Goal: Task Accomplishment & Management: Complete application form

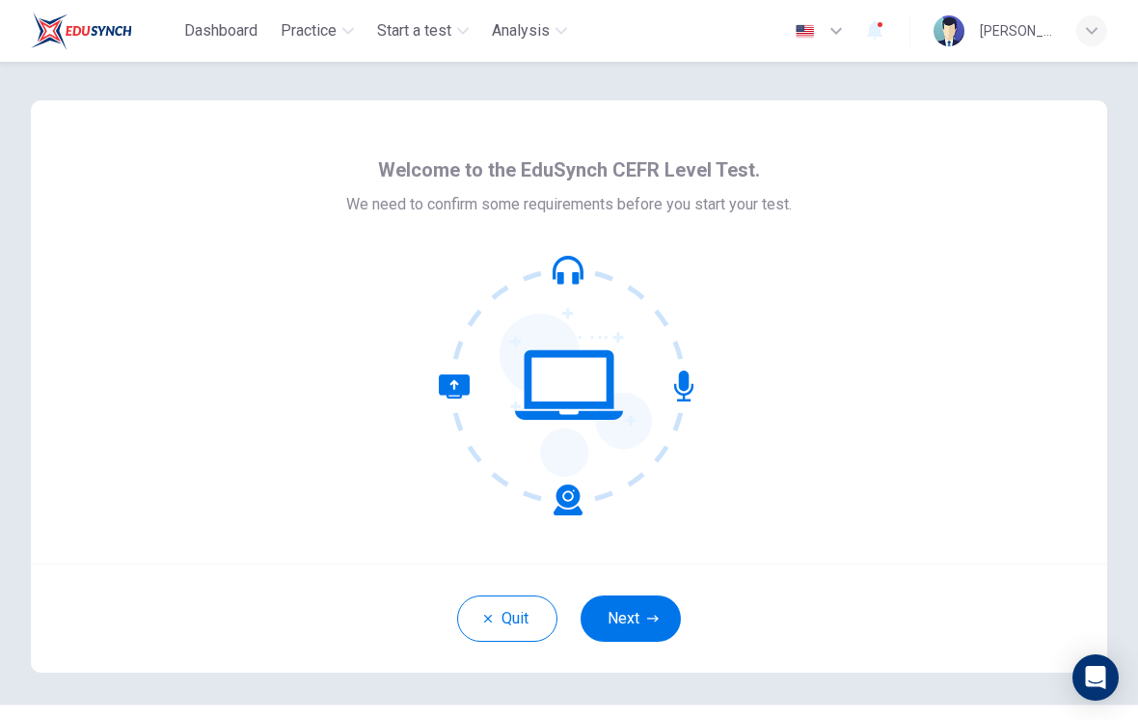
click at [632, 629] on button "Next" at bounding box center [631, 618] width 100 height 46
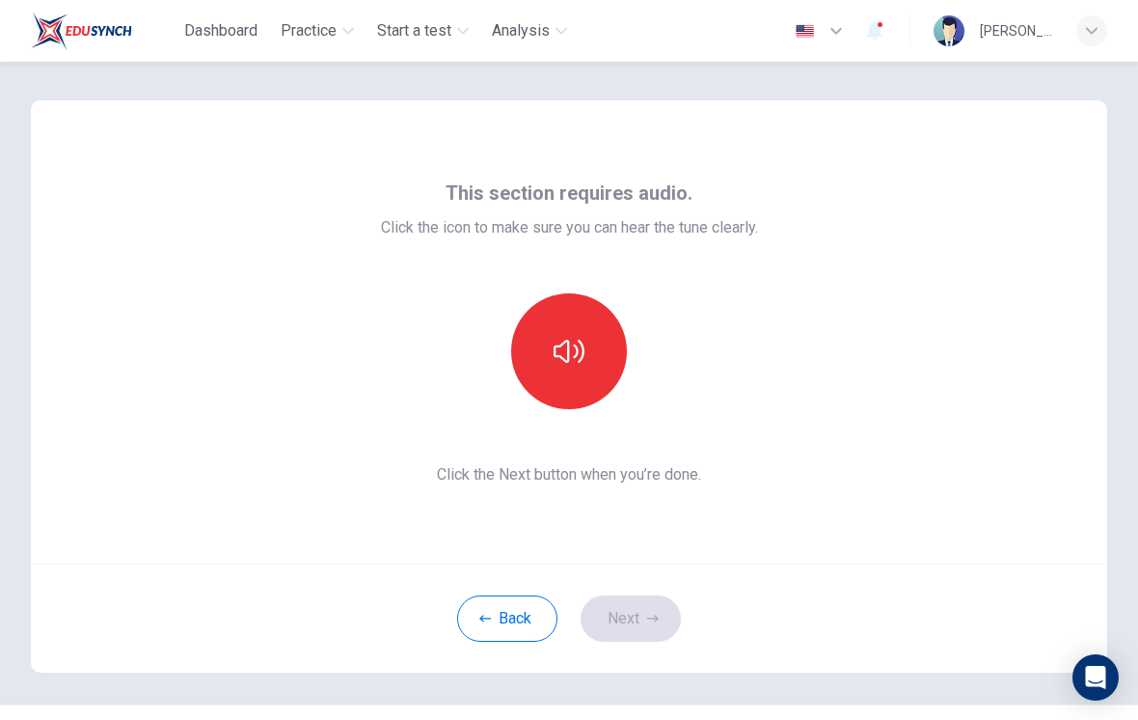
click at [580, 338] on icon "button" at bounding box center [569, 351] width 31 height 31
click at [585, 339] on button "button" at bounding box center [569, 351] width 116 height 116
click at [602, 340] on button "button" at bounding box center [569, 351] width 116 height 116
click at [596, 333] on button "button" at bounding box center [569, 351] width 116 height 116
click at [661, 616] on button "Next" at bounding box center [631, 618] width 100 height 46
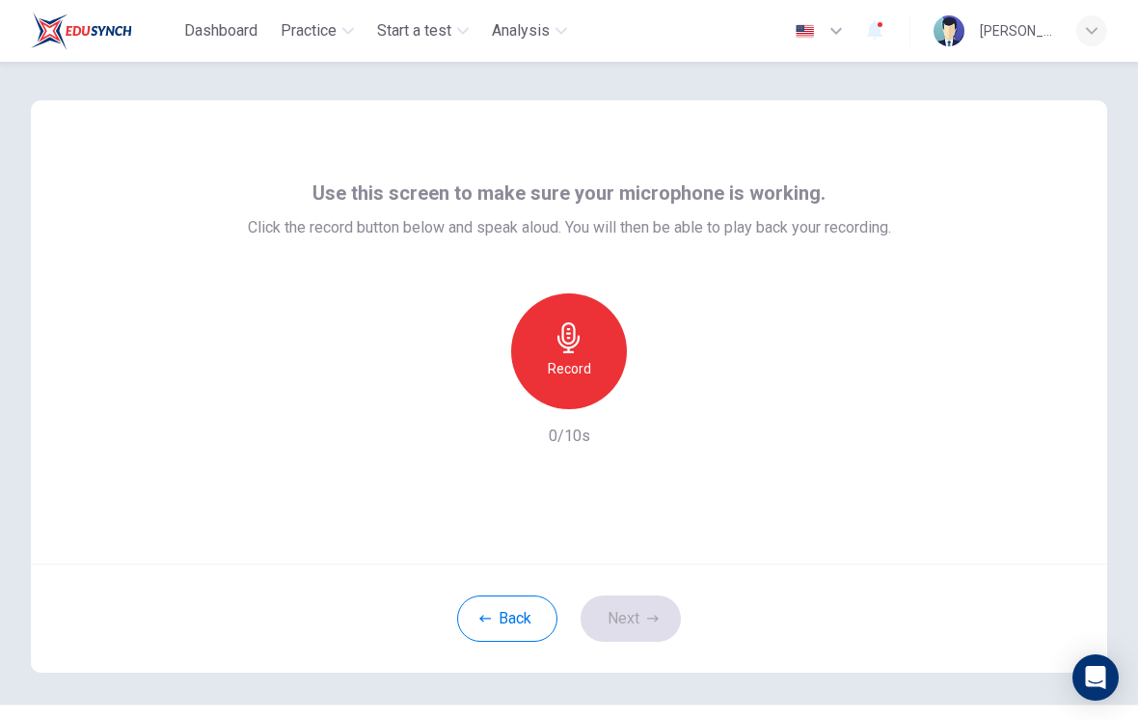
click at [560, 346] on icon "button" at bounding box center [569, 337] width 31 height 31
click at [656, 395] on icon "button" at bounding box center [659, 394] width 9 height 12
click at [476, 395] on icon "button" at bounding box center [480, 393] width 17 height 17
click at [560, 347] on icon "button" at bounding box center [569, 337] width 31 height 31
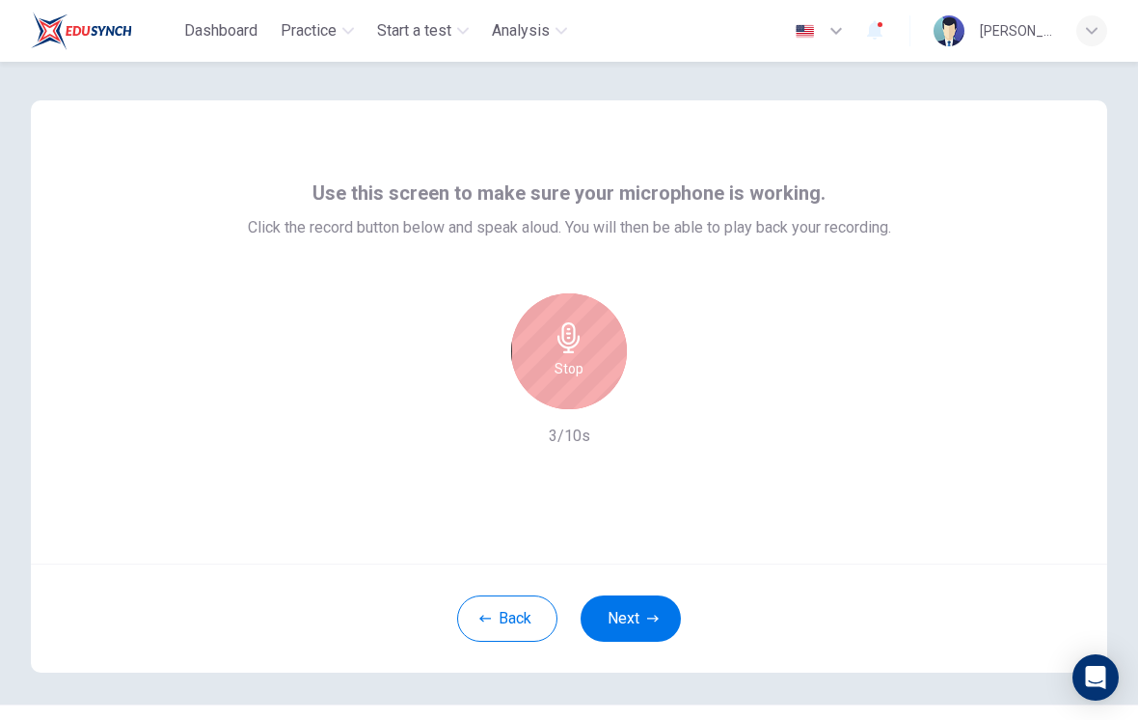
click at [565, 327] on icon "button" at bounding box center [569, 337] width 31 height 31
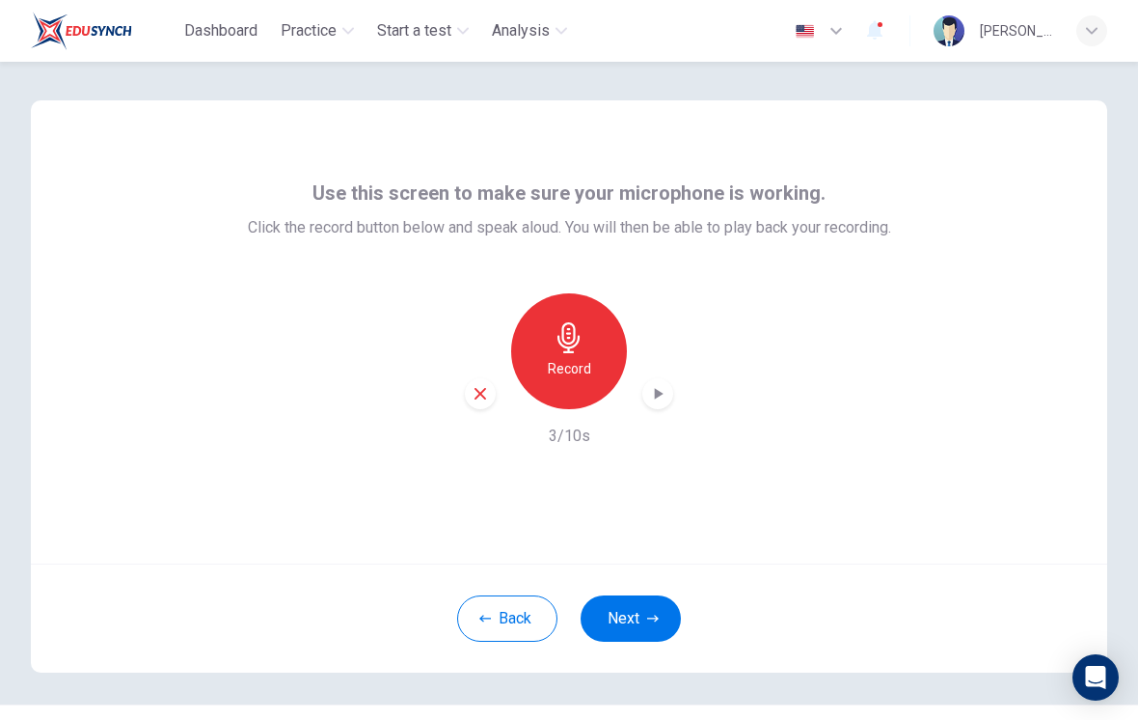
click at [652, 397] on icon "button" at bounding box center [657, 393] width 19 height 19
click at [661, 390] on icon "button" at bounding box center [657, 393] width 19 height 19
click at [476, 402] on div "button" at bounding box center [480, 393] width 31 height 31
click at [582, 333] on icon "button" at bounding box center [569, 337] width 31 height 31
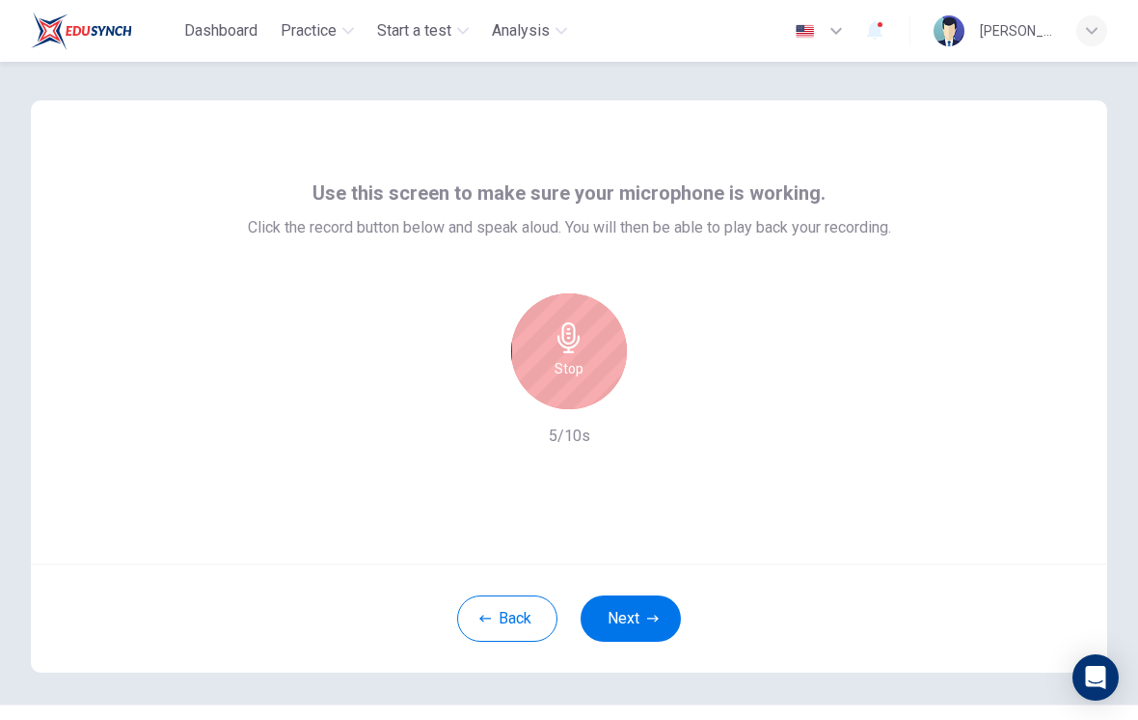
click at [576, 340] on icon "button" at bounding box center [569, 337] width 31 height 31
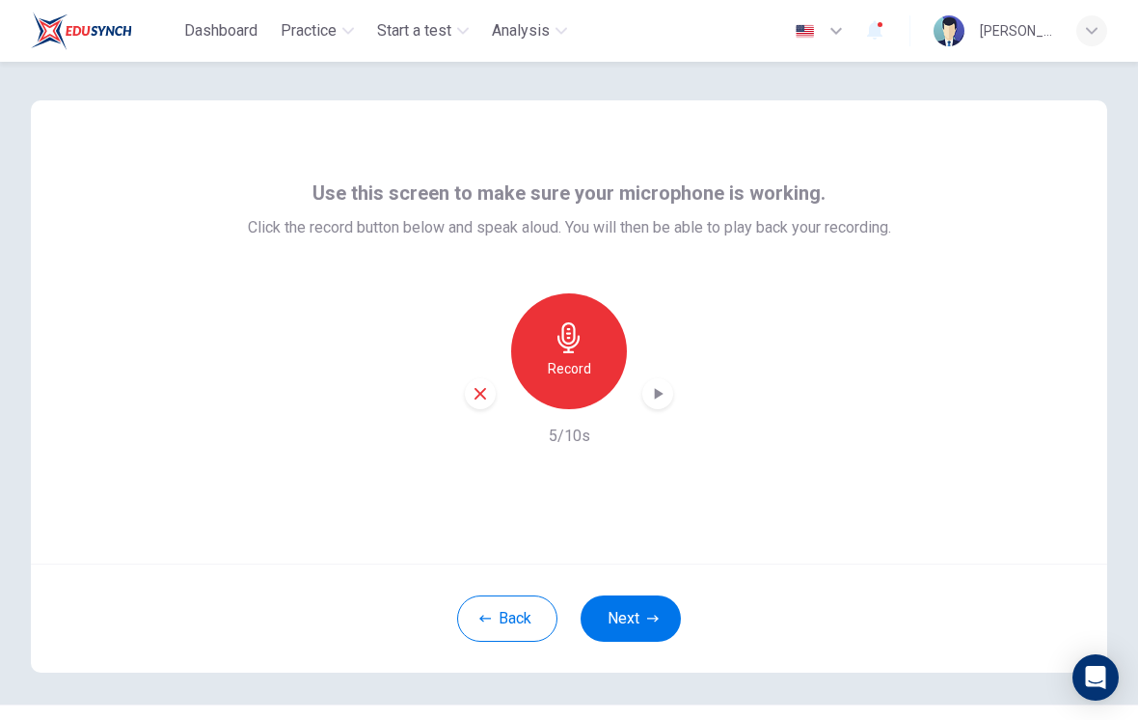
click at [663, 394] on icon "button" at bounding box center [659, 394] width 9 height 12
click at [662, 395] on icon "button" at bounding box center [657, 393] width 19 height 19
click at [668, 392] on div "button" at bounding box center [657, 393] width 31 height 31
click at [664, 605] on button "Next" at bounding box center [631, 618] width 100 height 46
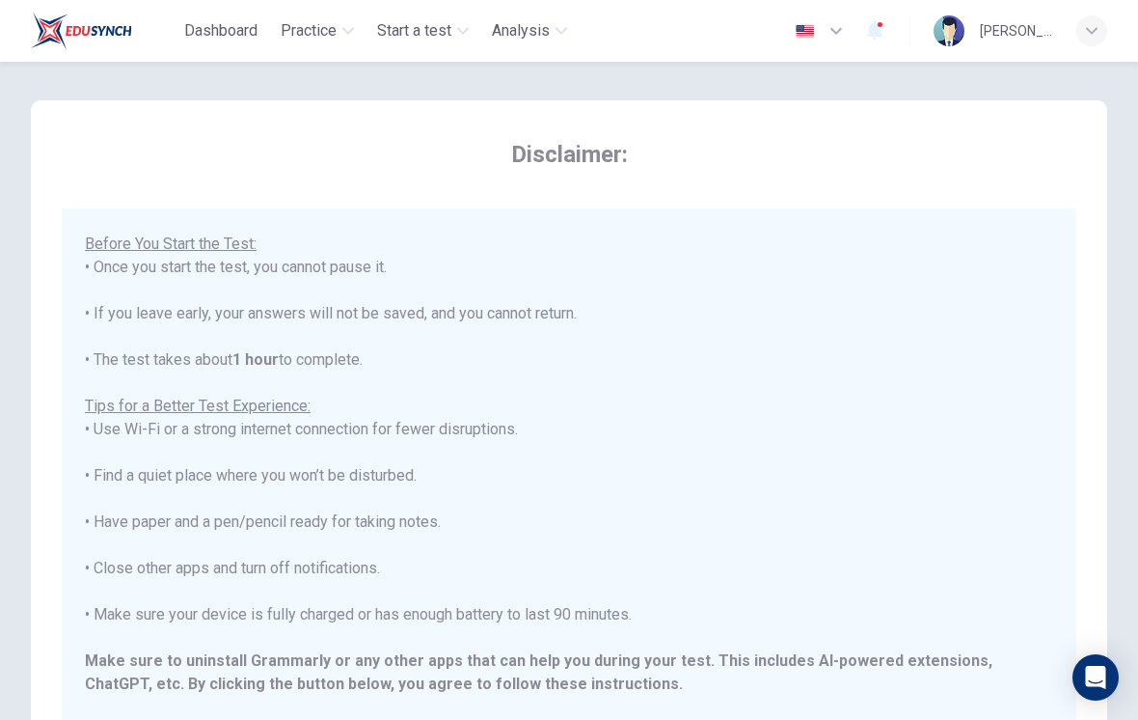
scroll to position [182, 0]
click at [1049, 554] on div "****IMPORTANT: You cannot change the language during the test.**** Please choos…" at bounding box center [569, 396] width 968 height 694
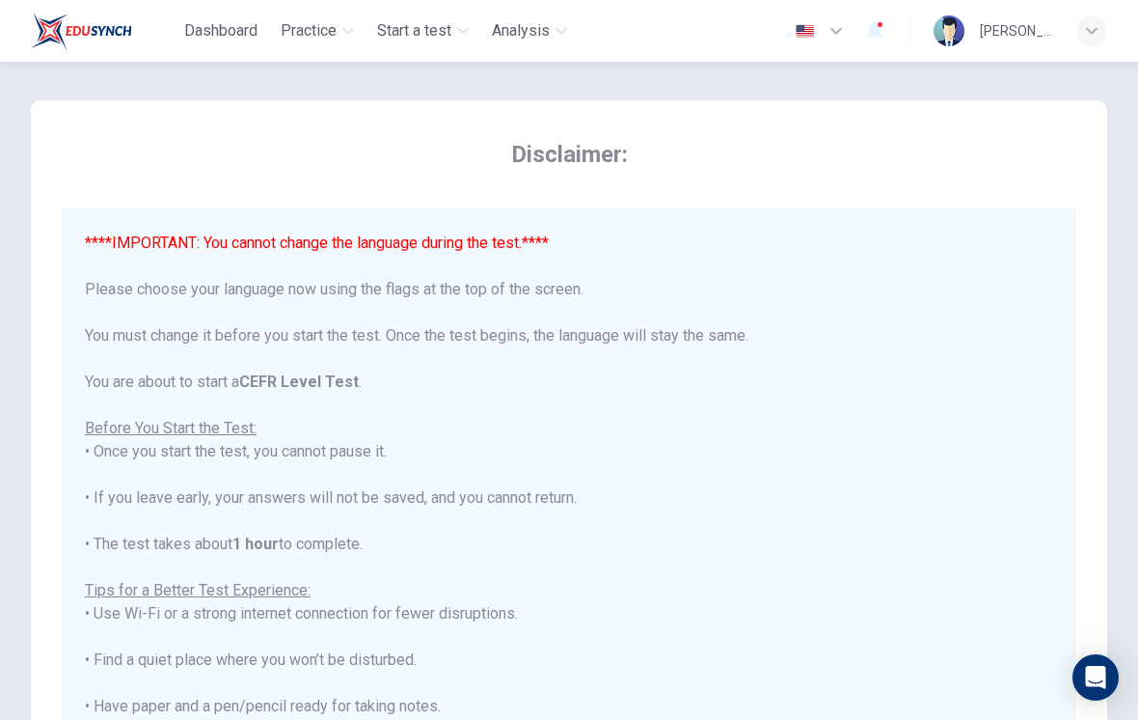
scroll to position [0, 0]
click at [641, 562] on div "****IMPORTANT: You cannot change the language during the test.**** Please choos…" at bounding box center [569, 578] width 968 height 694
click at [659, 629] on div "****IMPORTANT: You cannot change the language during the test.**** Please choos…" at bounding box center [569, 578] width 968 height 694
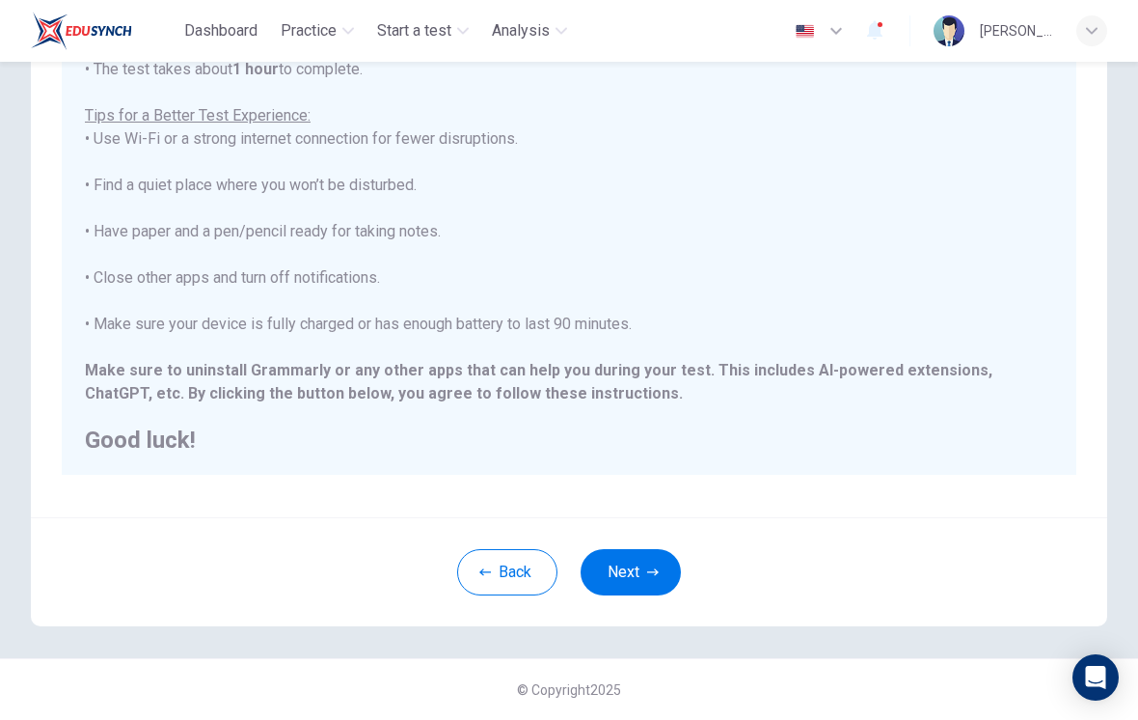
scroll to position [292, 0]
click at [654, 571] on icon "button" at bounding box center [653, 572] width 12 height 12
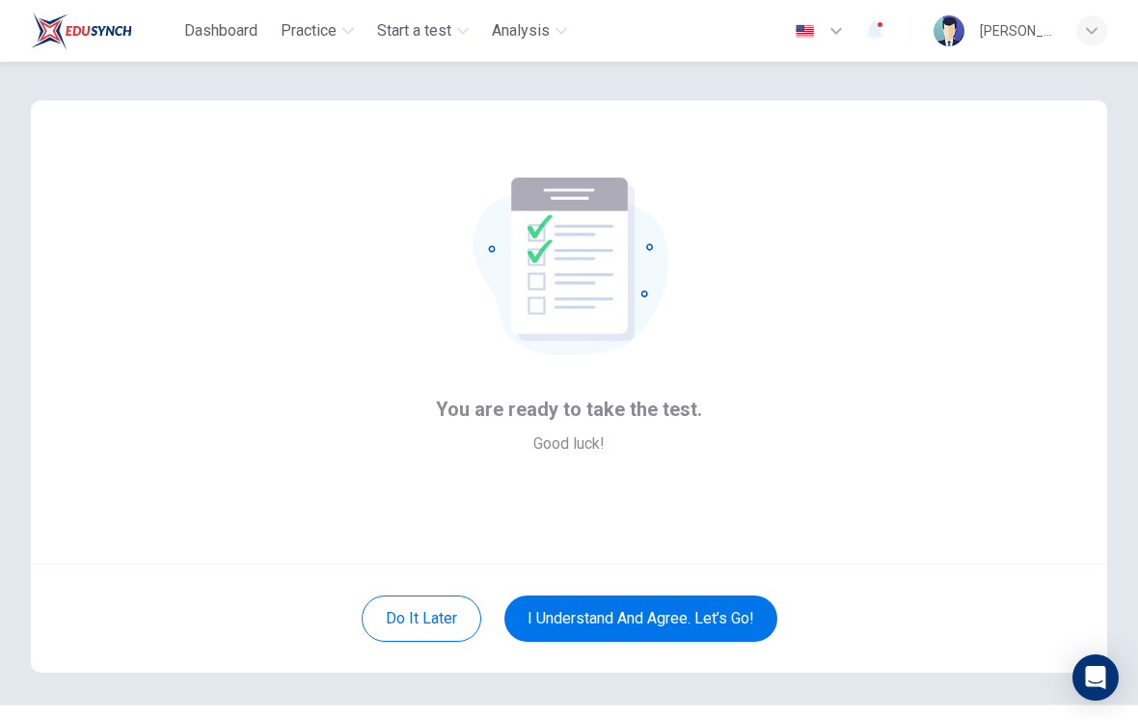
scroll to position [0, 0]
click at [700, 608] on button "I understand and agree. Let’s go!" at bounding box center [640, 618] width 273 height 46
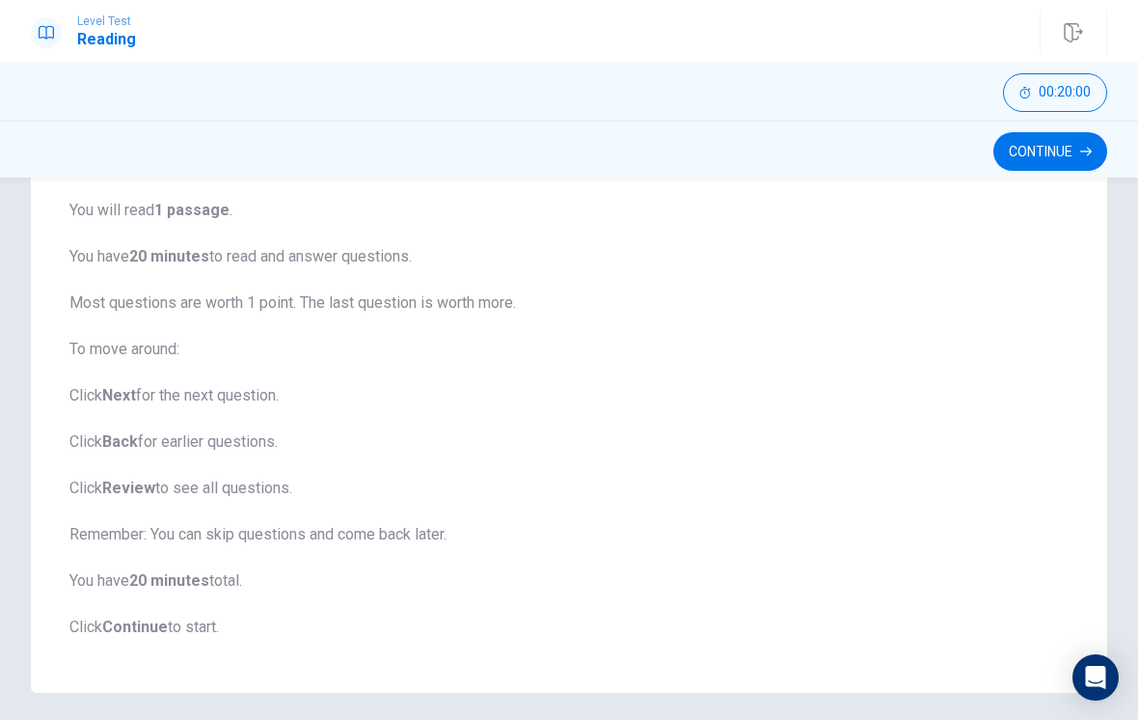
scroll to position [140, 0]
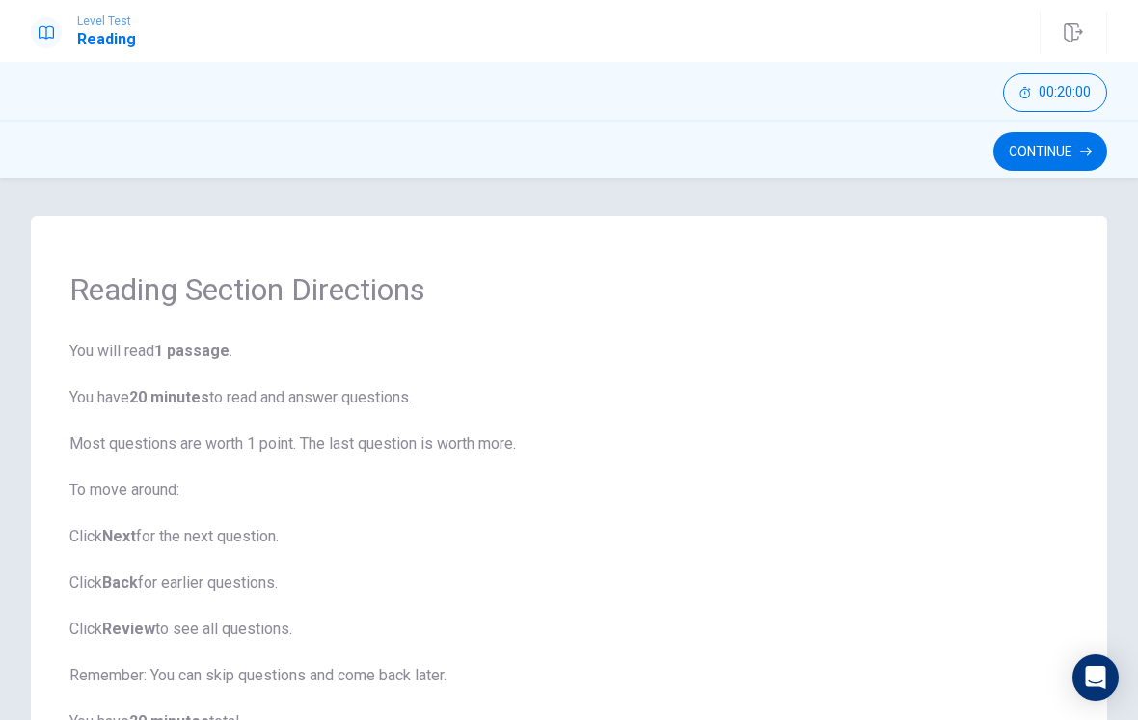
click at [1044, 150] on button "Continue" at bounding box center [1051, 151] width 114 height 39
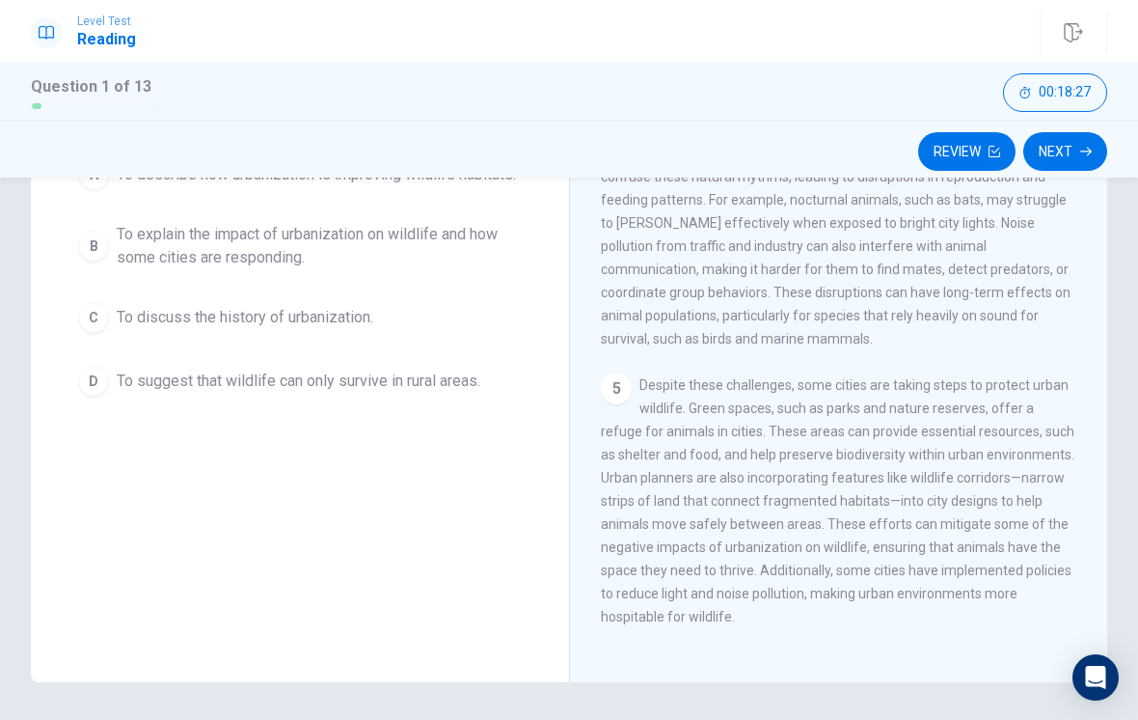
scroll to position [202, 0]
click at [1087, 262] on div "1 Urbanization refers to the process in which more people begin to live in citi…" at bounding box center [852, 376] width 502 height 555
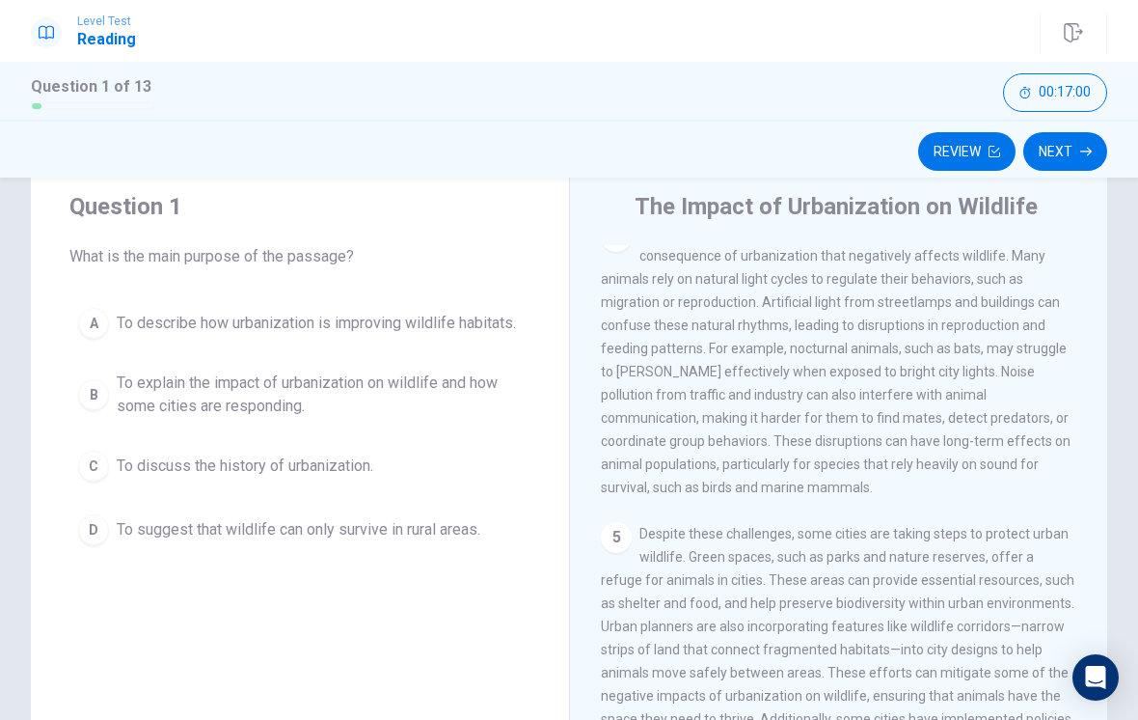
scroll to position [719, 0]
click at [96, 406] on div "B" at bounding box center [93, 394] width 31 height 31
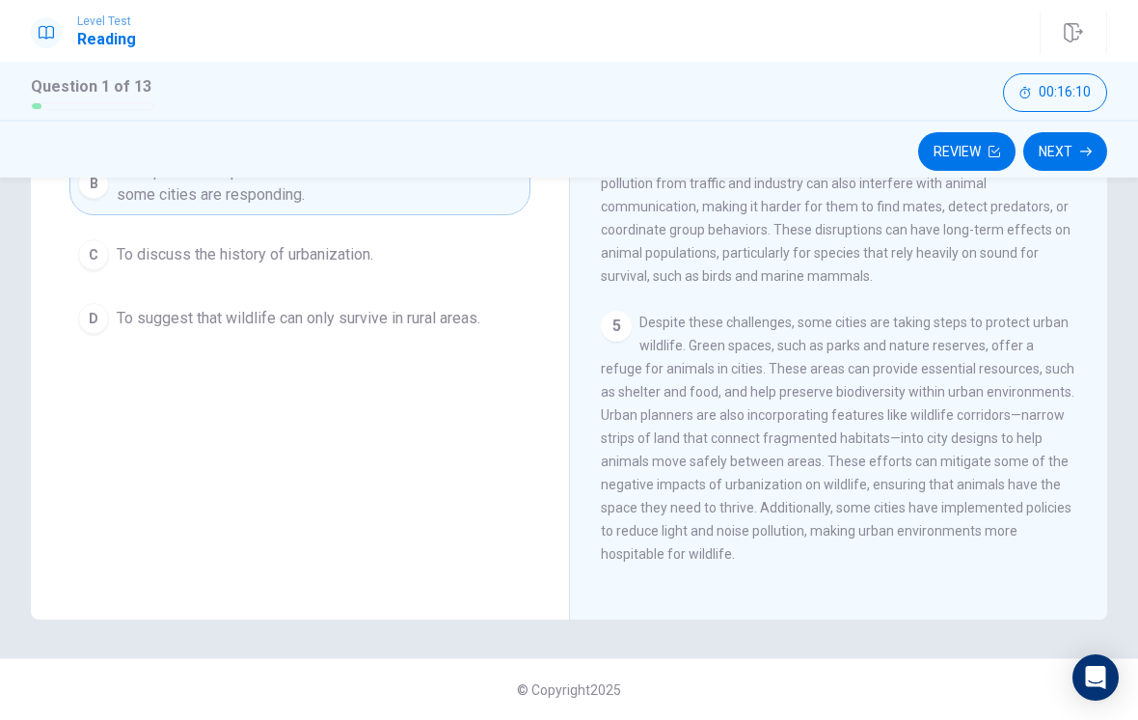
click at [956, 450] on span "Despite these challenges, some cities are taking steps to protect urban wildlif…" at bounding box center [838, 437] width 474 height 247
click at [1077, 157] on button "Next" at bounding box center [1065, 151] width 84 height 39
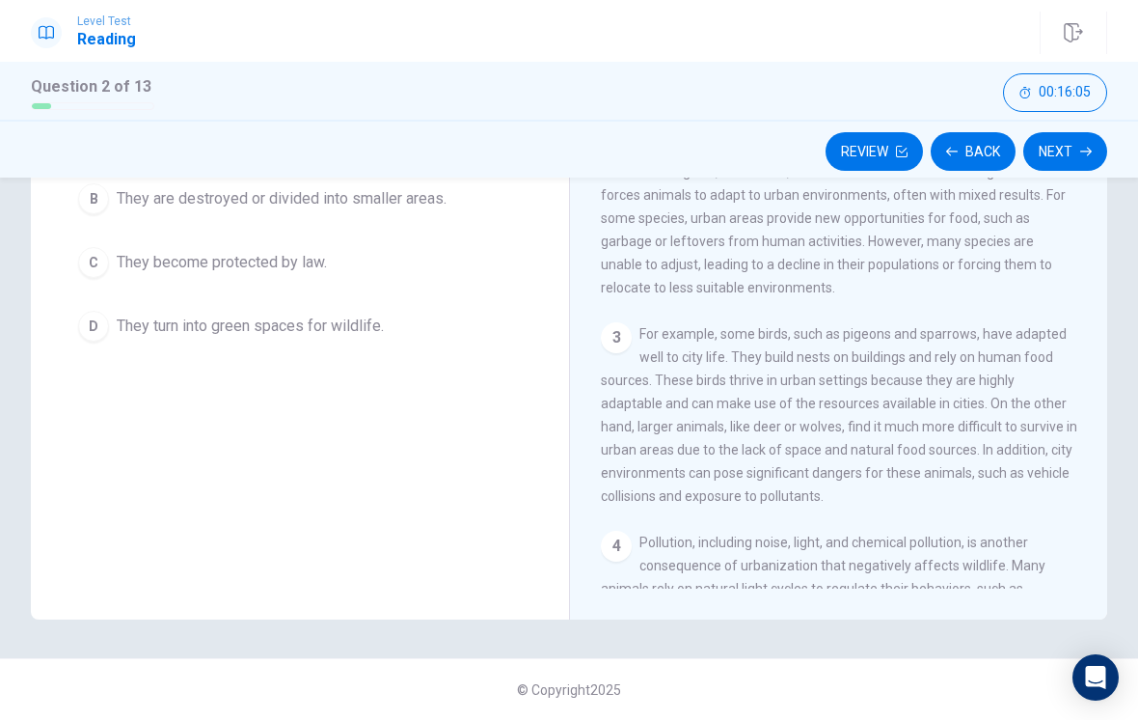
click at [1078, 151] on button "Next" at bounding box center [1065, 151] width 84 height 39
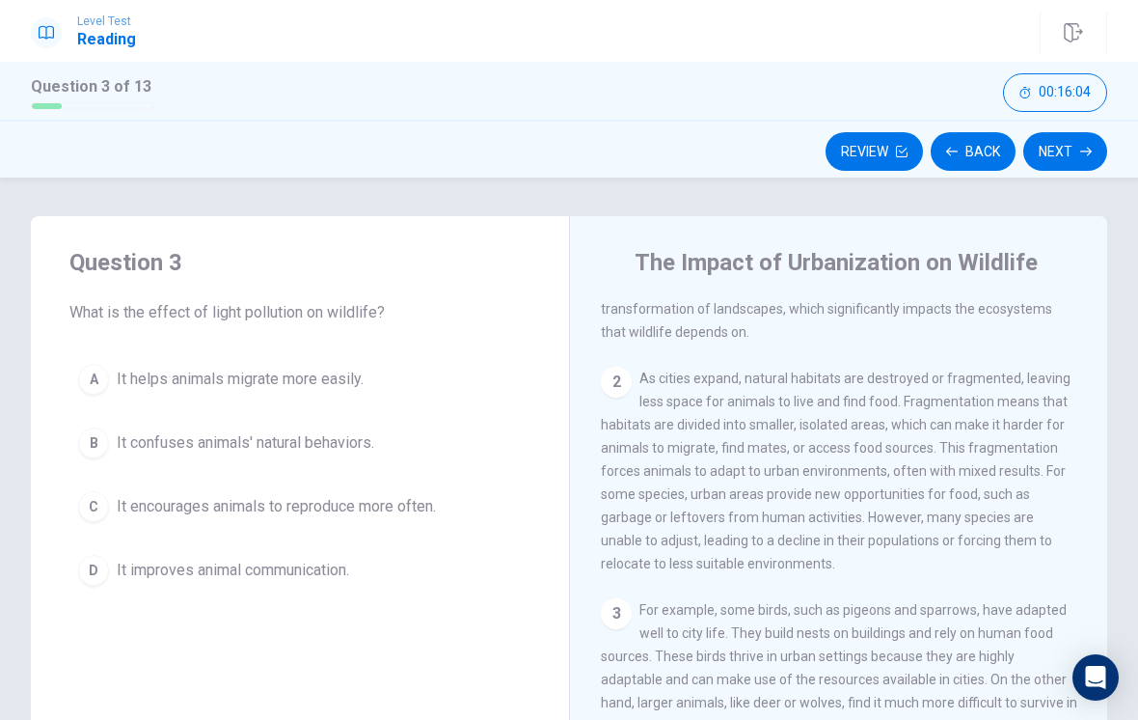
scroll to position [0, 0]
click at [979, 140] on button "Back" at bounding box center [973, 151] width 85 height 39
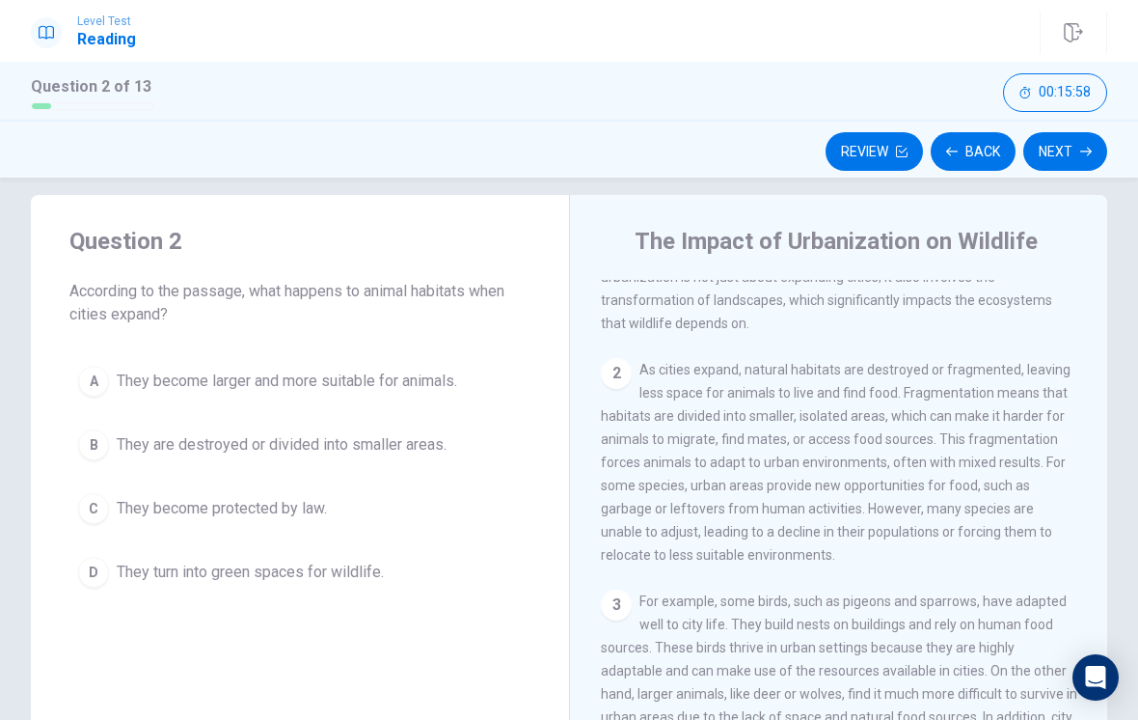
scroll to position [18, 0]
click at [93, 441] on div "B" at bounding box center [93, 447] width 31 height 31
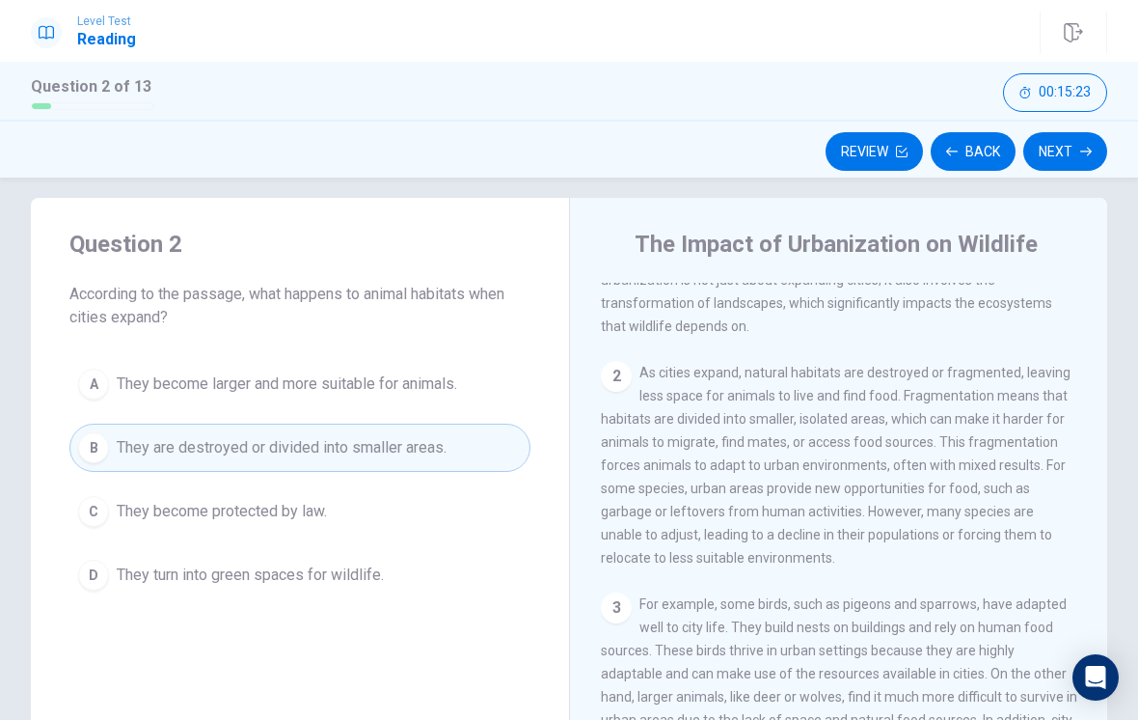
click at [1070, 158] on button "Next" at bounding box center [1065, 151] width 84 height 39
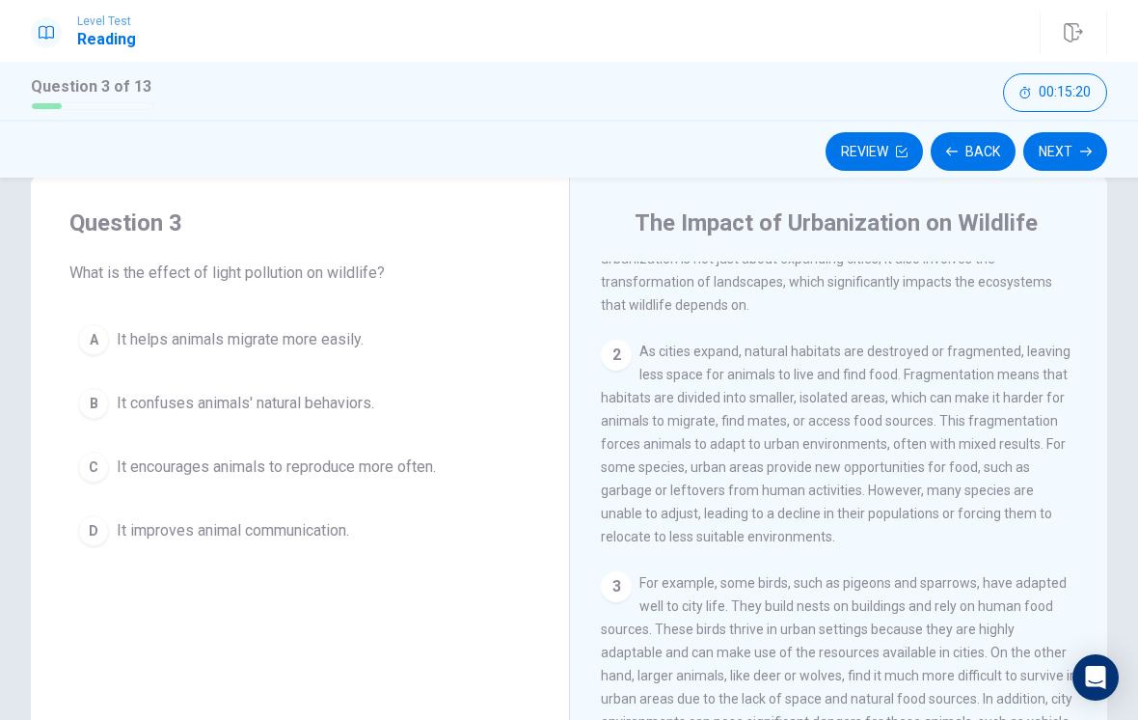
scroll to position [28, 0]
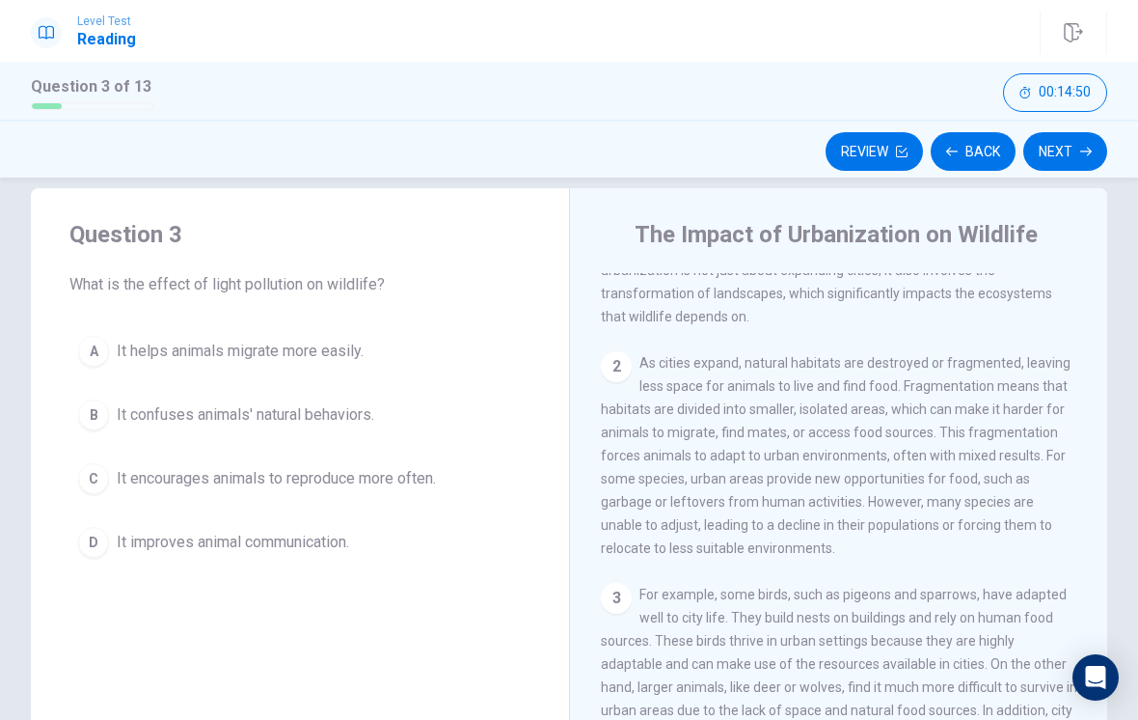
click at [92, 407] on div "B" at bounding box center [93, 414] width 31 height 31
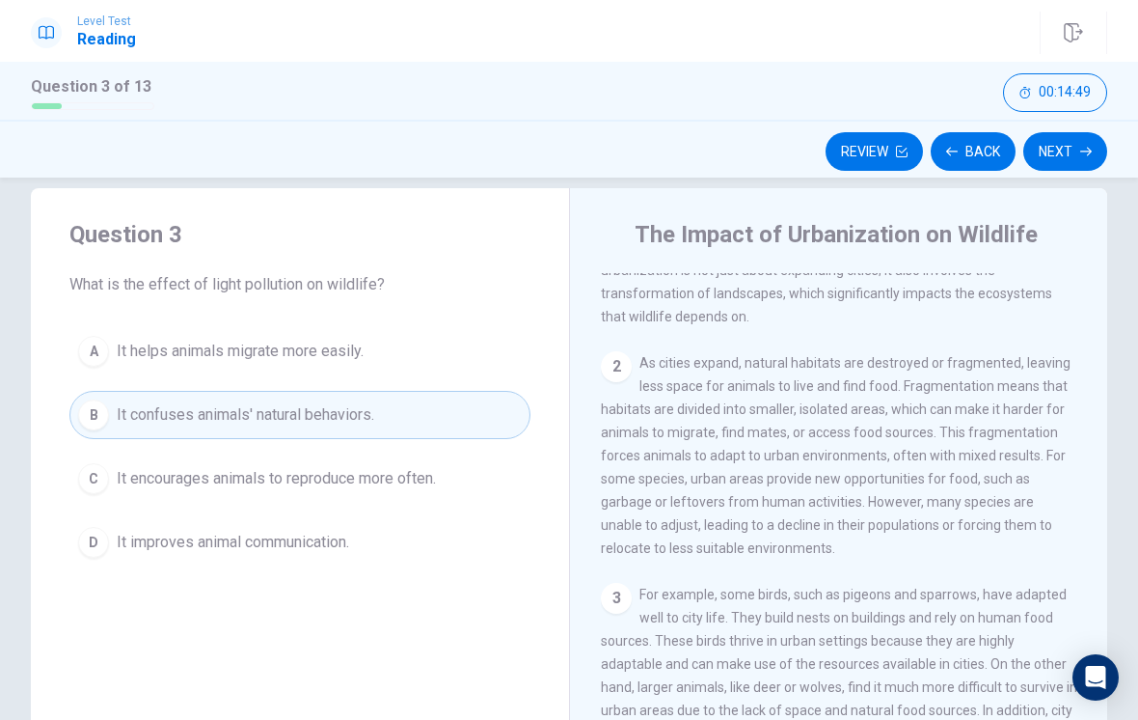
click at [1074, 148] on button "Next" at bounding box center [1065, 151] width 84 height 39
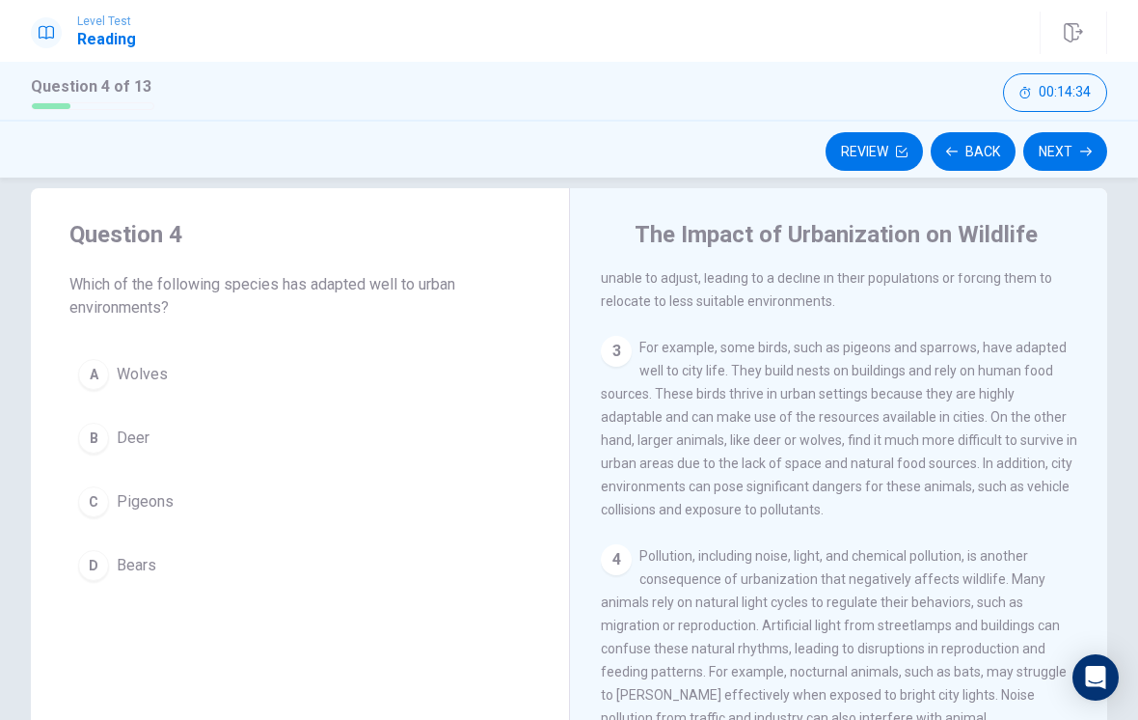
scroll to position [388, 0]
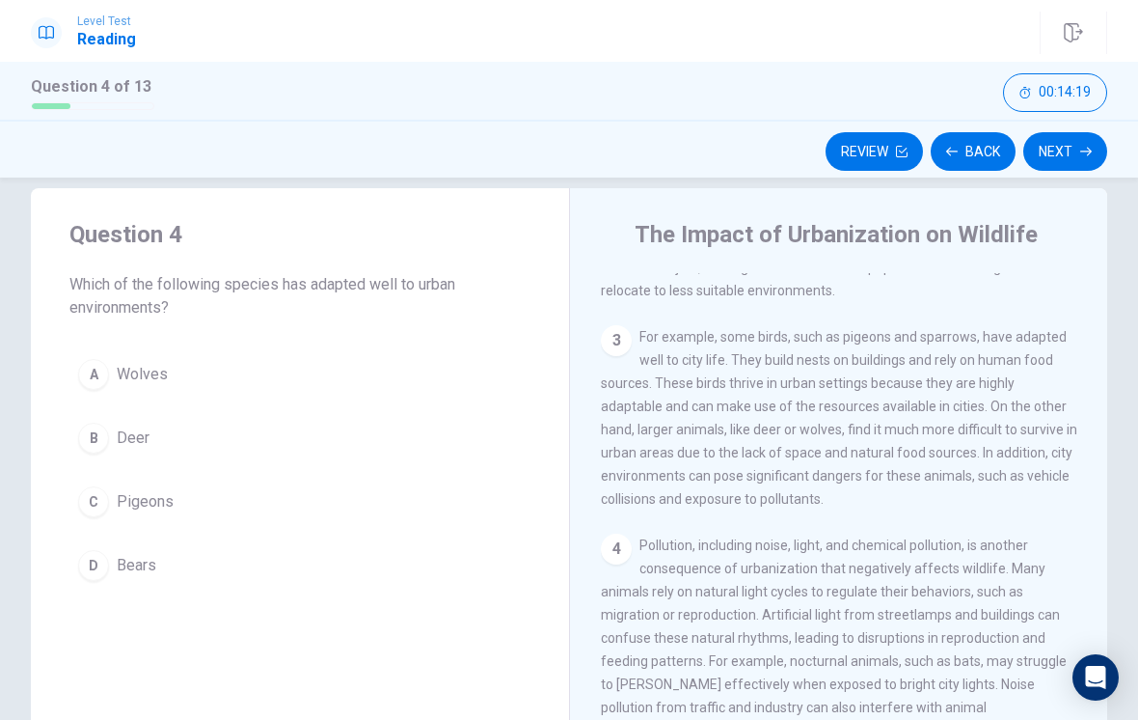
click at [97, 486] on div "C" at bounding box center [93, 501] width 31 height 31
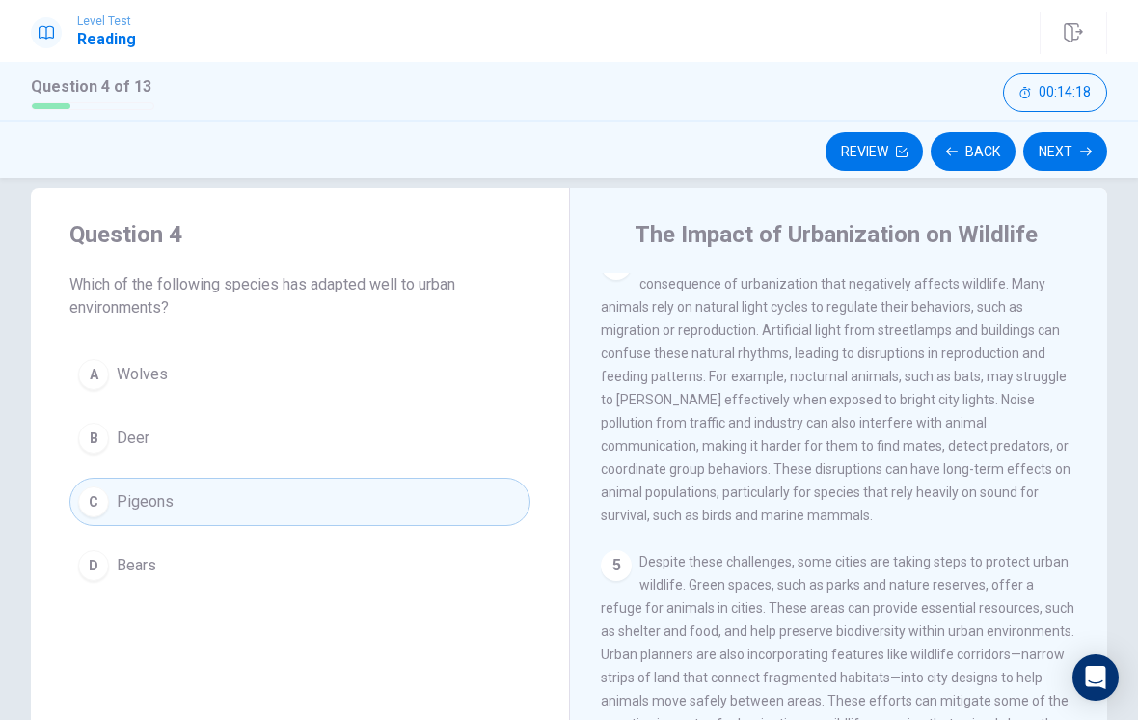
click at [1079, 154] on button "Next" at bounding box center [1065, 151] width 84 height 39
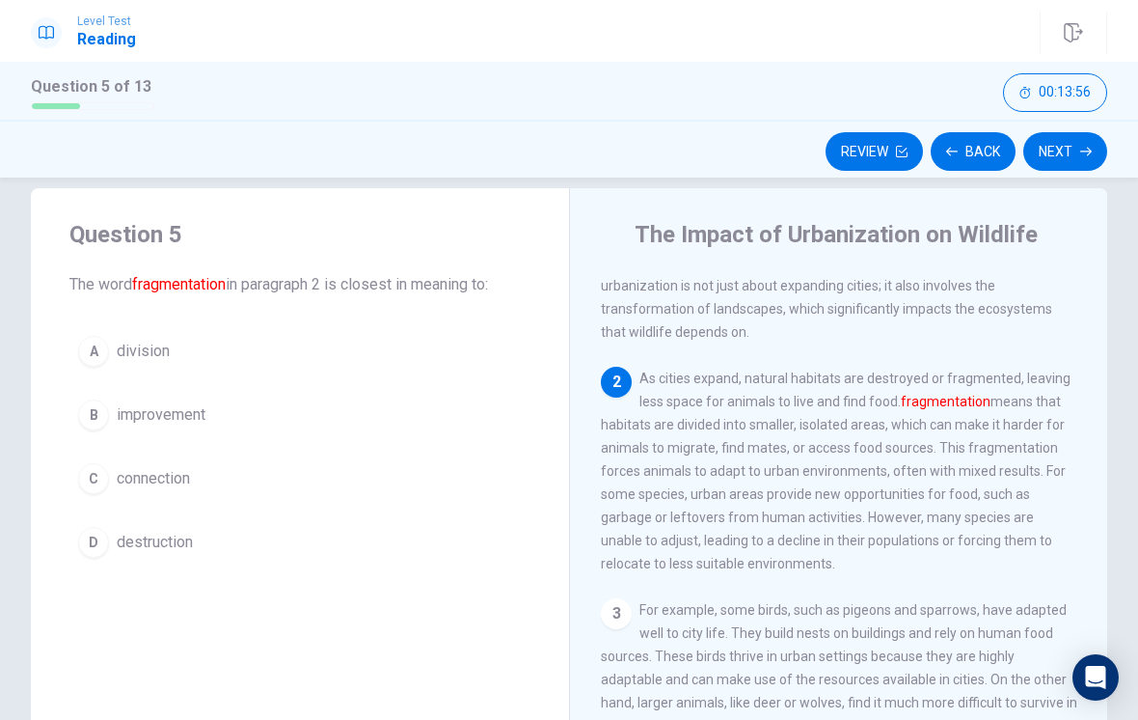
scroll to position [115, 0]
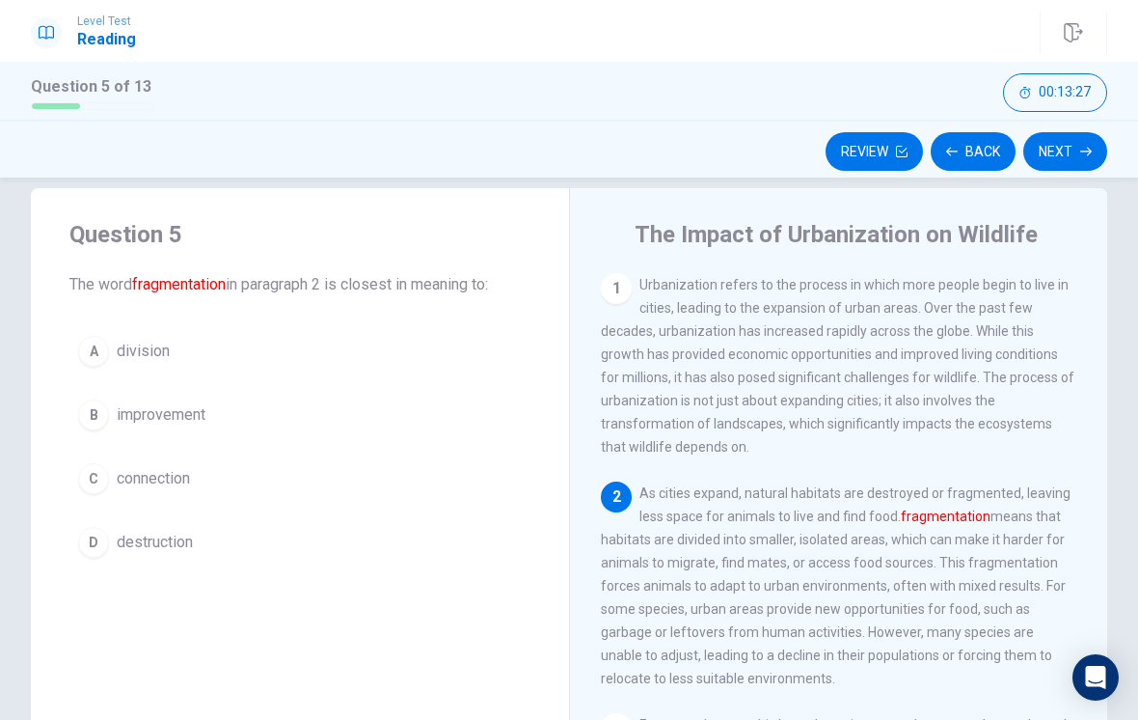
click at [100, 353] on div "A" at bounding box center [93, 351] width 31 height 31
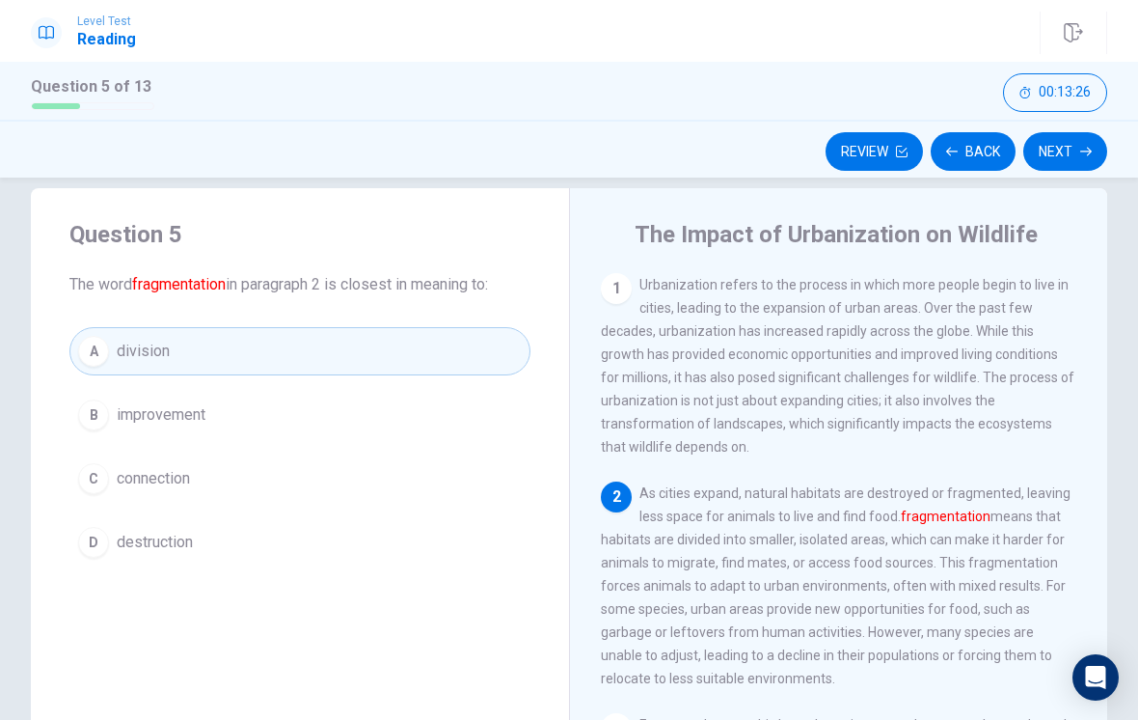
click at [1075, 154] on button "Next" at bounding box center [1065, 151] width 84 height 39
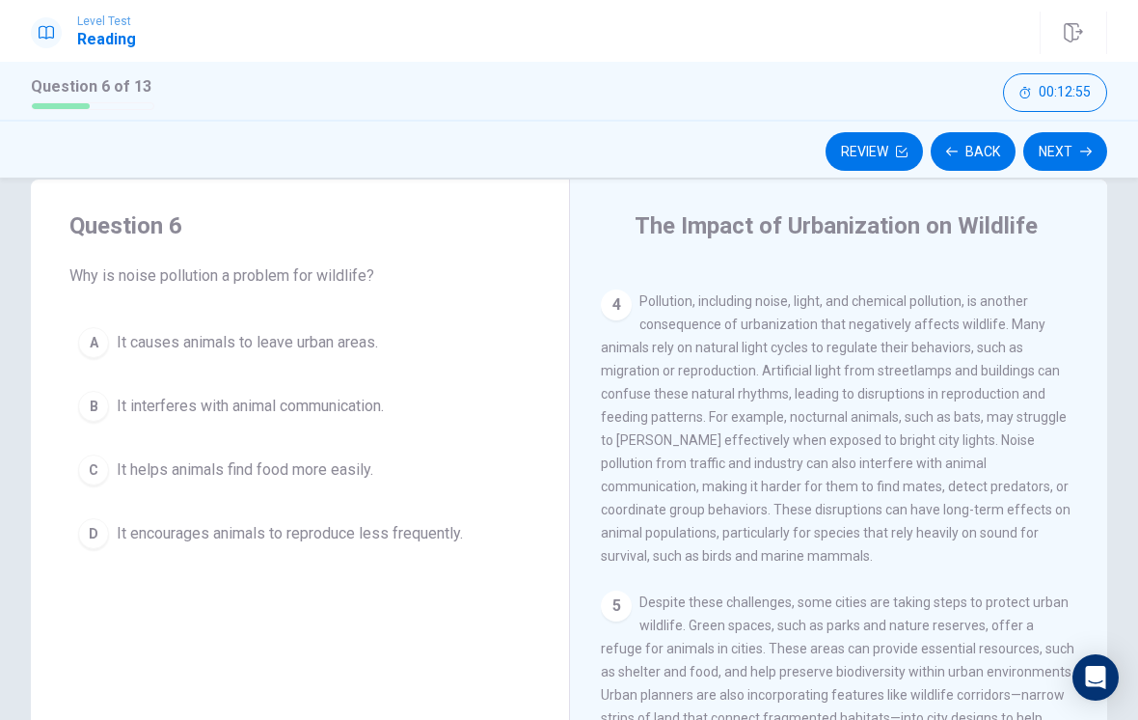
scroll to position [625, 0]
click at [101, 410] on div "B" at bounding box center [93, 406] width 31 height 31
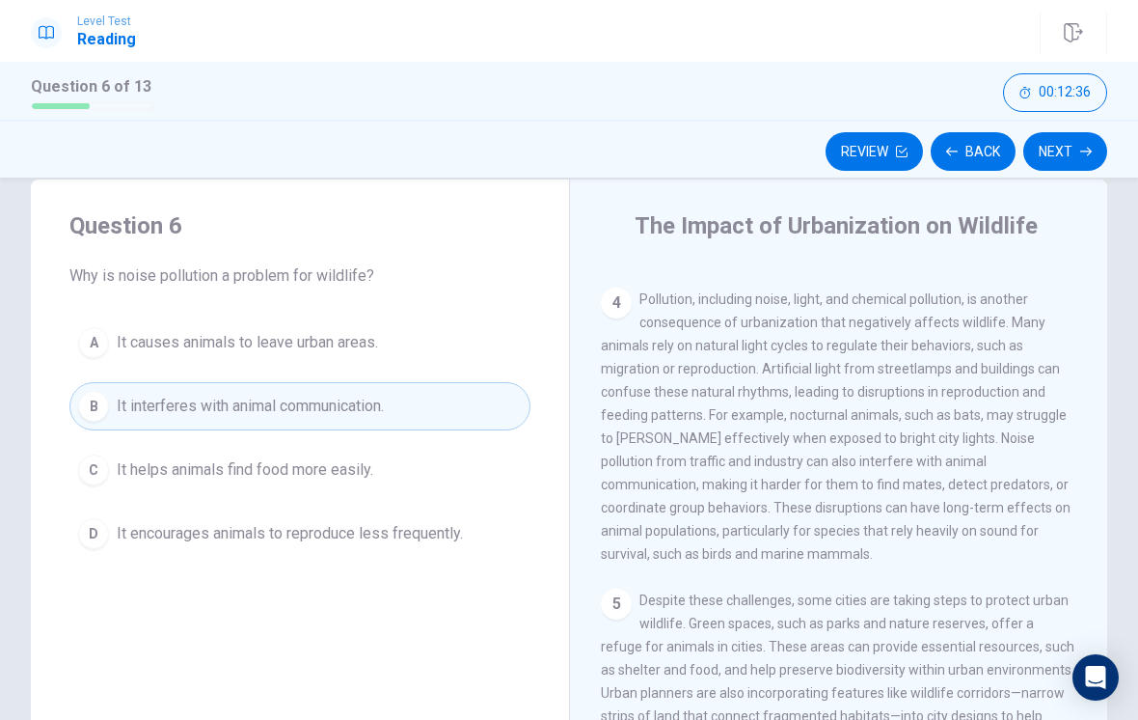
click at [1067, 157] on button "Next" at bounding box center [1065, 151] width 84 height 39
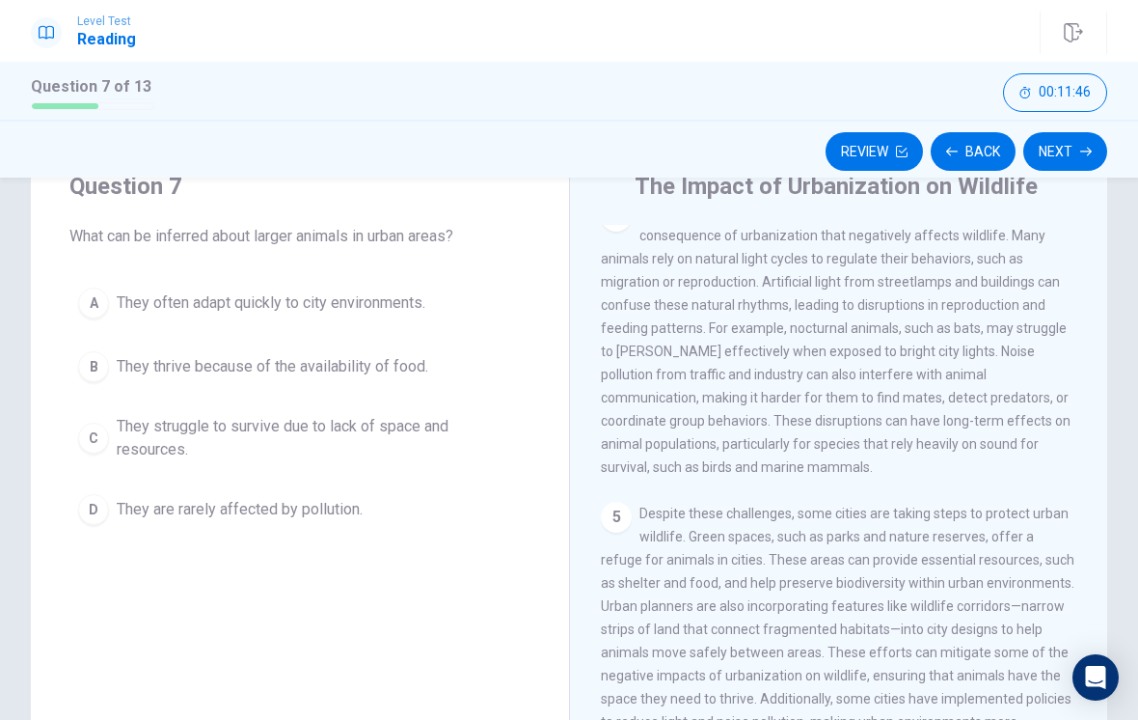
scroll to position [77, 0]
click at [98, 429] on div "C" at bounding box center [93, 437] width 31 height 31
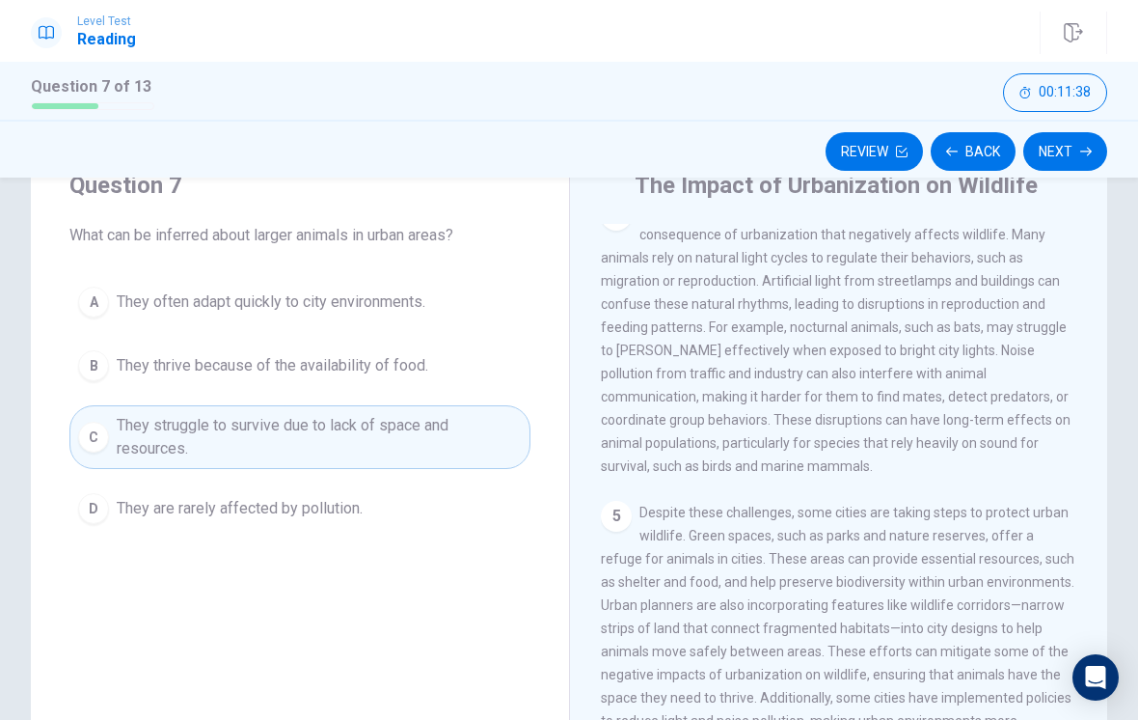
click at [1075, 150] on button "Next" at bounding box center [1065, 151] width 84 height 39
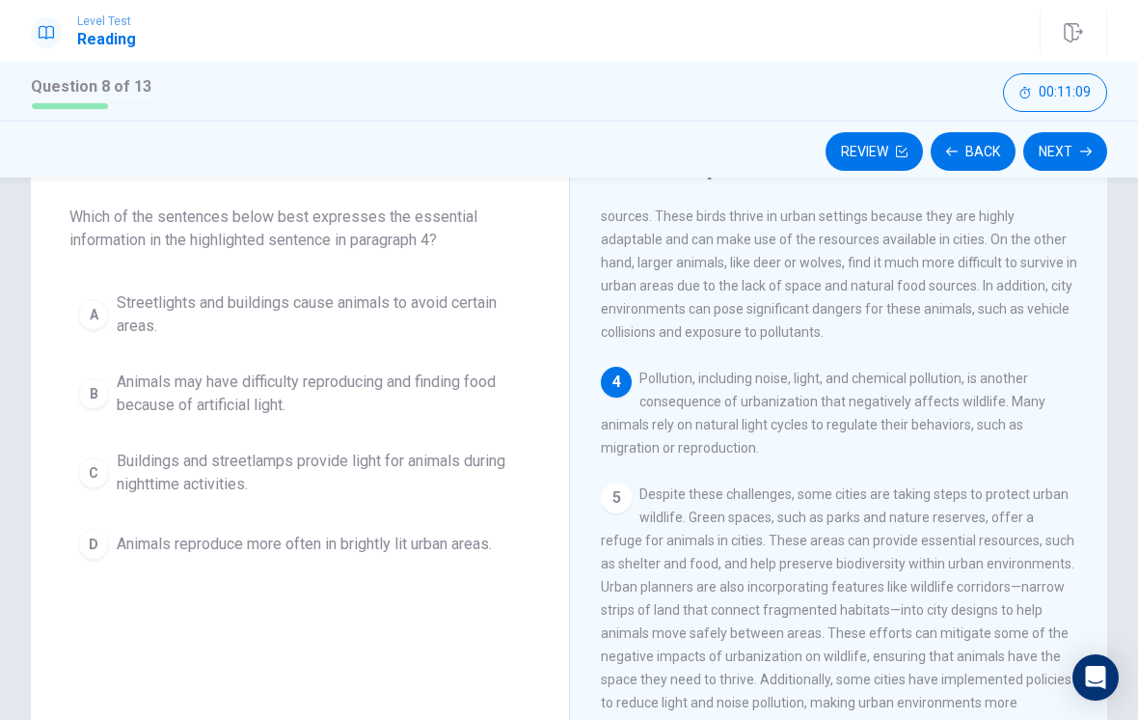
scroll to position [96, 0]
click at [86, 383] on div "B" at bounding box center [93, 392] width 31 height 31
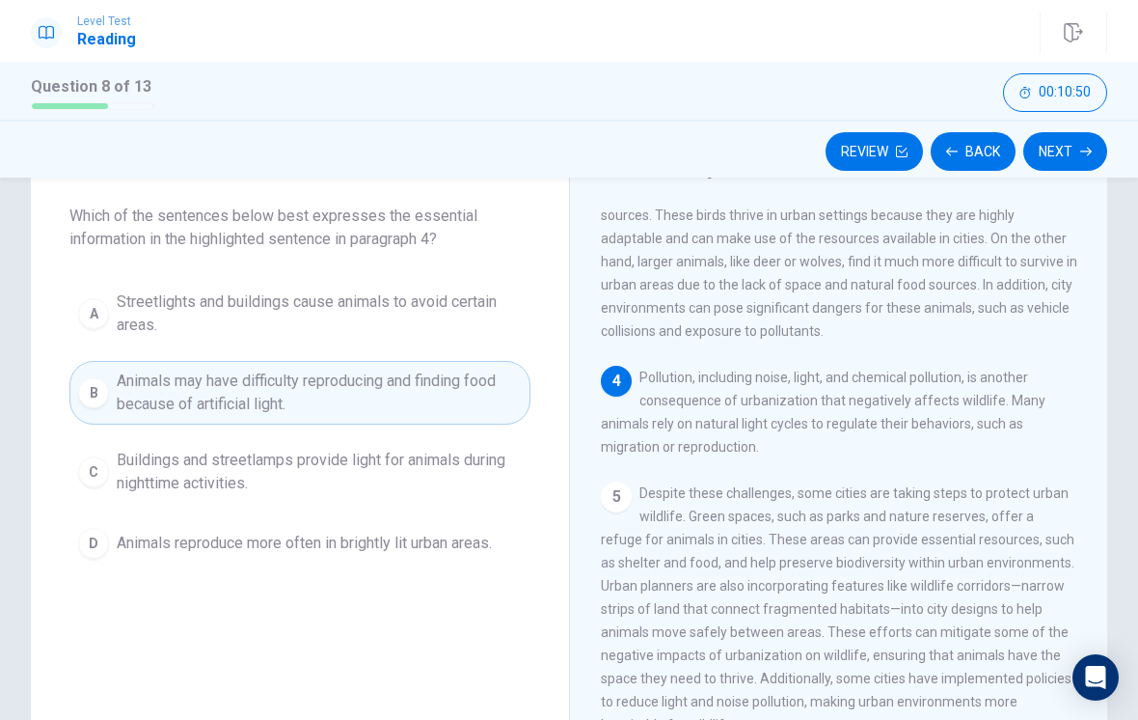
click at [1074, 151] on button "Next" at bounding box center [1065, 151] width 84 height 39
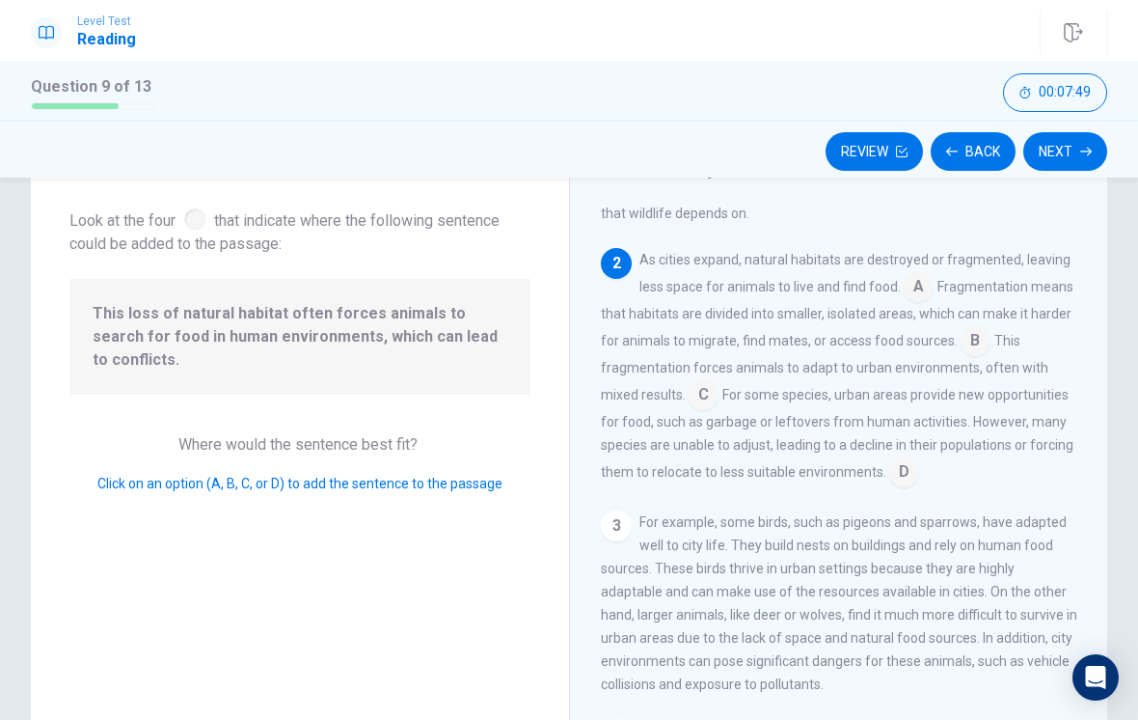
scroll to position [164, 0]
click at [920, 294] on input at bounding box center [918, 289] width 31 height 31
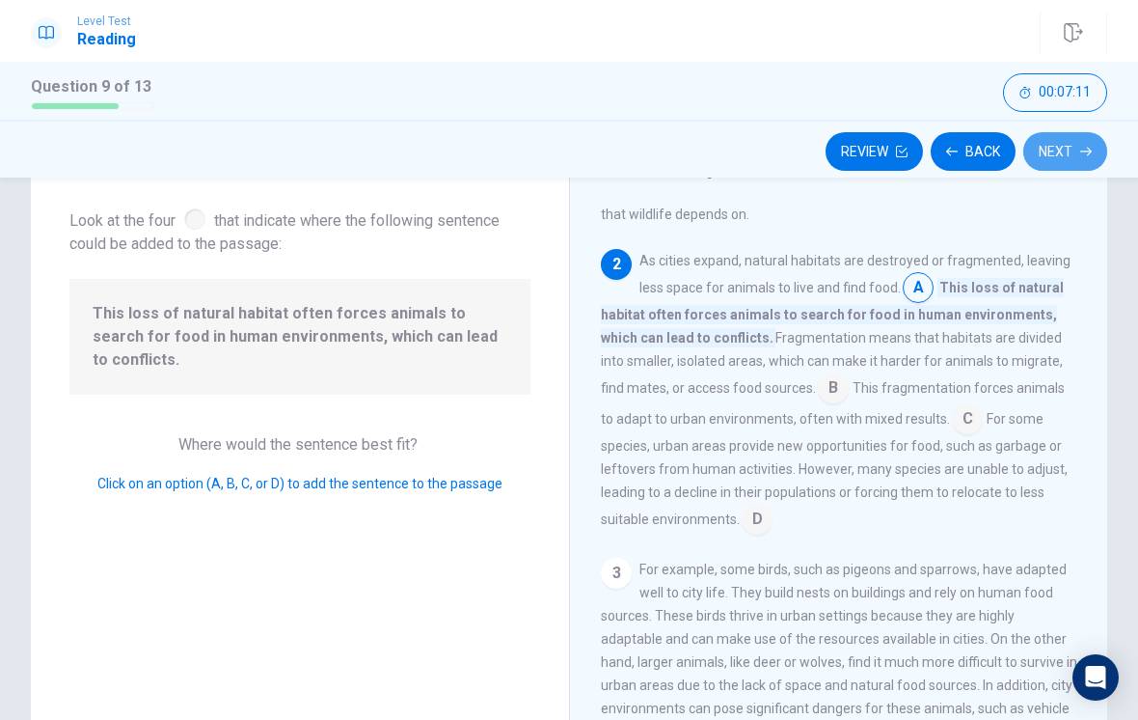
click at [1055, 152] on button "Next" at bounding box center [1065, 151] width 84 height 39
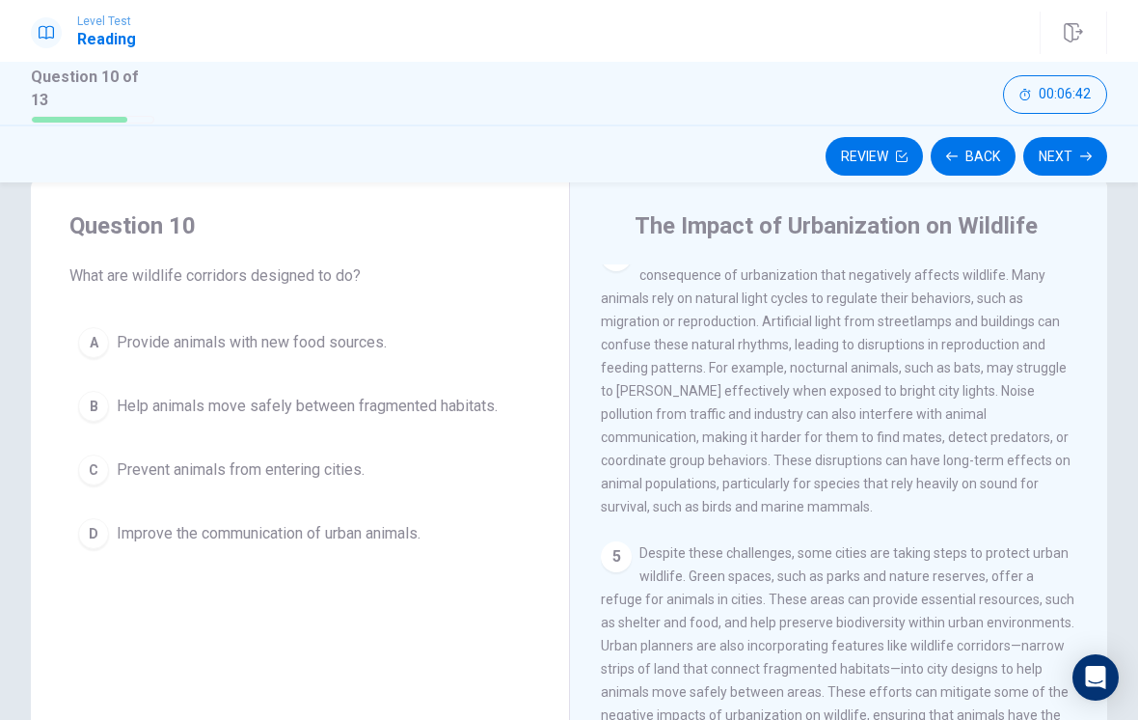
scroll to position [719, 0]
click at [85, 399] on div "B" at bounding box center [93, 406] width 31 height 31
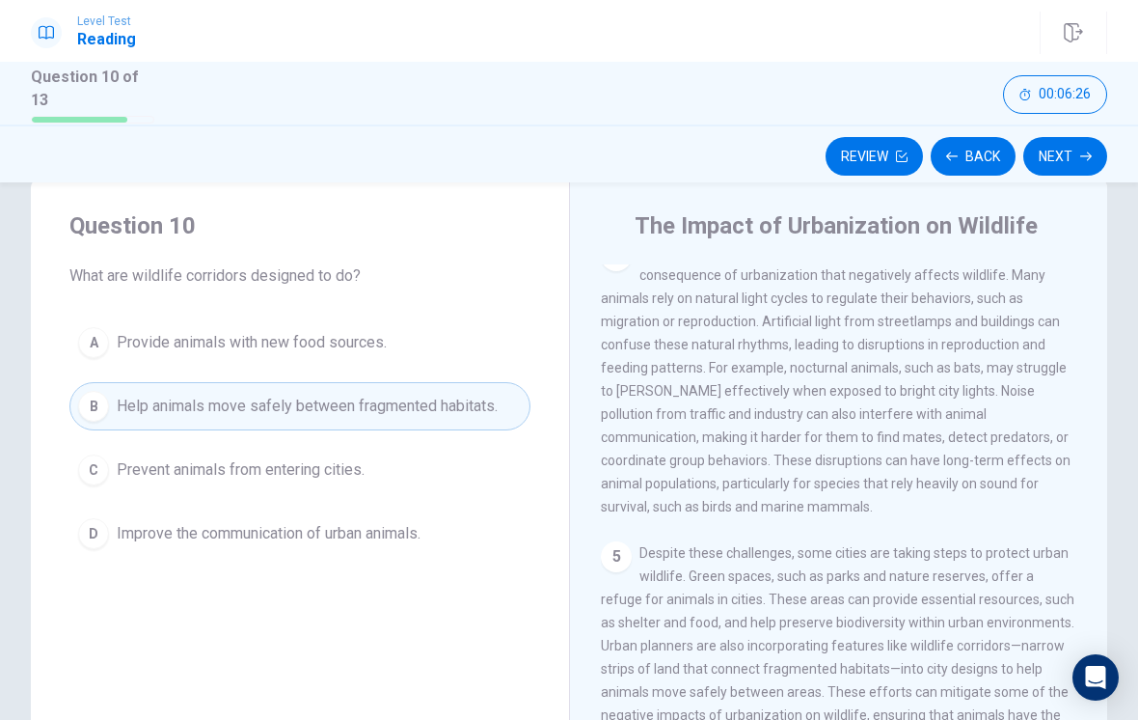
click at [1070, 154] on button "Next" at bounding box center [1065, 156] width 84 height 39
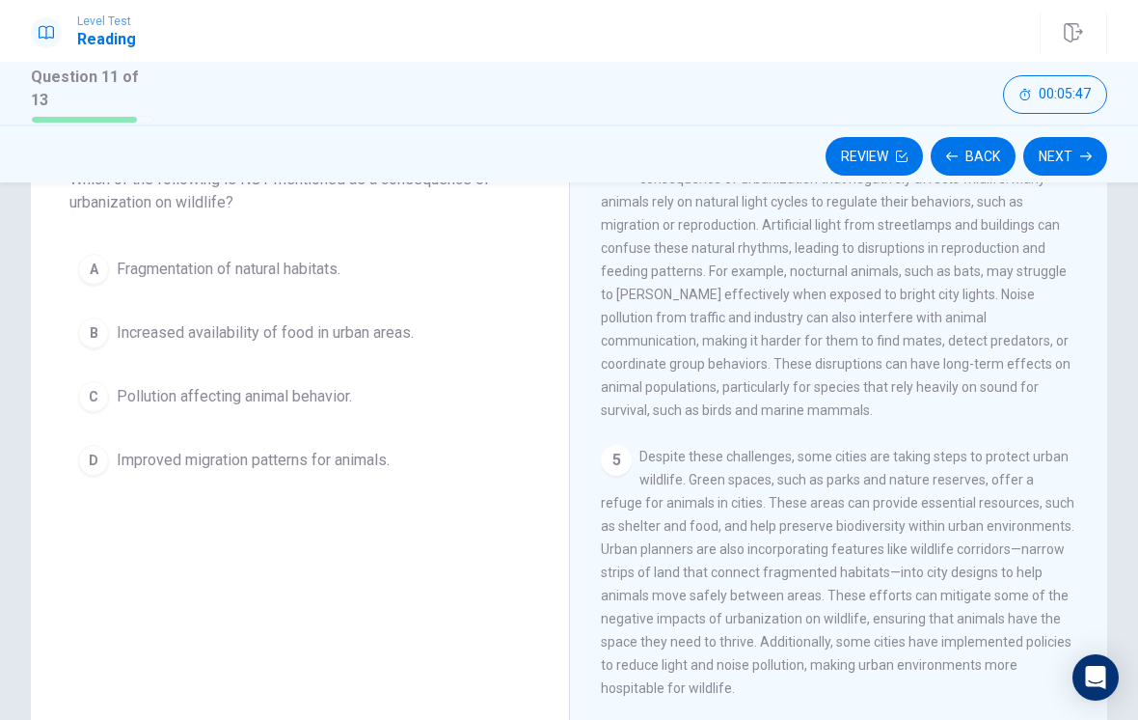
scroll to position [137, 0]
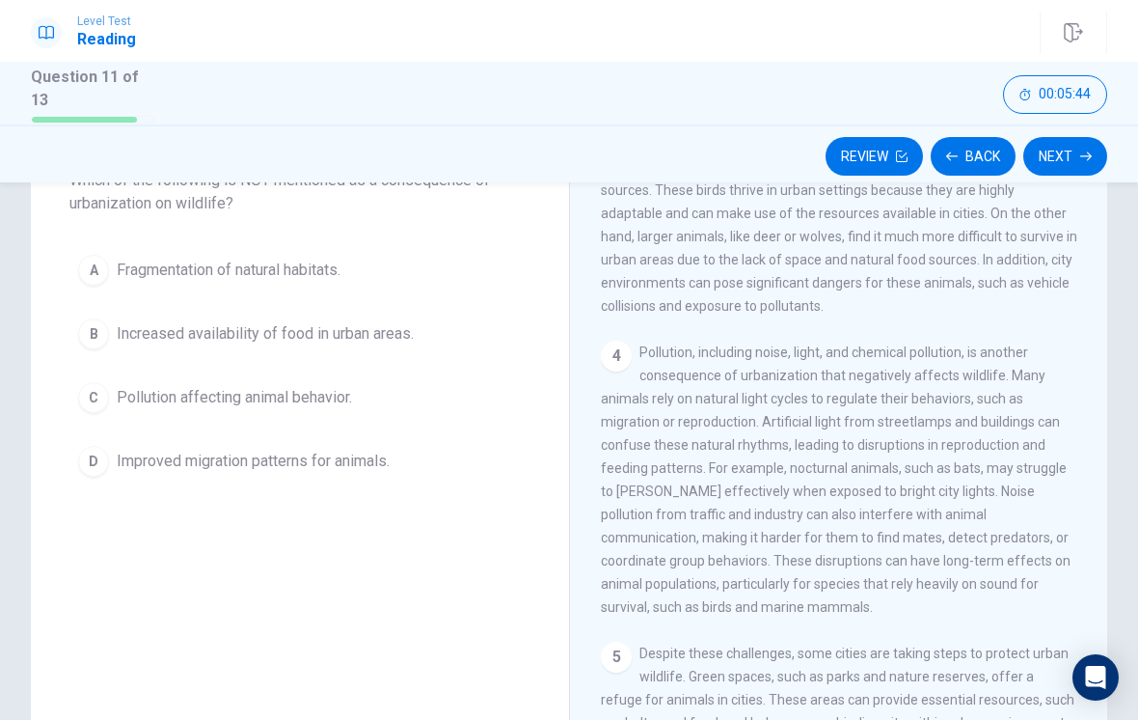
click at [1134, 365] on div "Question 11 Which of the following is NOT mentioned as a consequence of urbaniz…" at bounding box center [569, 419] width 1138 height 670
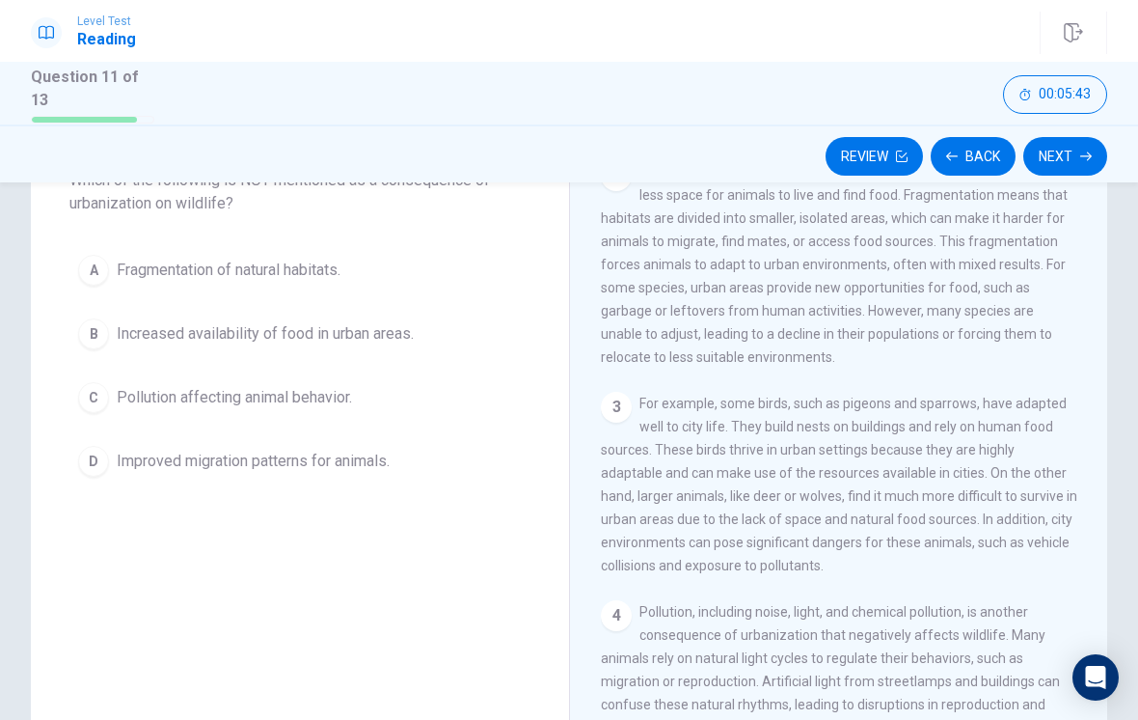
scroll to position [218, 0]
click at [1103, 298] on div "The Impact of Urbanization on Wildlife 1 Urbanization refers to the process in …" at bounding box center [838, 419] width 538 height 670
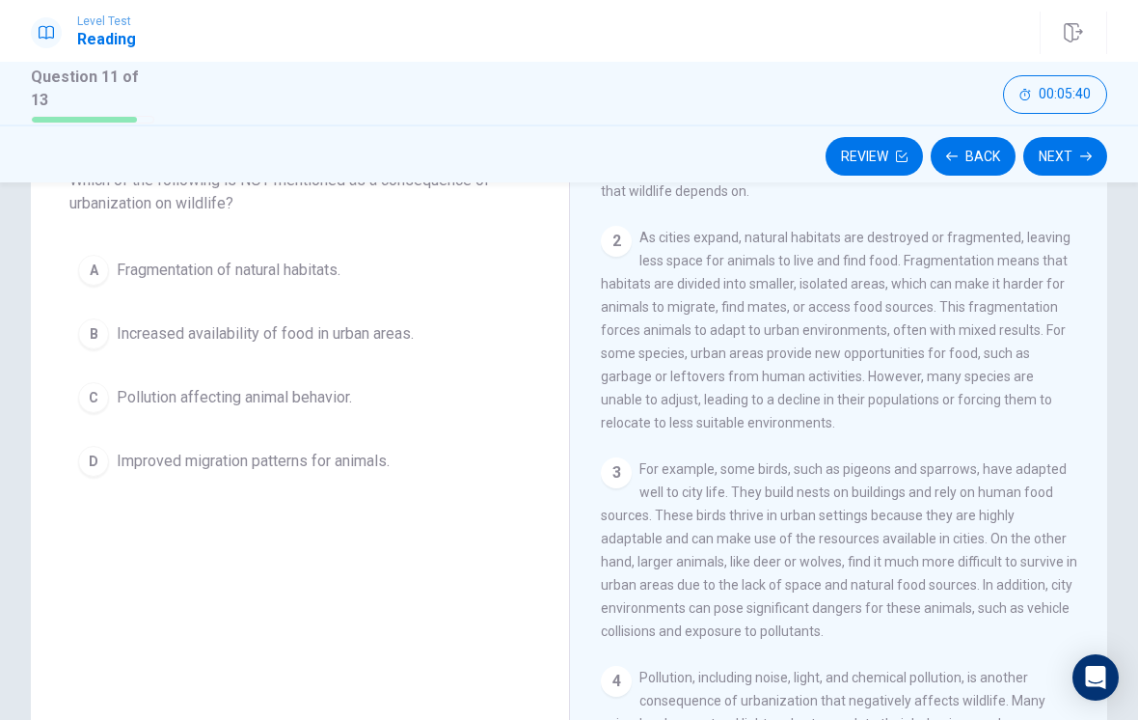
scroll to position [152, 0]
click at [88, 447] on div "D" at bounding box center [93, 461] width 31 height 31
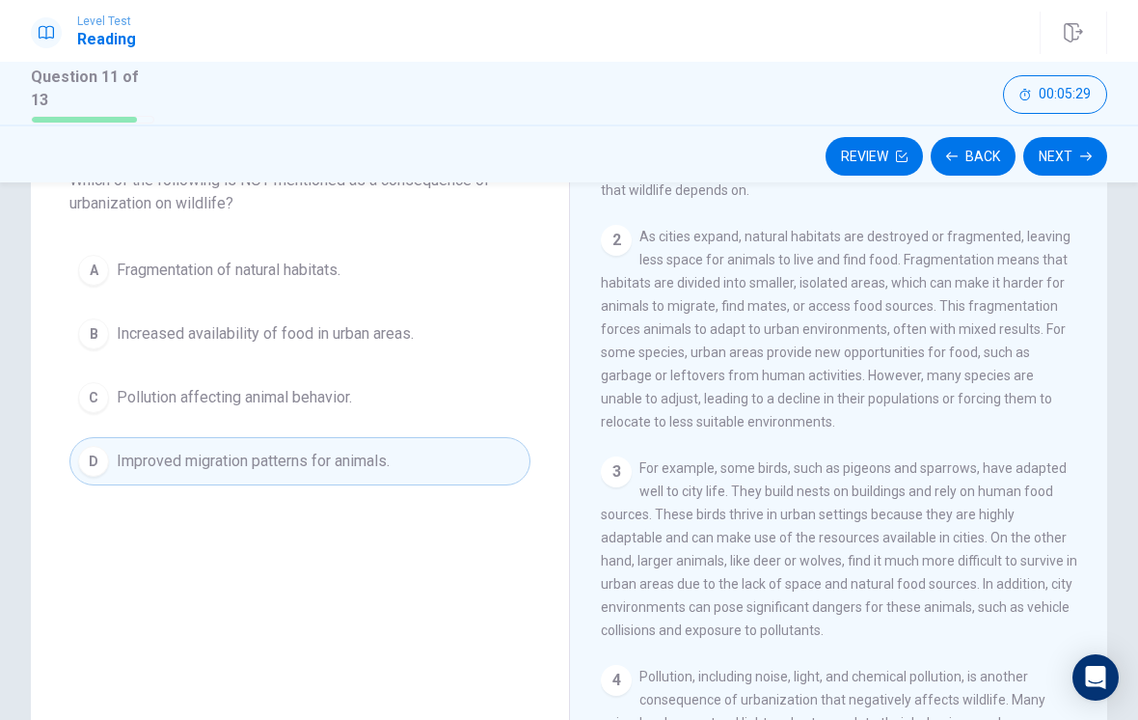
click at [1067, 145] on button "Next" at bounding box center [1065, 156] width 84 height 39
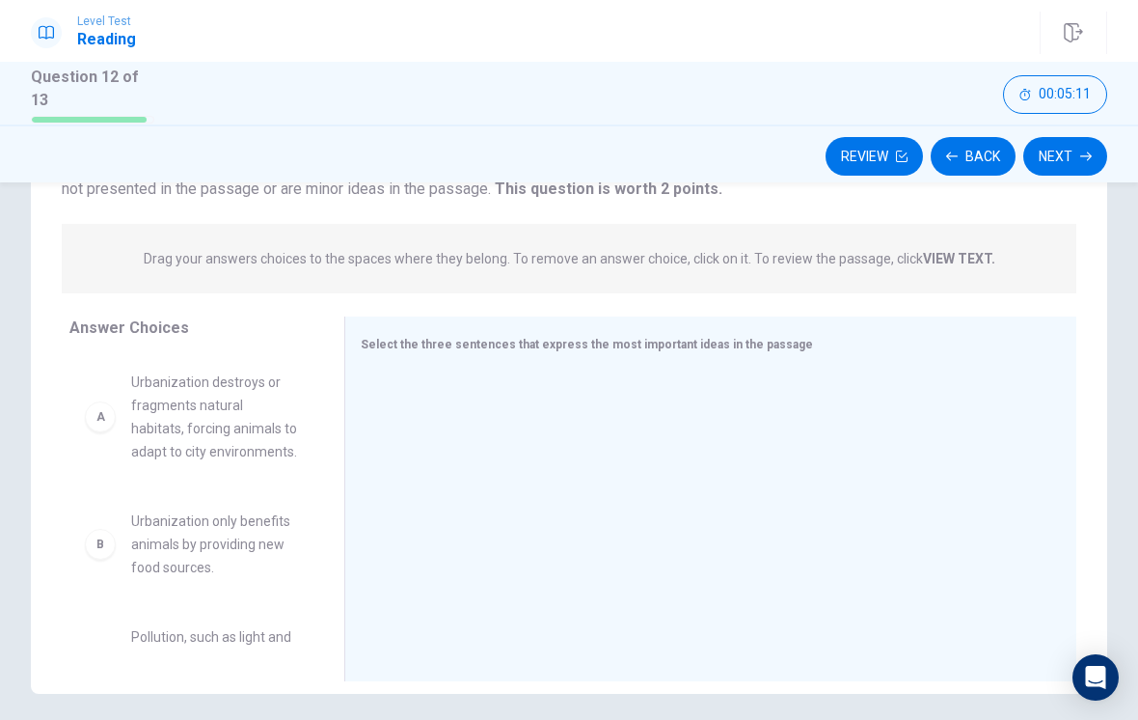
scroll to position [197, 0]
click at [983, 252] on strong "VIEW TEXT." at bounding box center [959, 259] width 72 height 15
click at [961, 252] on strong "VIEW TEXT." at bounding box center [959, 259] width 72 height 15
click at [964, 258] on strong "VIEW TEXT." at bounding box center [959, 259] width 72 height 15
click at [963, 257] on strong "VIEW TEXT." at bounding box center [959, 259] width 72 height 15
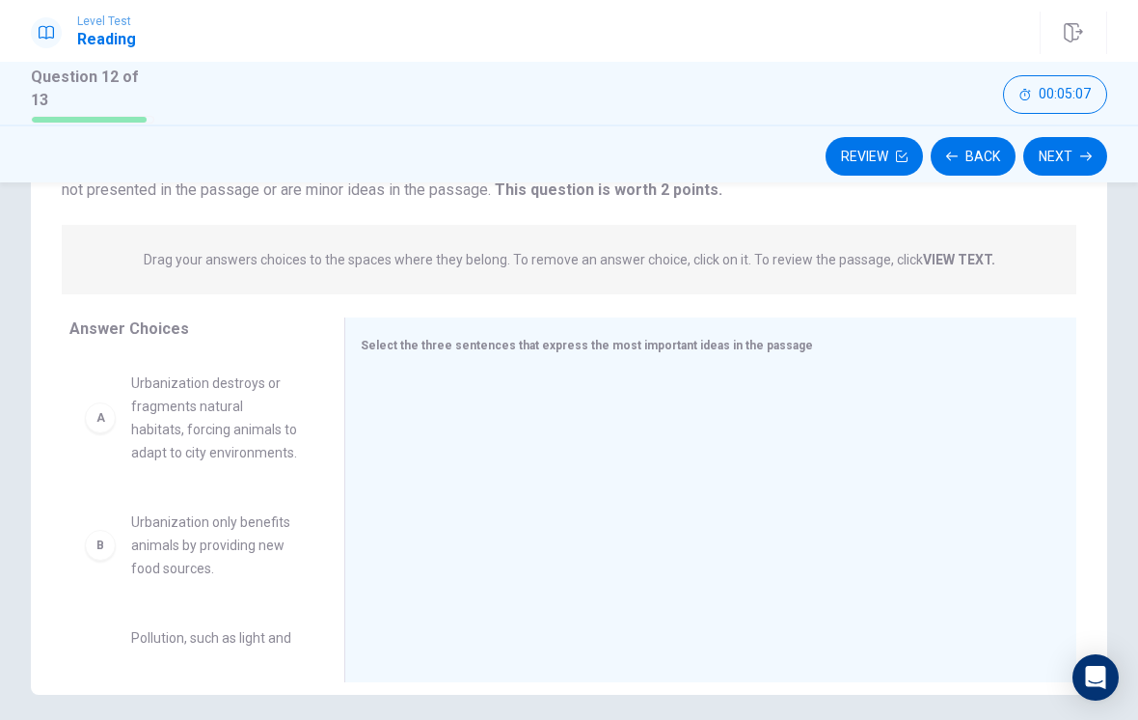
click at [952, 263] on span "Drag your answers choices to the spaces where they belong. To remove an answer …" at bounding box center [570, 259] width 852 height 23
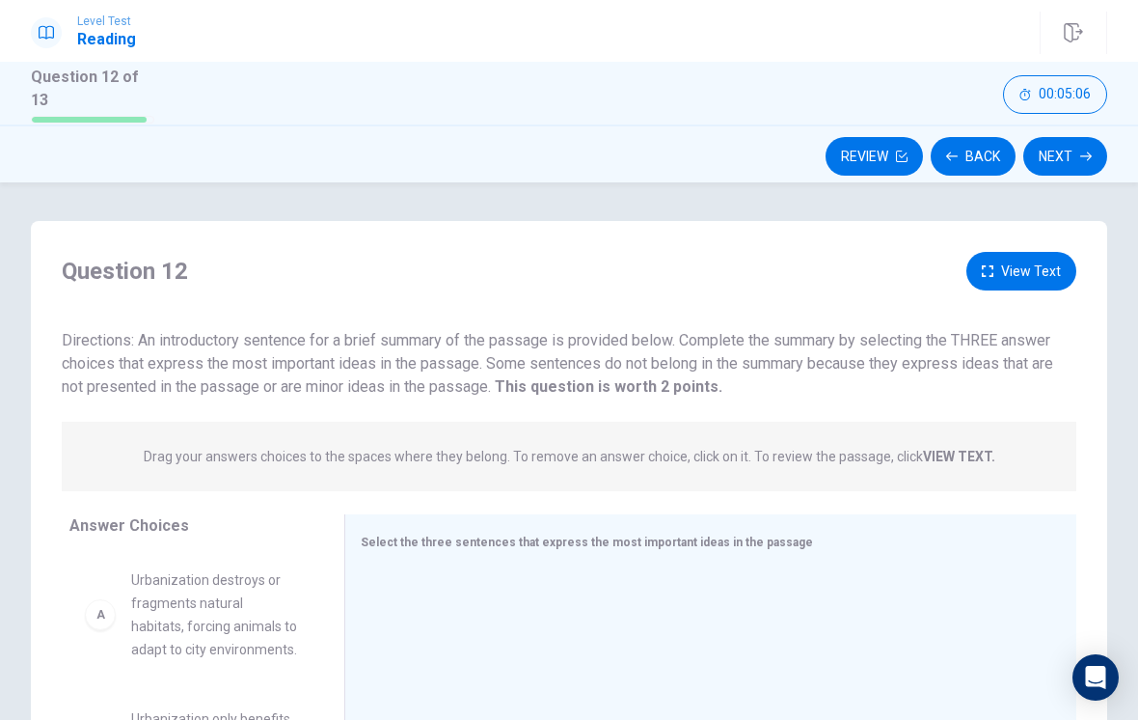
scroll to position [0, 0]
click at [957, 449] on strong "VIEW TEXT." at bounding box center [959, 456] width 72 height 15
click at [1029, 282] on button "View Text" at bounding box center [1022, 272] width 110 height 40
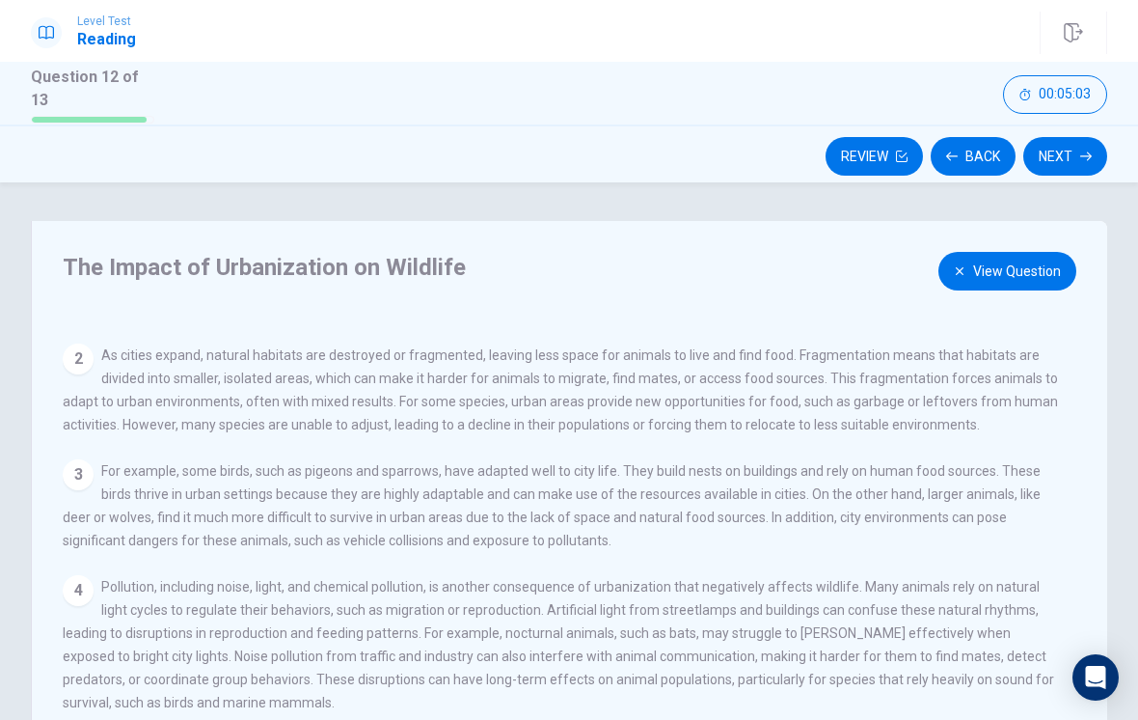
scroll to position [116, 0]
click at [957, 265] on icon "button" at bounding box center [960, 271] width 12 height 12
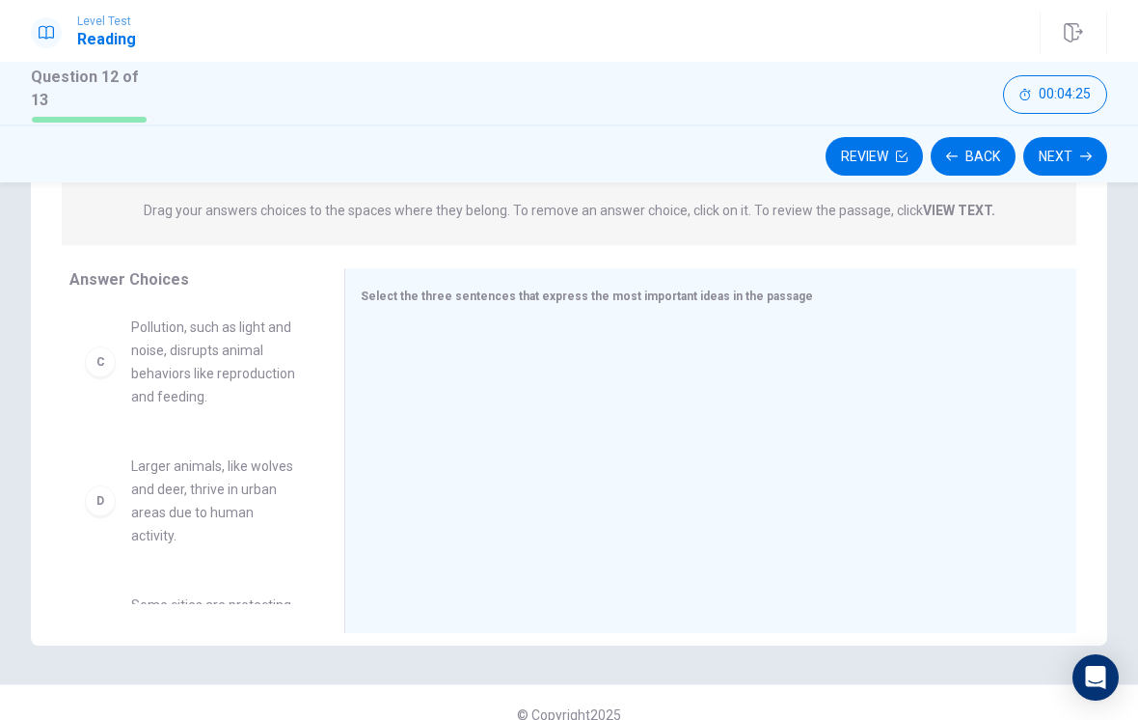
scroll to position [243, 0]
click at [102, 371] on div "C" at bounding box center [100, 380] width 31 height 31
click at [107, 368] on div "C" at bounding box center [100, 380] width 31 height 31
click at [100, 379] on div "C" at bounding box center [100, 380] width 31 height 31
click at [96, 367] on div "C" at bounding box center [100, 380] width 31 height 31
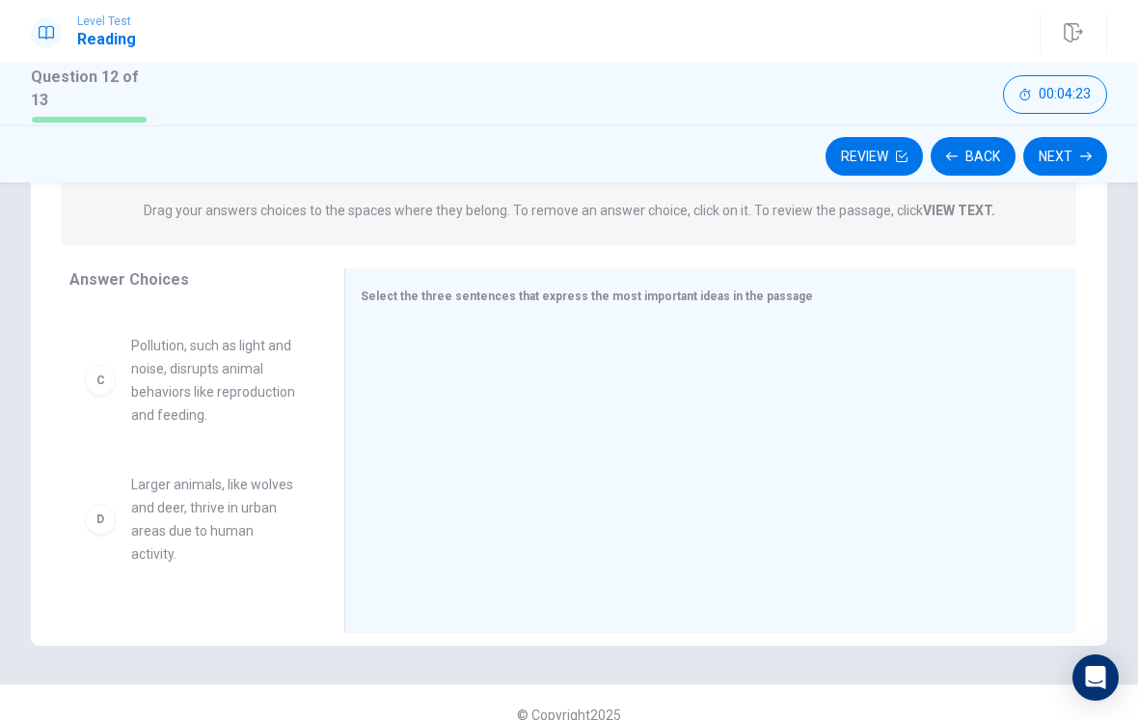
click at [96, 366] on div "C" at bounding box center [100, 380] width 31 height 31
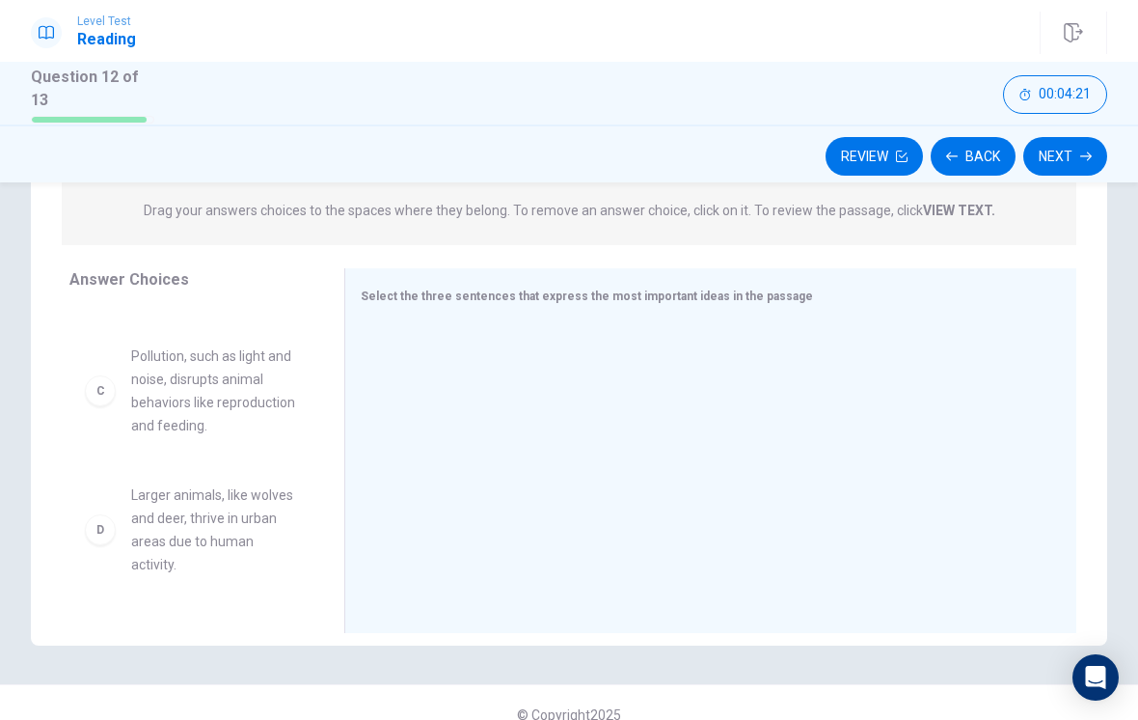
click at [103, 387] on div "C" at bounding box center [100, 390] width 31 height 31
click at [125, 394] on div "C Pollution, such as light and noise, disrupts animal behaviors like reproducti…" at bounding box center [191, 390] width 213 height 93
click at [173, 405] on span "Pollution, such as light and noise, disrupts animal behaviors like reproduction…" at bounding box center [214, 390] width 167 height 93
click at [178, 396] on span "Pollution, such as light and noise, disrupts animal behaviors like reproduction…" at bounding box center [214, 390] width 167 height 93
click at [90, 531] on div "E" at bounding box center [100, 529] width 31 height 31
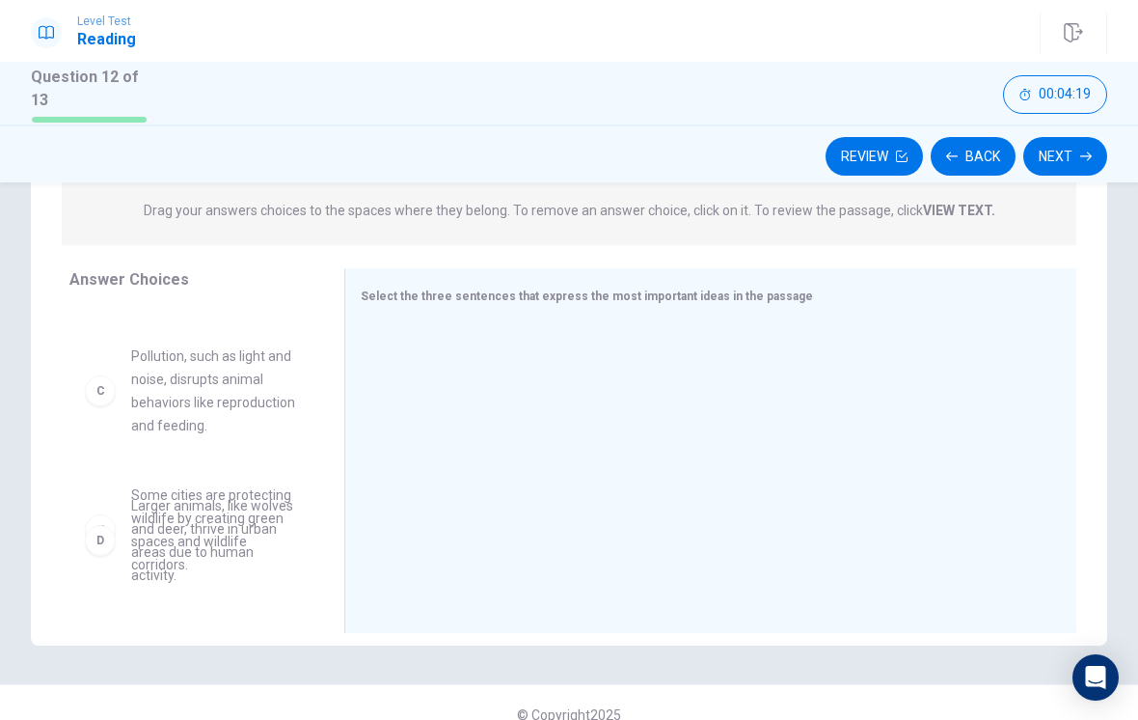
click at [99, 416] on div "C Pollution, such as light and noise, disrupts animal behaviors like reproducti…" at bounding box center [191, 390] width 213 height 93
click at [296, 503] on span "Some cities are protecting wildlife by creating green spaces and wildlife corri…" at bounding box center [214, 529] width 167 height 93
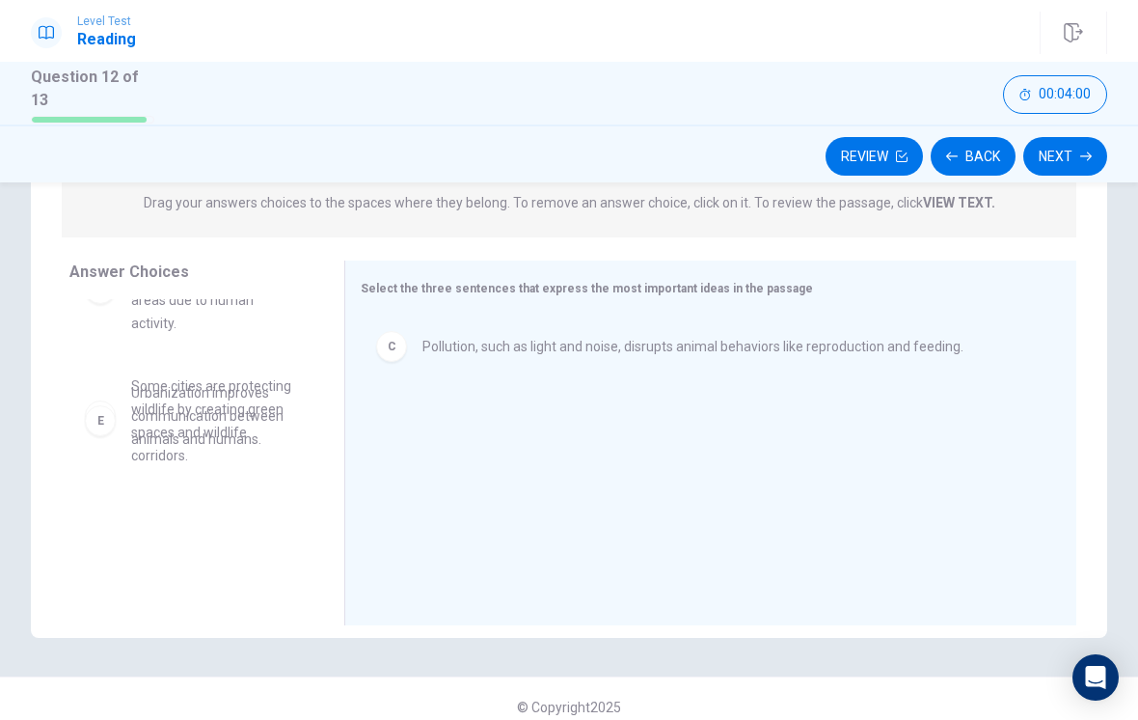
scroll to position [329, 0]
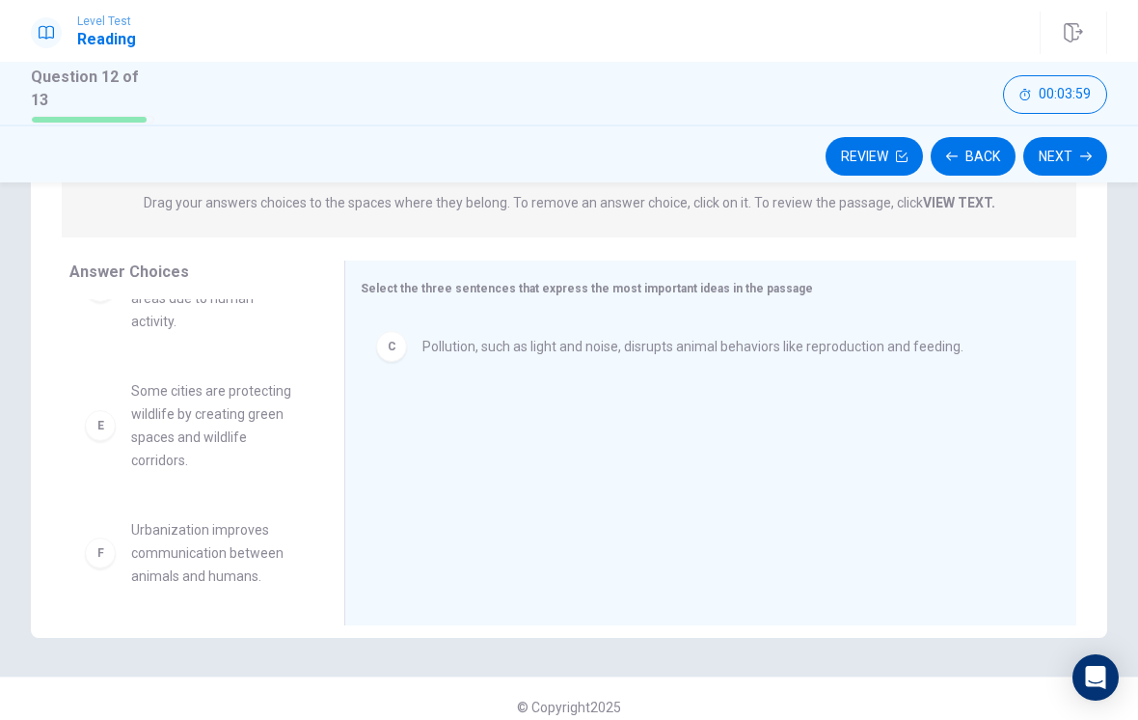
click at [198, 478] on div "E Some cities are protecting wildlife by creating green spaces and wildlife cor…" at bounding box center [191, 425] width 244 height 123
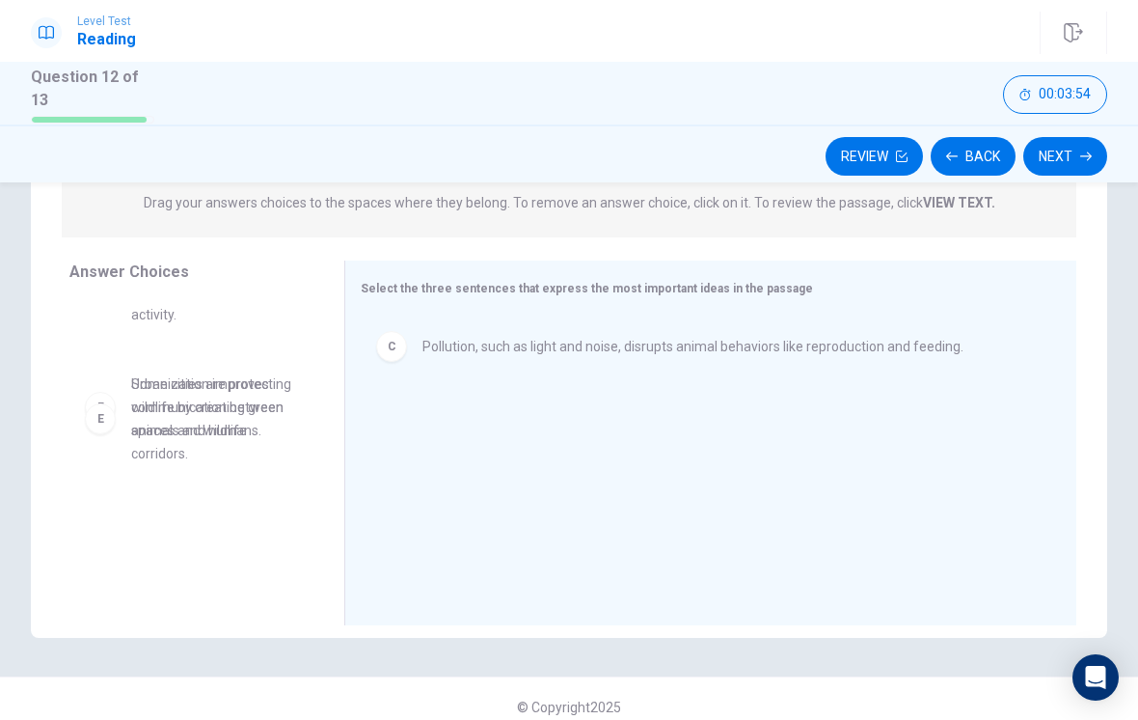
scroll to position [336, 0]
click at [191, 442] on span "Urbanization improves communication between animals and humans." at bounding box center [214, 406] width 167 height 69
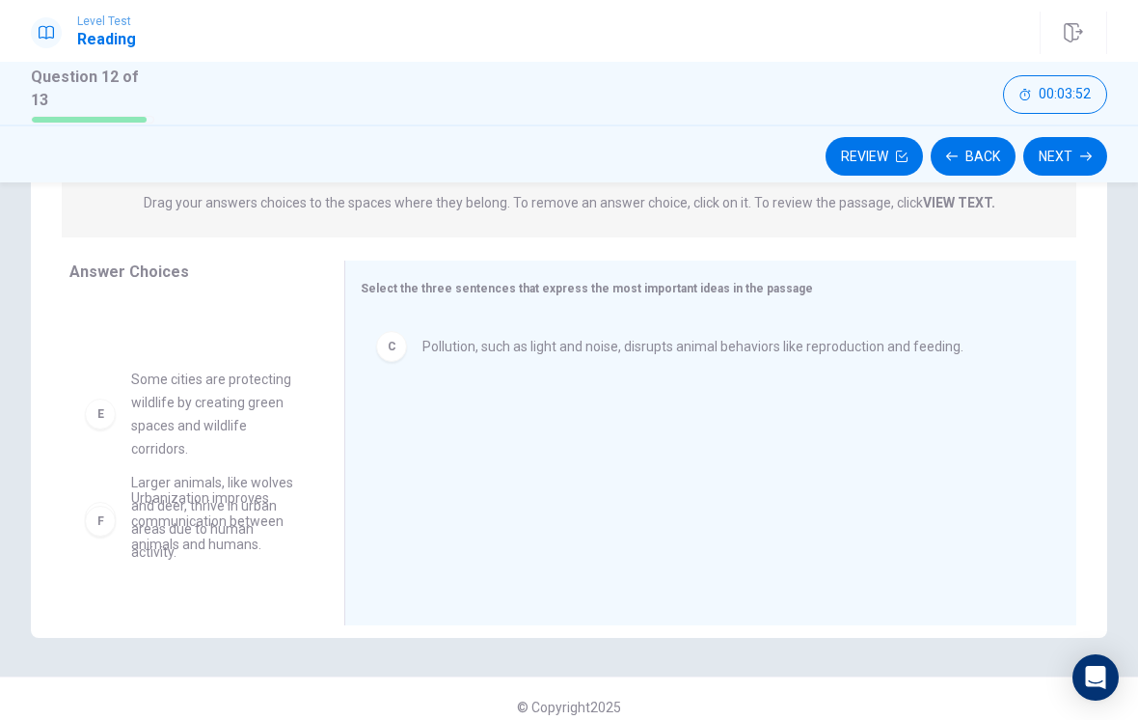
scroll to position [219, 0]
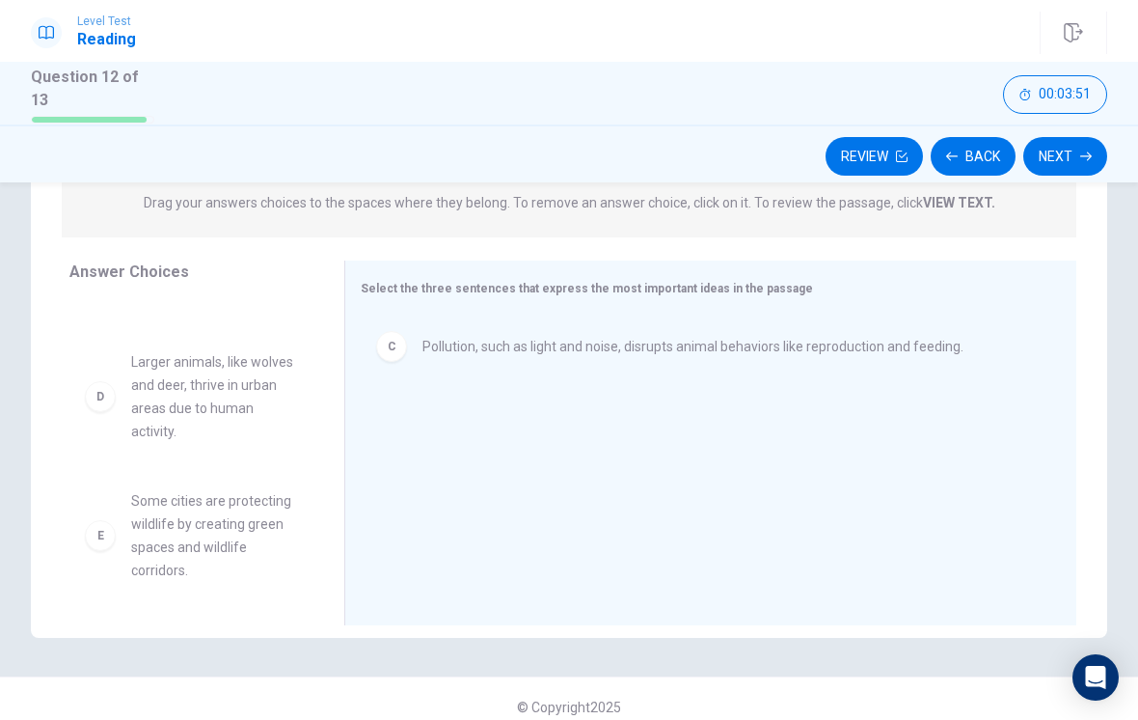
click at [88, 474] on div "E Some cities are protecting wildlife by creating green spaces and wildlife cor…" at bounding box center [191, 535] width 244 height 123
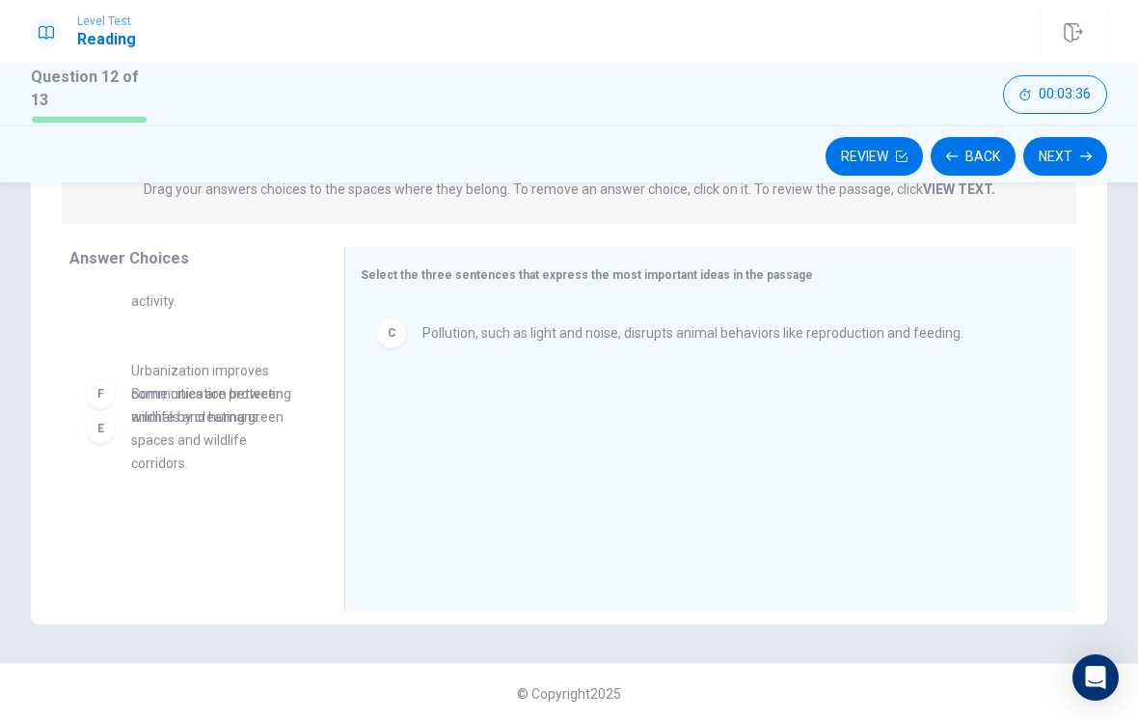
scroll to position [336, 0]
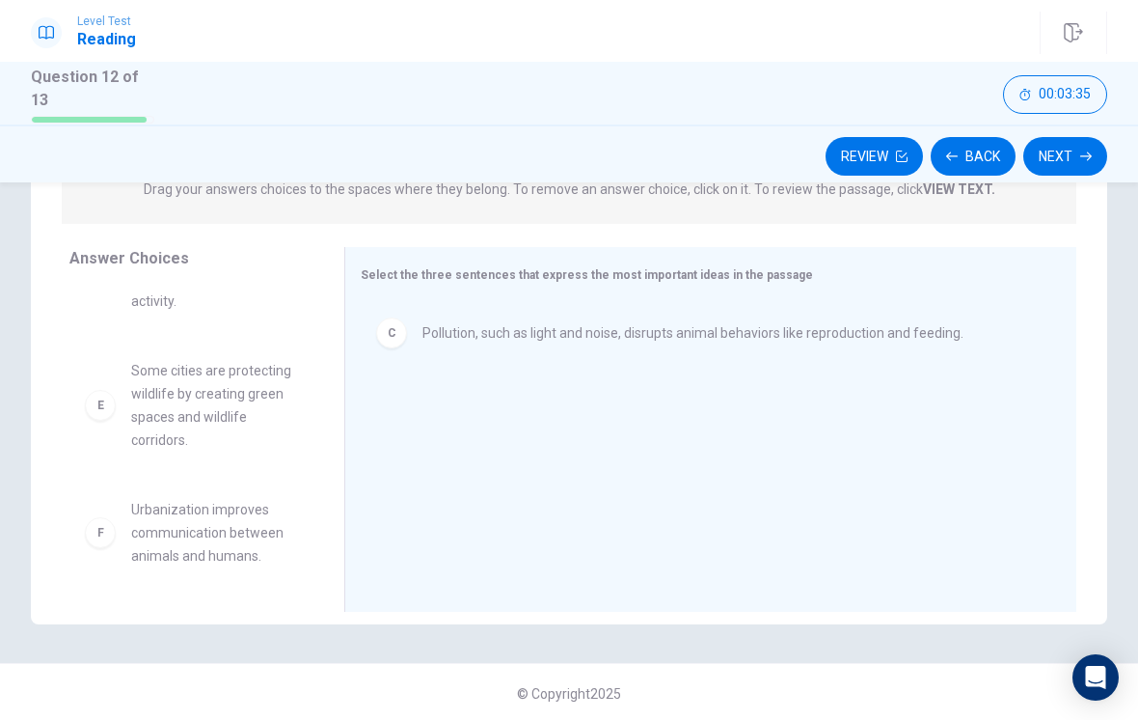
click at [231, 386] on span "Some cities are protecting wildlife by creating green spaces and wildlife corri…" at bounding box center [214, 405] width 167 height 93
click at [214, 396] on span "Some cities are protecting wildlife by creating green spaces and wildlife corri…" at bounding box center [214, 405] width 167 height 93
click at [213, 396] on span "Some cities are protecting wildlife by creating green spaces and wildlife corri…" at bounding box center [214, 405] width 167 height 93
click at [198, 427] on span "Some cities are protecting wildlife by creating green spaces and wildlife corri…" at bounding box center [214, 405] width 167 height 93
click at [197, 426] on span "Some cities are protecting wildlife by creating green spaces and wildlife corri…" at bounding box center [214, 405] width 167 height 93
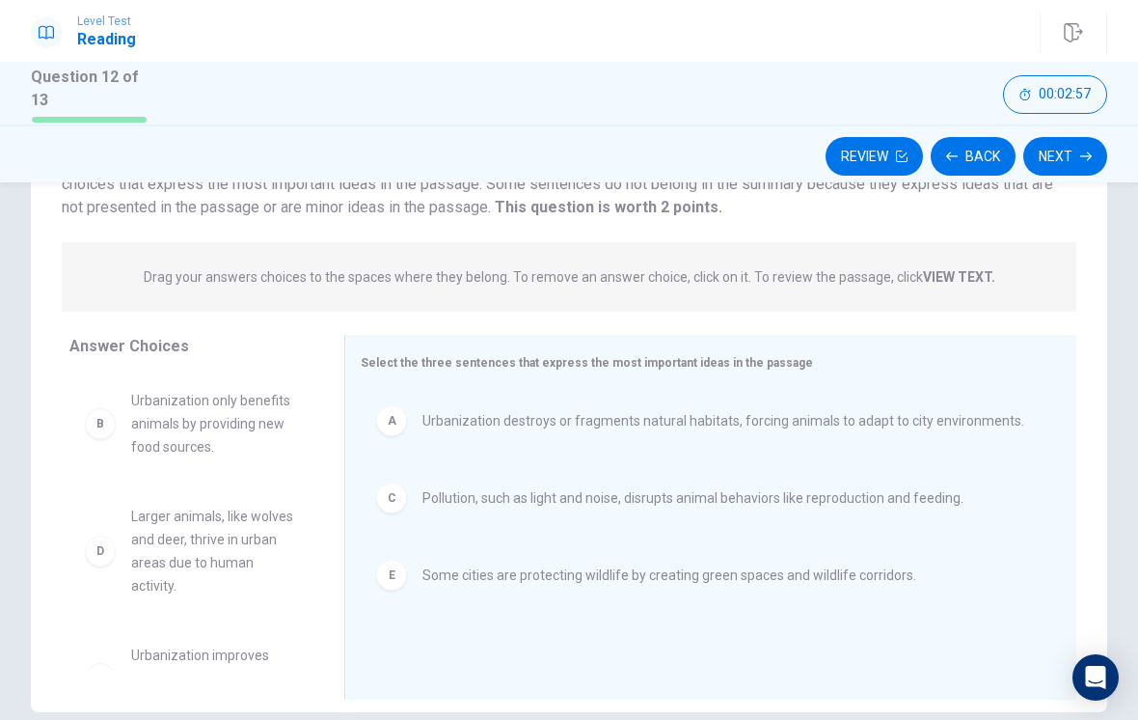
scroll to position [178, 0]
click at [1080, 158] on button "Next" at bounding box center [1065, 156] width 84 height 39
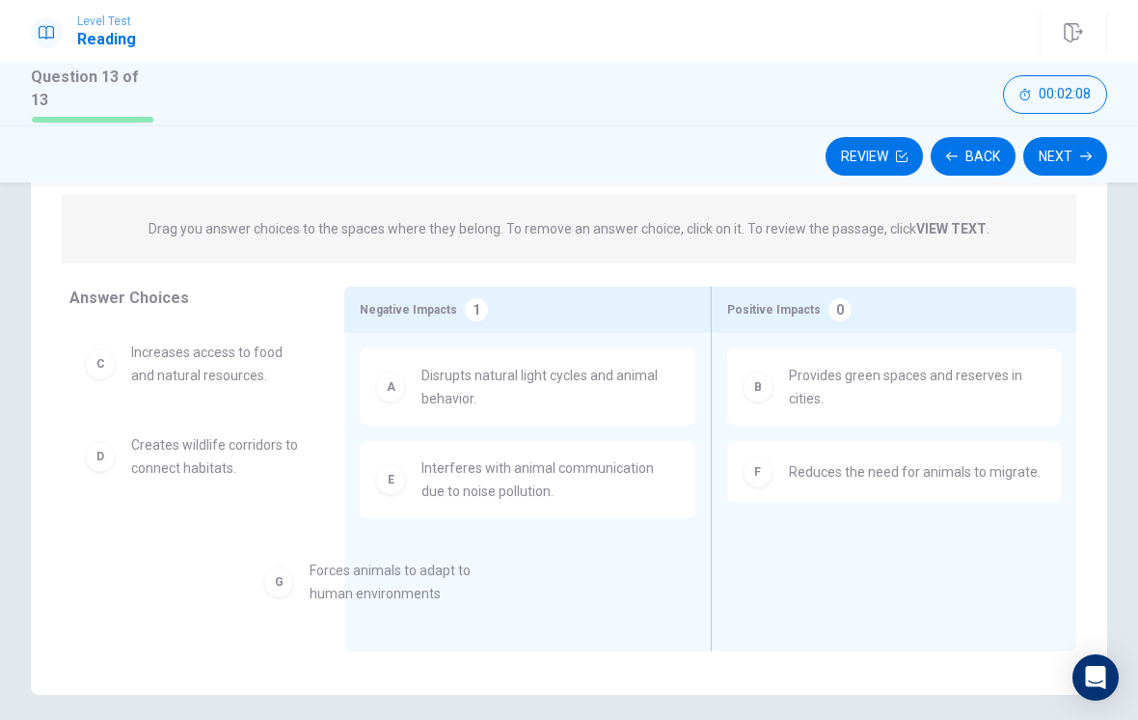
scroll to position [14, 0]
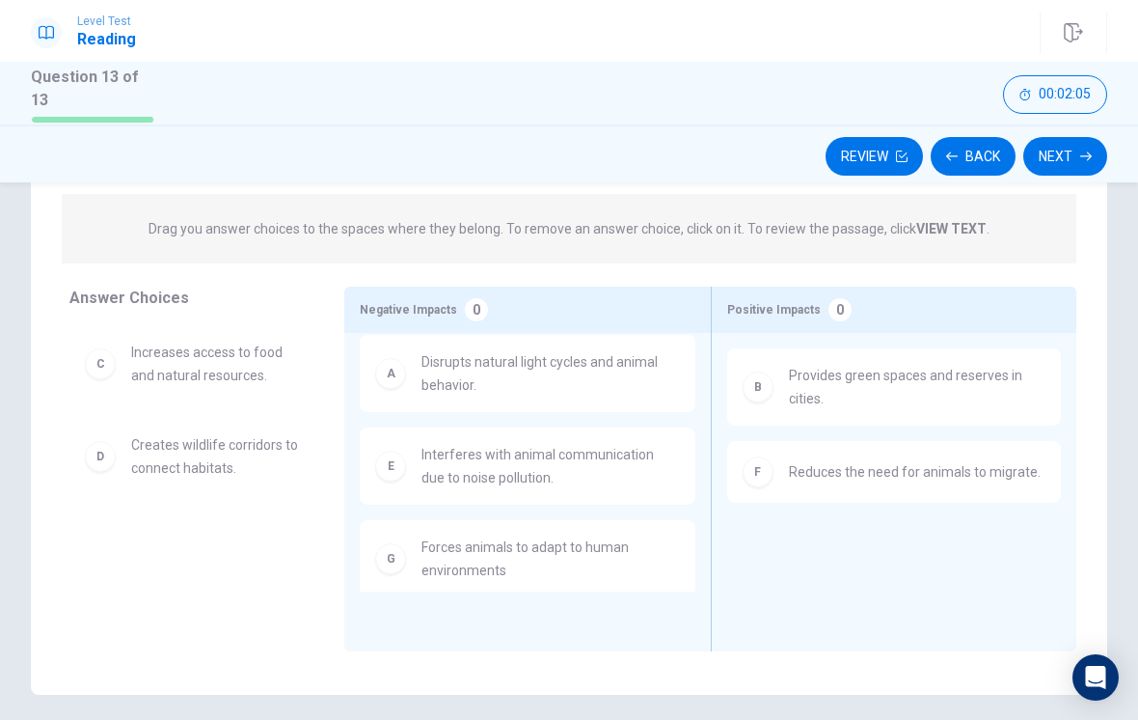
click at [1088, 152] on icon "button" at bounding box center [1086, 156] width 12 height 12
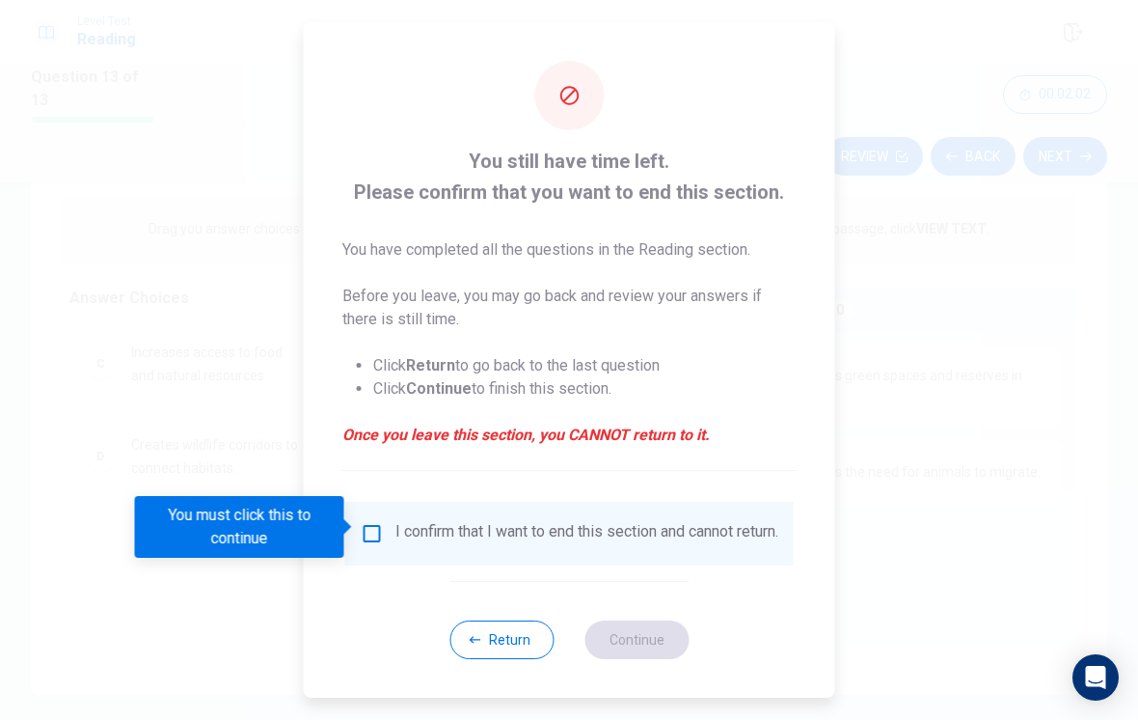
click at [374, 532] on input "You must click this to continue" at bounding box center [372, 533] width 23 height 23
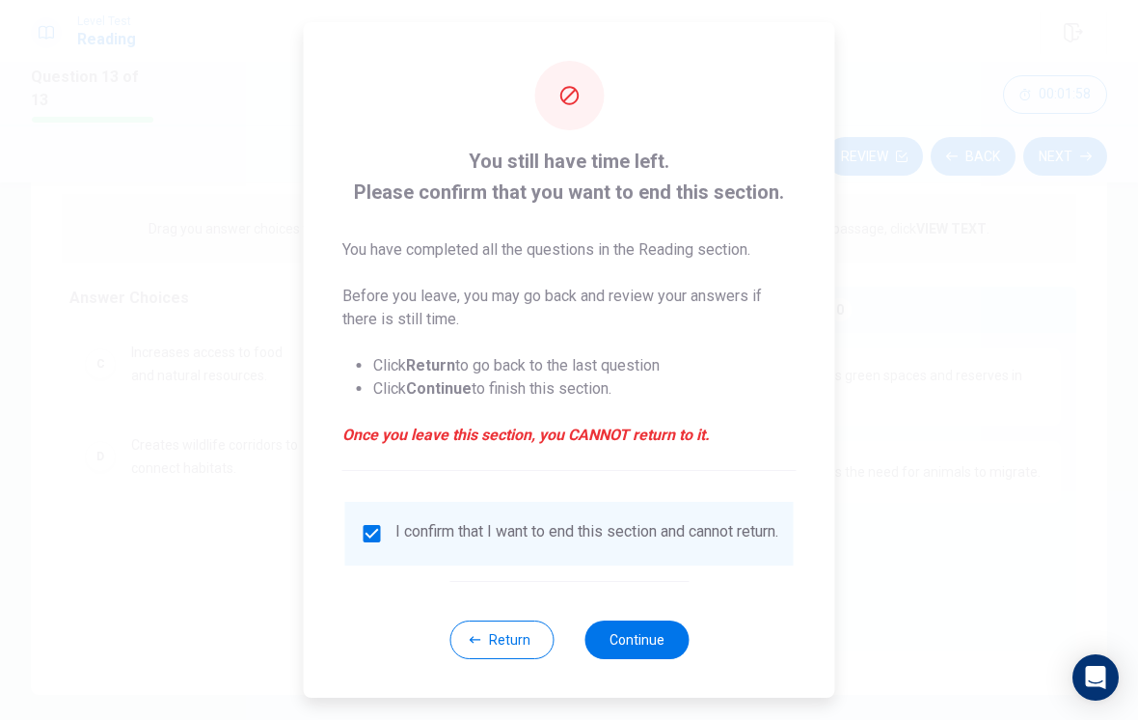
click at [667, 657] on button "Continue" at bounding box center [637, 639] width 104 height 39
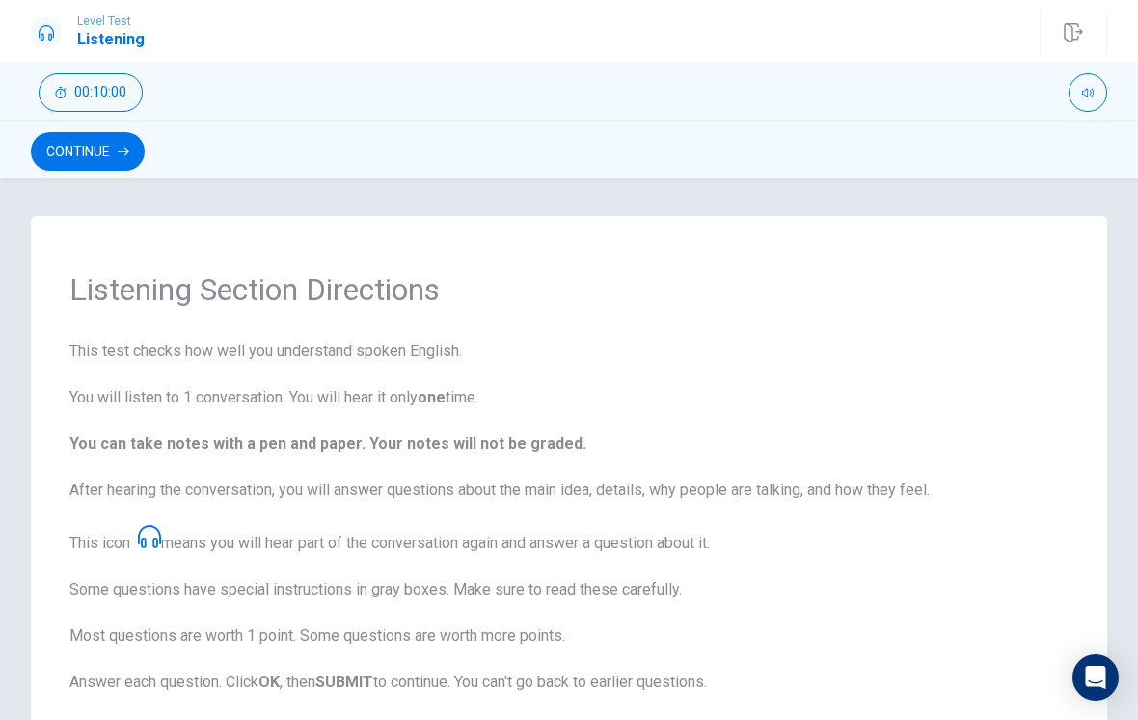
scroll to position [0, 0]
click at [58, 143] on button "Continue" at bounding box center [88, 151] width 114 height 39
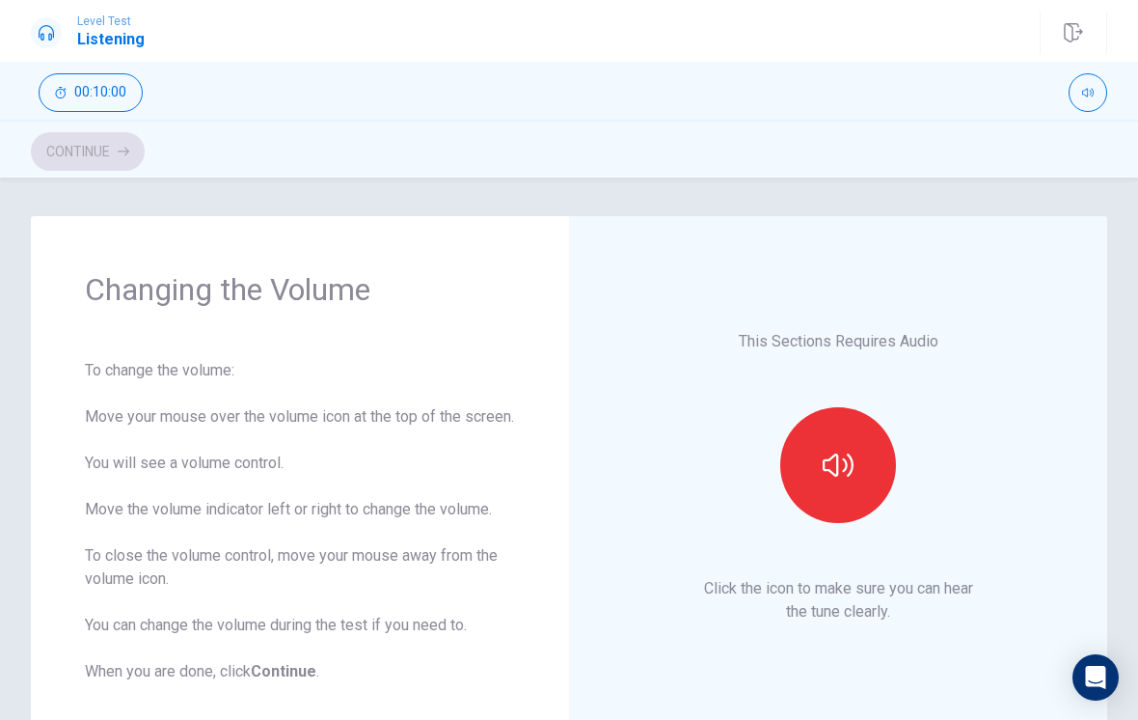
click at [848, 472] on icon "button" at bounding box center [838, 464] width 31 height 31
click at [844, 474] on icon "button" at bounding box center [838, 464] width 31 height 31
click at [843, 466] on icon "button" at bounding box center [838, 464] width 31 height 31
click at [854, 477] on button "button" at bounding box center [838, 465] width 116 height 116
click at [858, 471] on button "button" at bounding box center [838, 465] width 116 height 116
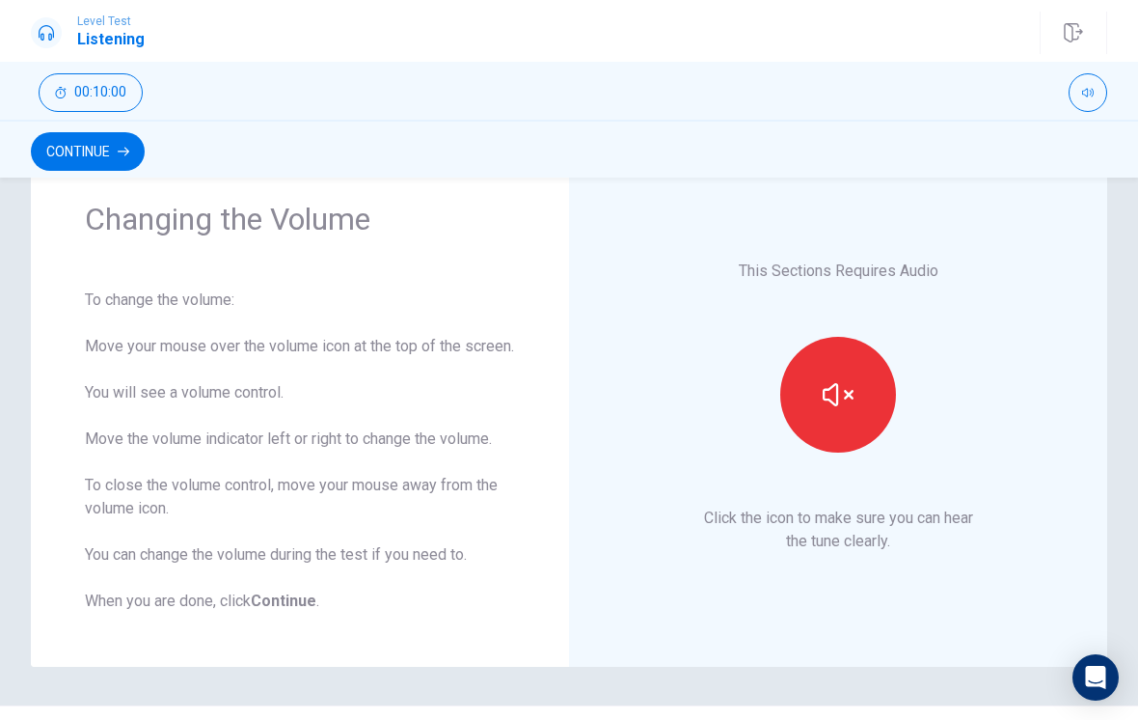
scroll to position [69, 0]
click at [845, 408] on icon "button" at bounding box center [838, 395] width 31 height 31
click at [849, 406] on icon "button" at bounding box center [838, 395] width 31 height 31
click at [70, 144] on button "Continue" at bounding box center [88, 151] width 114 height 39
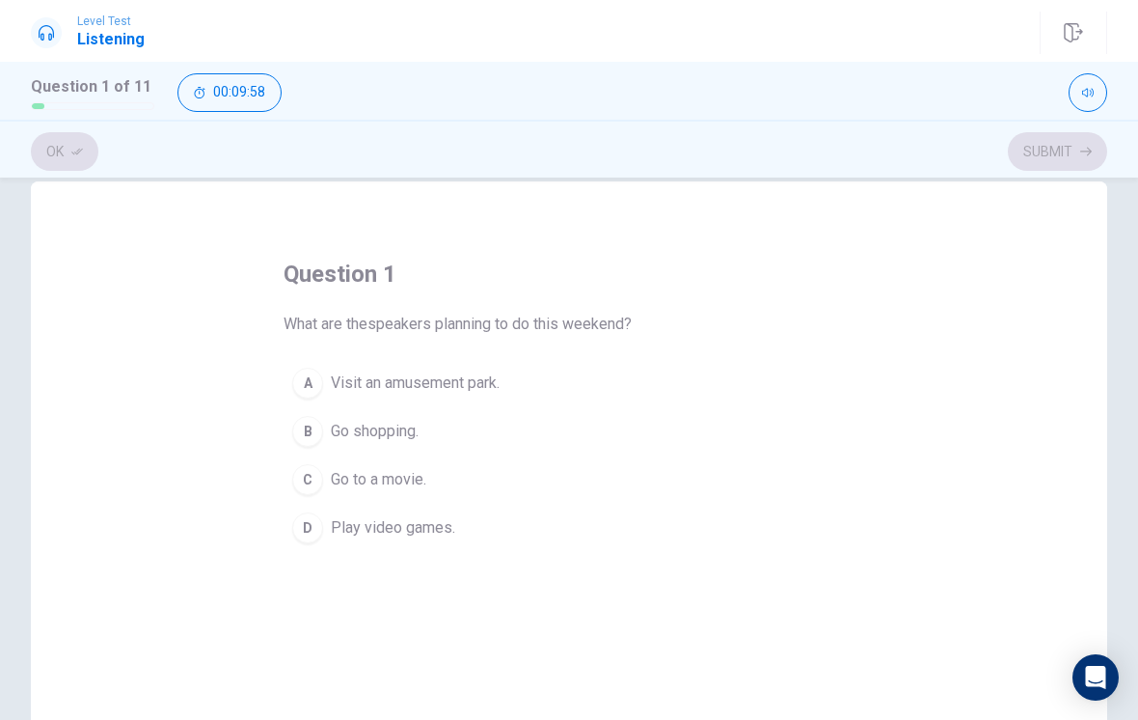
scroll to position [32, 0]
click at [314, 378] on div "A" at bounding box center [307, 385] width 31 height 31
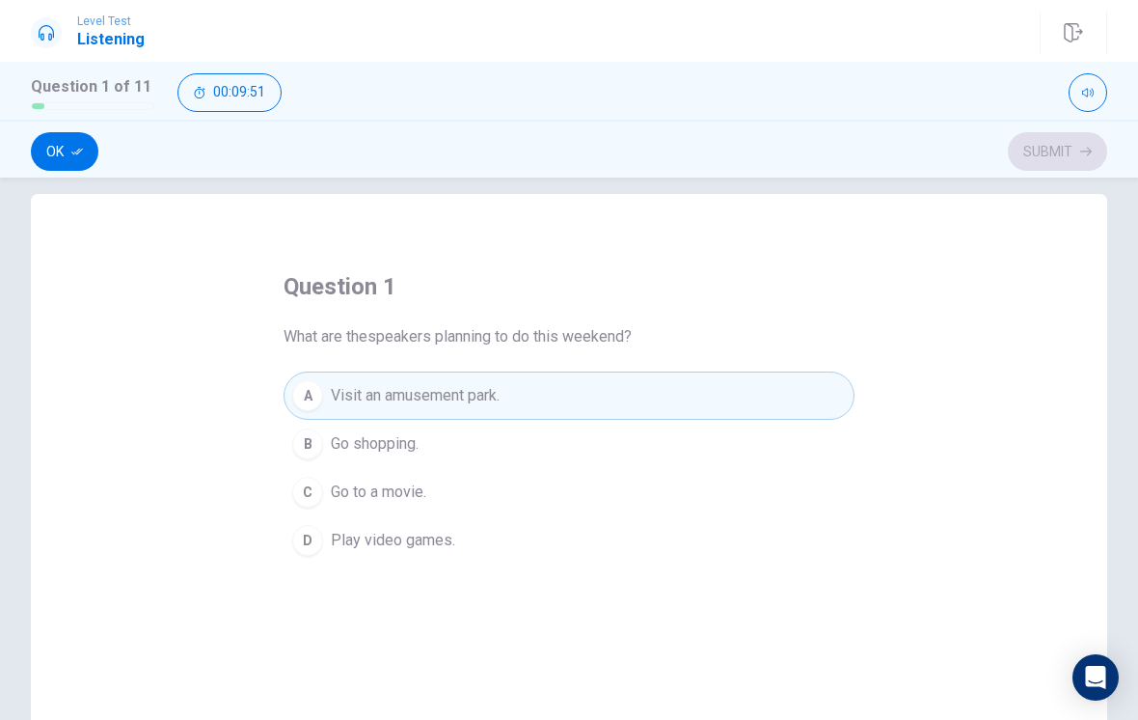
scroll to position [23, 0]
click at [1093, 281] on div "question 1 What are thespeakers planning to do this weekend? A Visit an amuseme…" at bounding box center [569, 528] width 1076 height 670
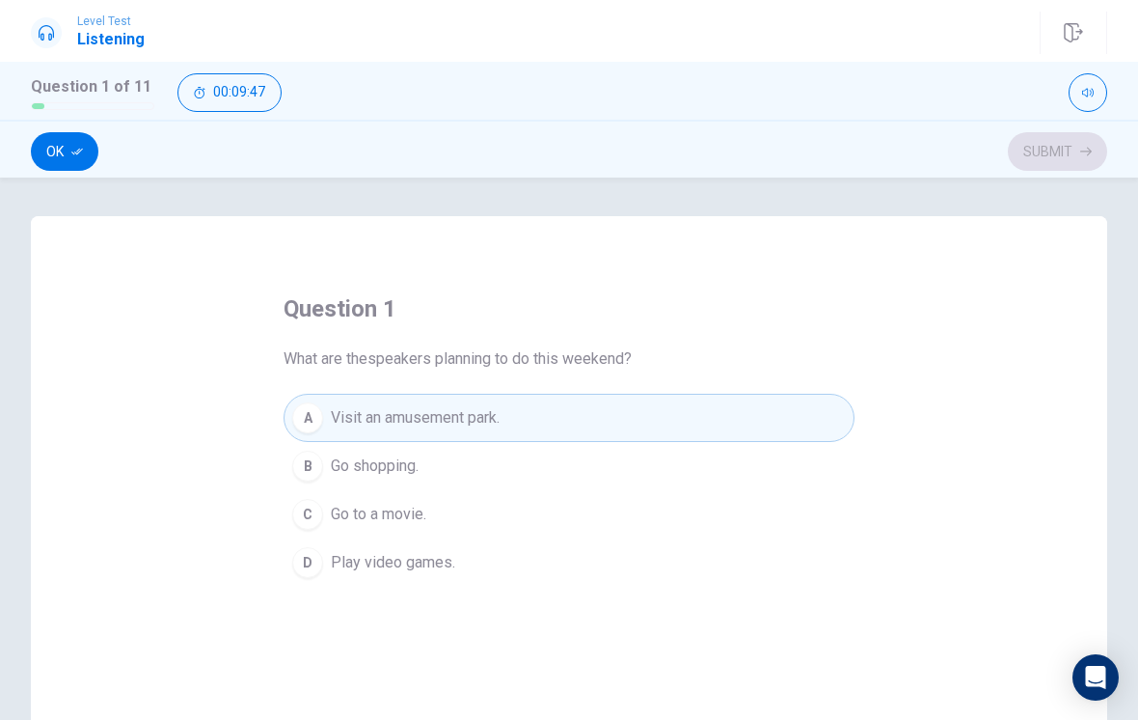
scroll to position [0, 0]
click at [1075, 156] on div "Ok Submit" at bounding box center [569, 151] width 1076 height 37
click at [53, 158] on button "Ok" at bounding box center [65, 151] width 68 height 39
click at [1057, 155] on button "Submit" at bounding box center [1057, 151] width 99 height 39
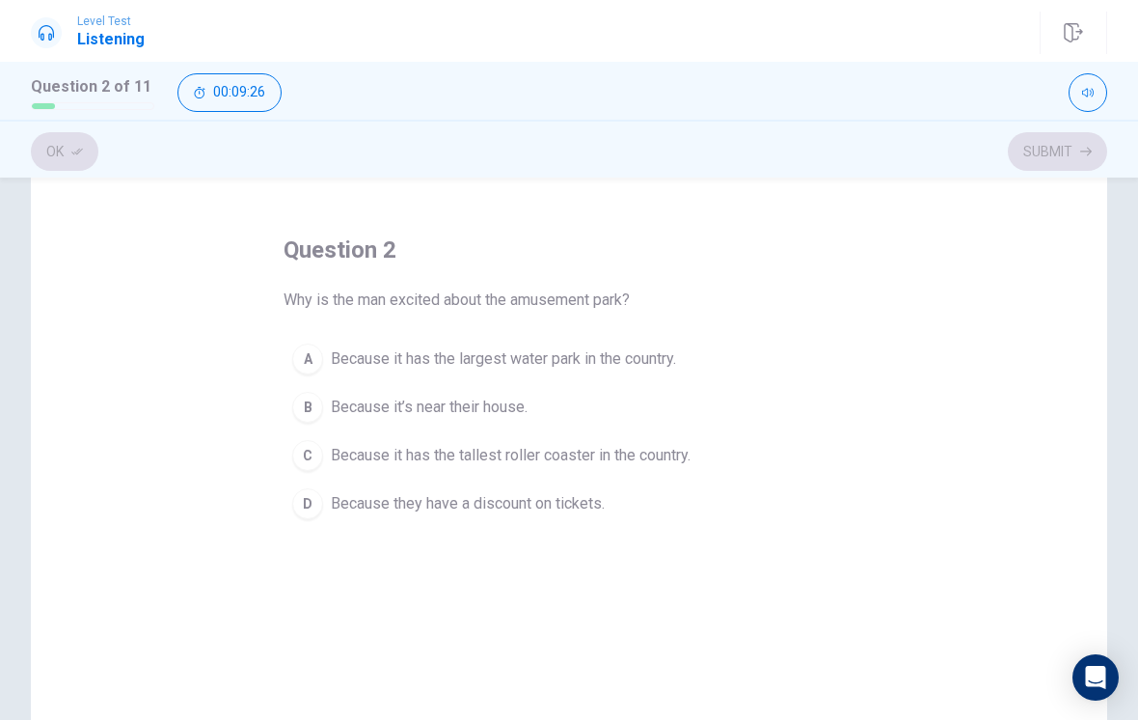
scroll to position [60, 0]
click at [312, 453] on div "C" at bounding box center [307, 454] width 31 height 31
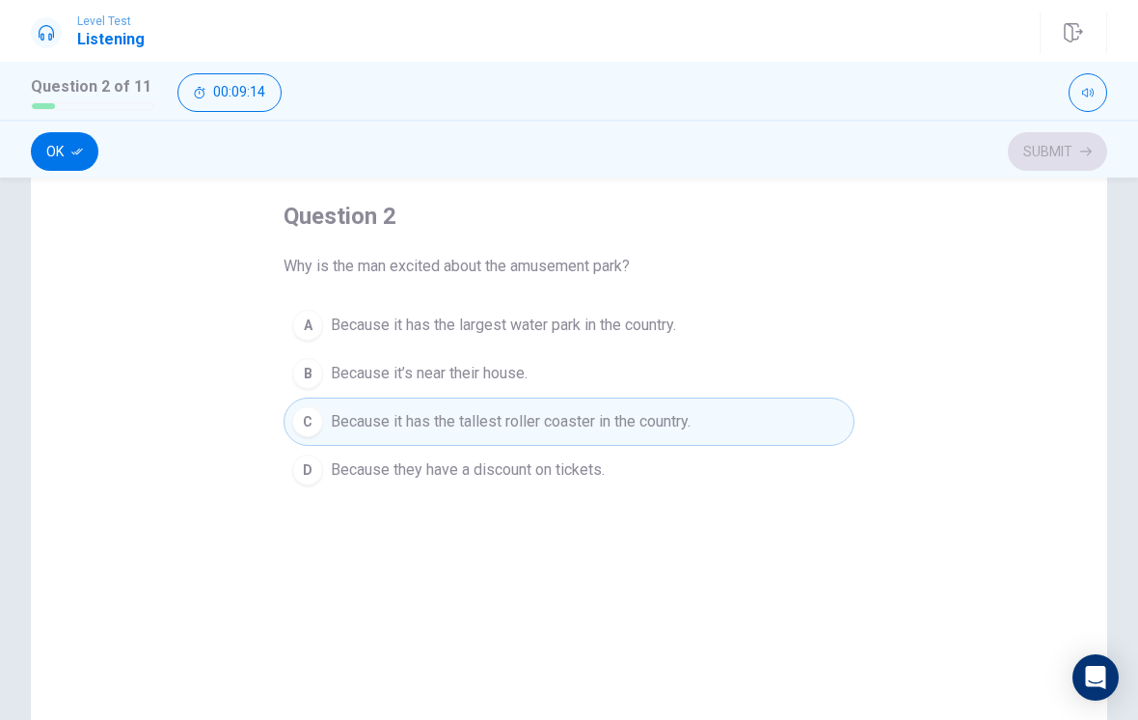
scroll to position [92, 0]
click at [49, 155] on button "Ok" at bounding box center [65, 151] width 68 height 39
click at [1076, 157] on button "Submit" at bounding box center [1057, 151] width 99 height 39
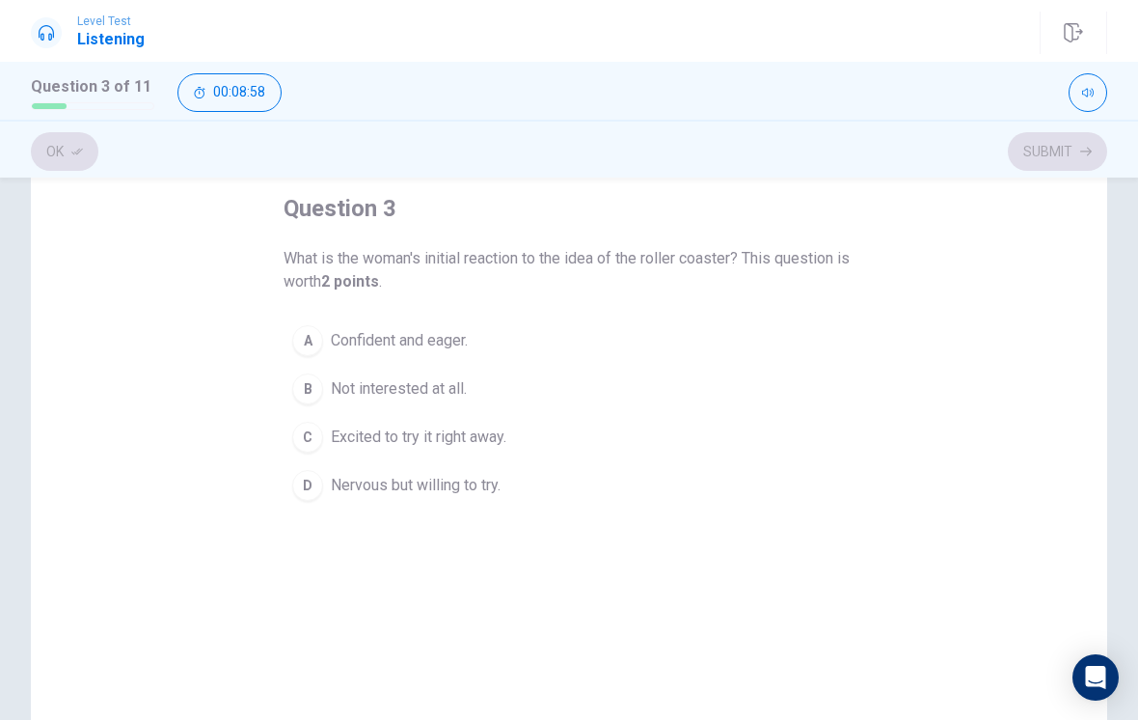
scroll to position [97, 0]
click at [303, 379] on div "B" at bounding box center [307, 391] width 31 height 31
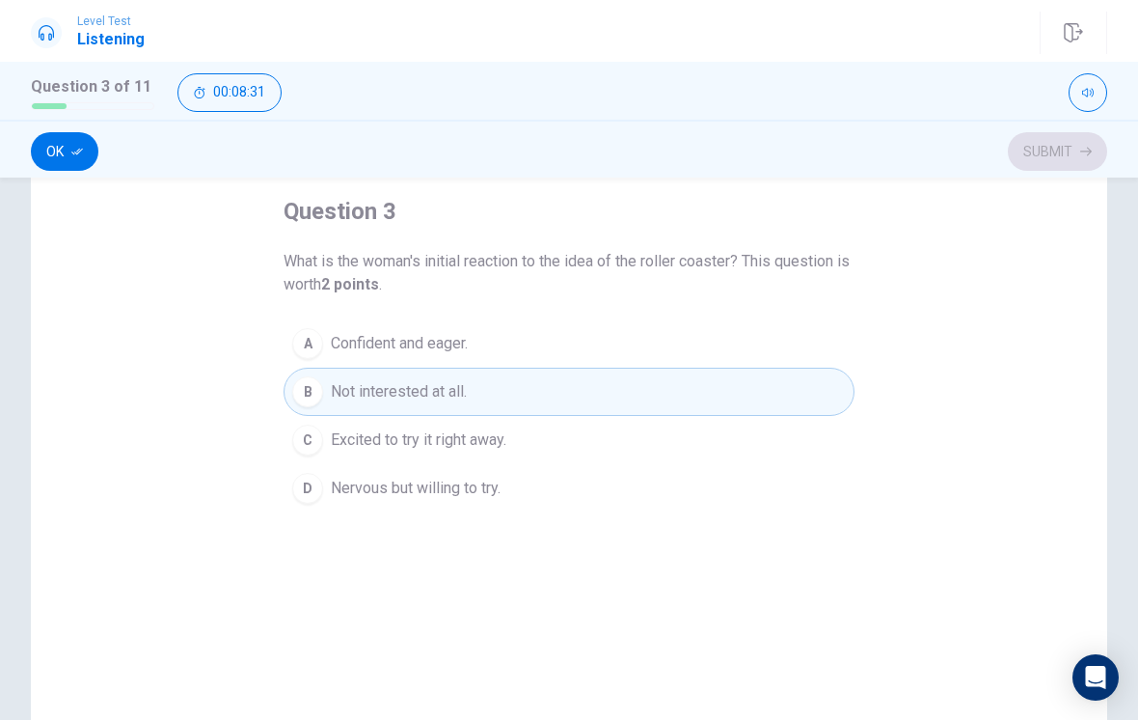
click at [67, 153] on button "Ok" at bounding box center [65, 151] width 68 height 39
click at [1083, 148] on icon "button" at bounding box center [1086, 152] width 12 height 12
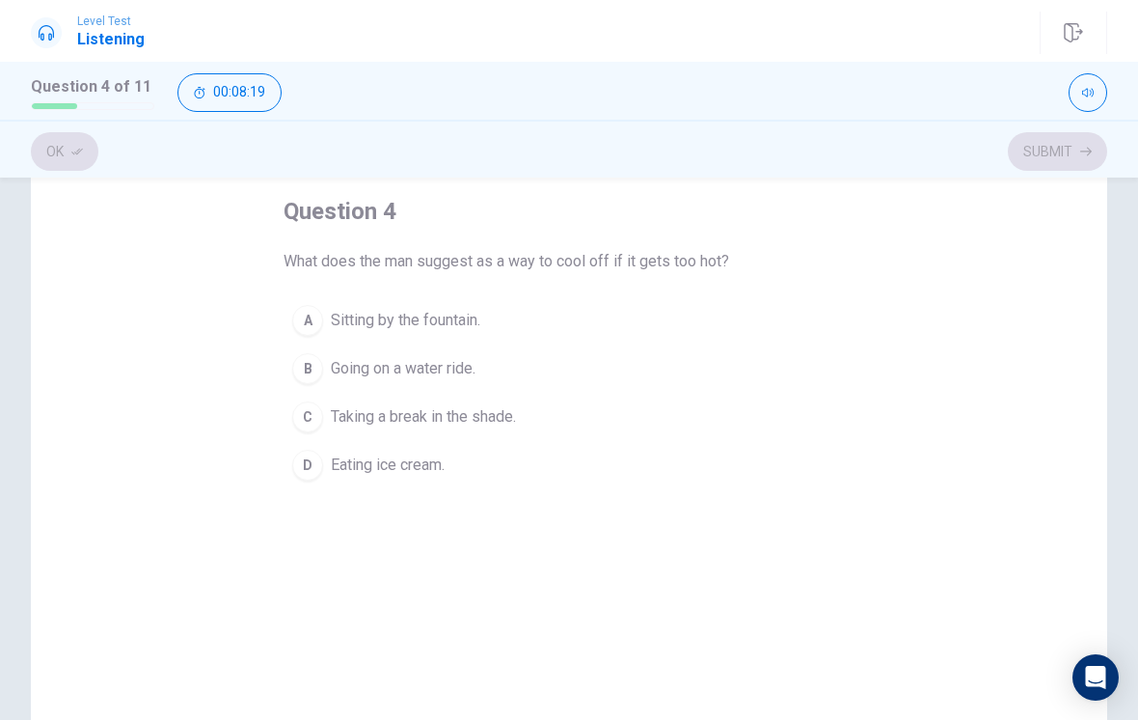
click at [289, 375] on button "B Going on a water ride." at bounding box center [569, 368] width 571 height 48
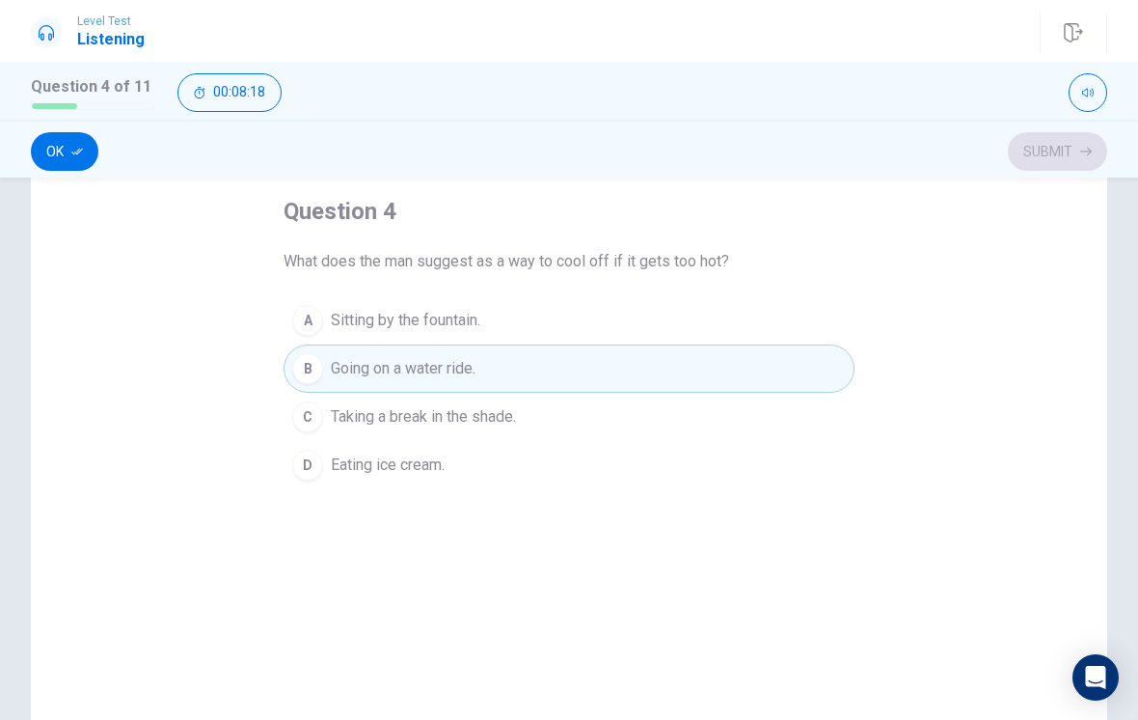
click at [87, 158] on button "Ok" at bounding box center [65, 151] width 68 height 39
click at [1064, 147] on button "Submit" at bounding box center [1057, 151] width 99 height 39
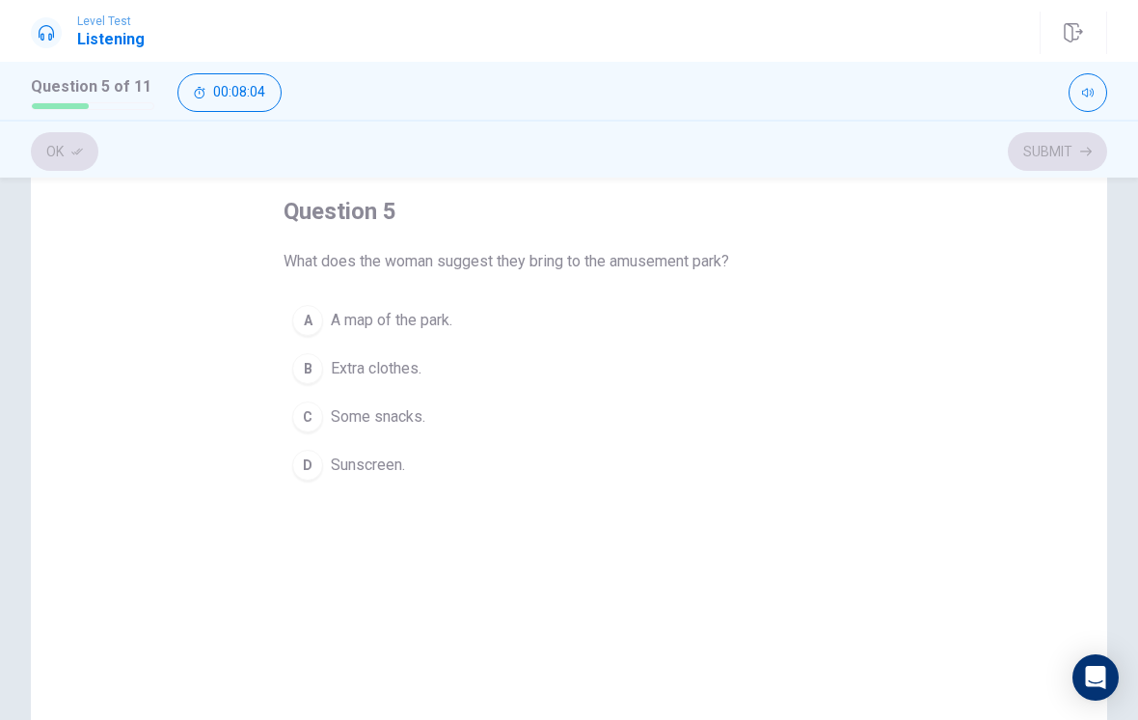
click at [311, 362] on div "B" at bounding box center [307, 368] width 31 height 31
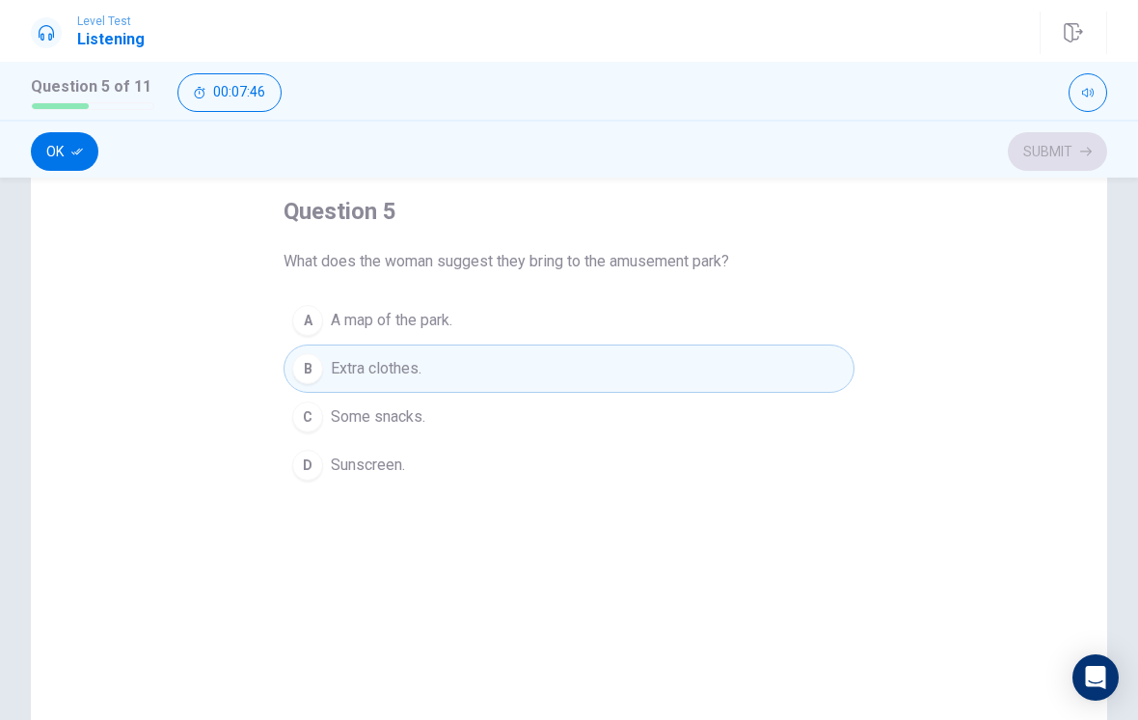
click at [67, 155] on button "Ok" at bounding box center [65, 151] width 68 height 39
click at [1077, 153] on button "Submit" at bounding box center [1057, 151] width 99 height 39
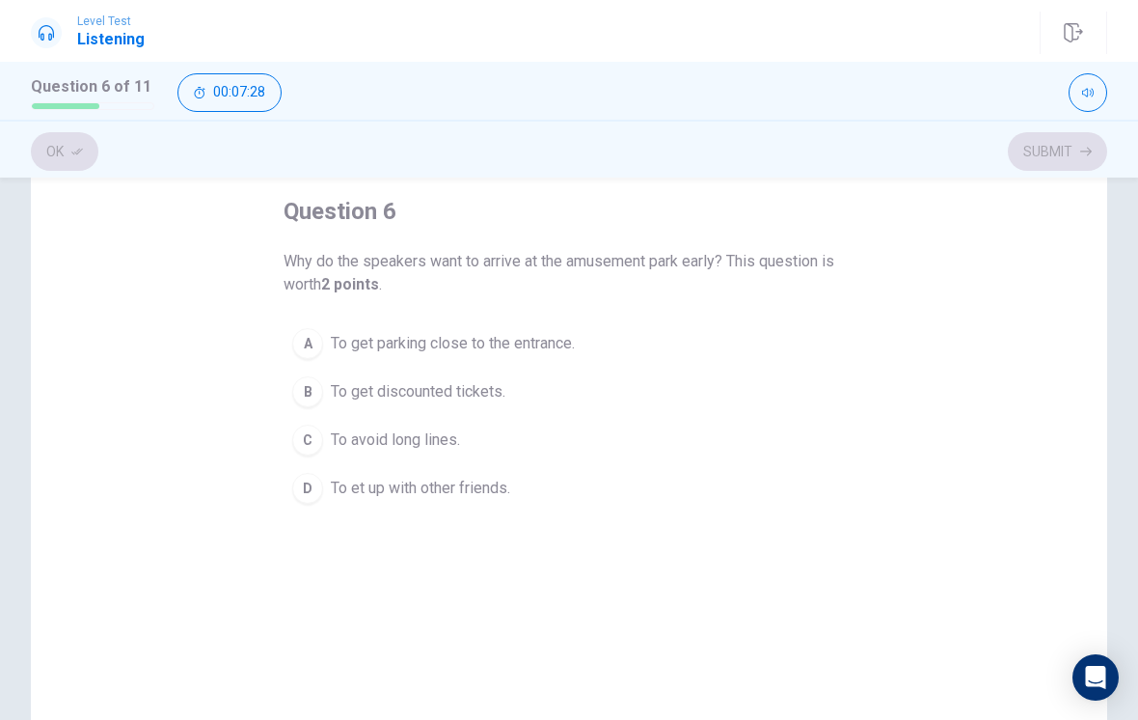
click at [296, 449] on div "C" at bounding box center [307, 439] width 31 height 31
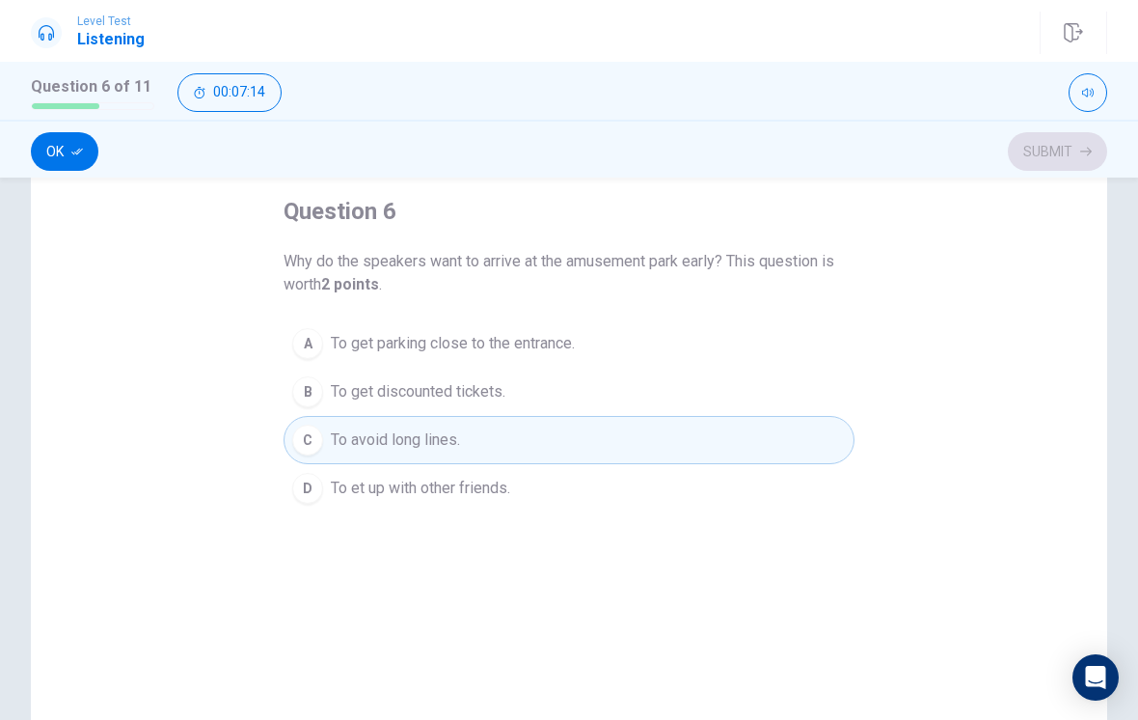
click at [64, 158] on button "Ok" at bounding box center [65, 151] width 68 height 39
click at [1070, 156] on button "Submit" at bounding box center [1057, 151] width 99 height 39
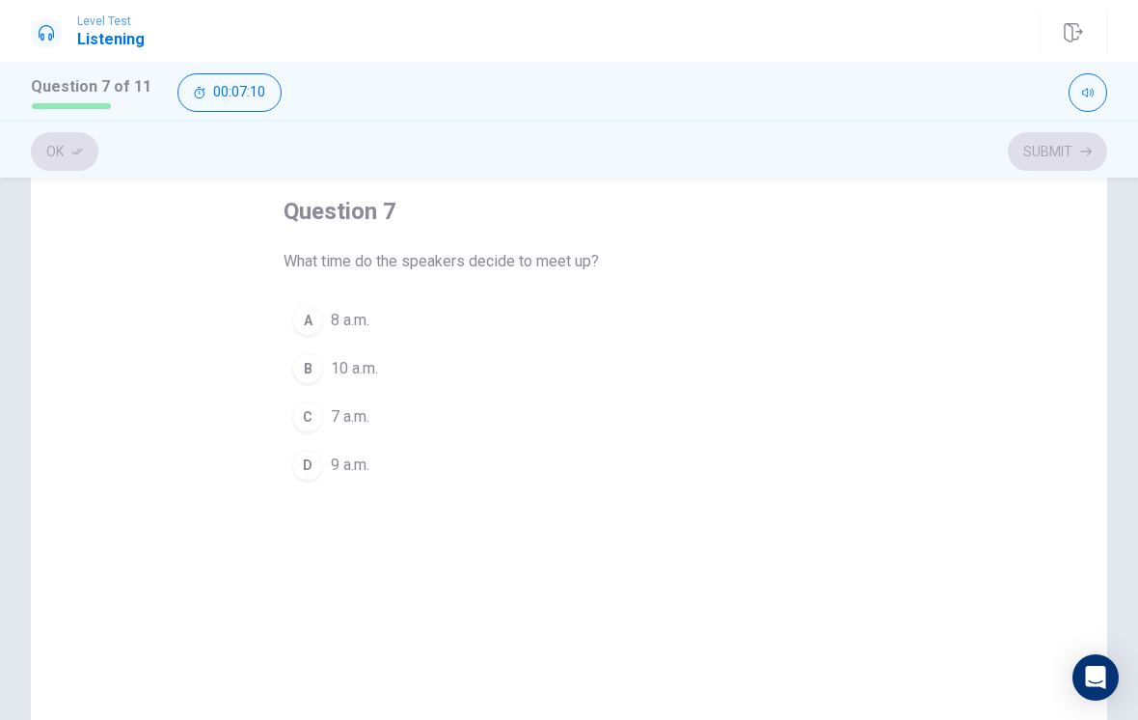
click at [299, 477] on div "D" at bounding box center [307, 464] width 31 height 31
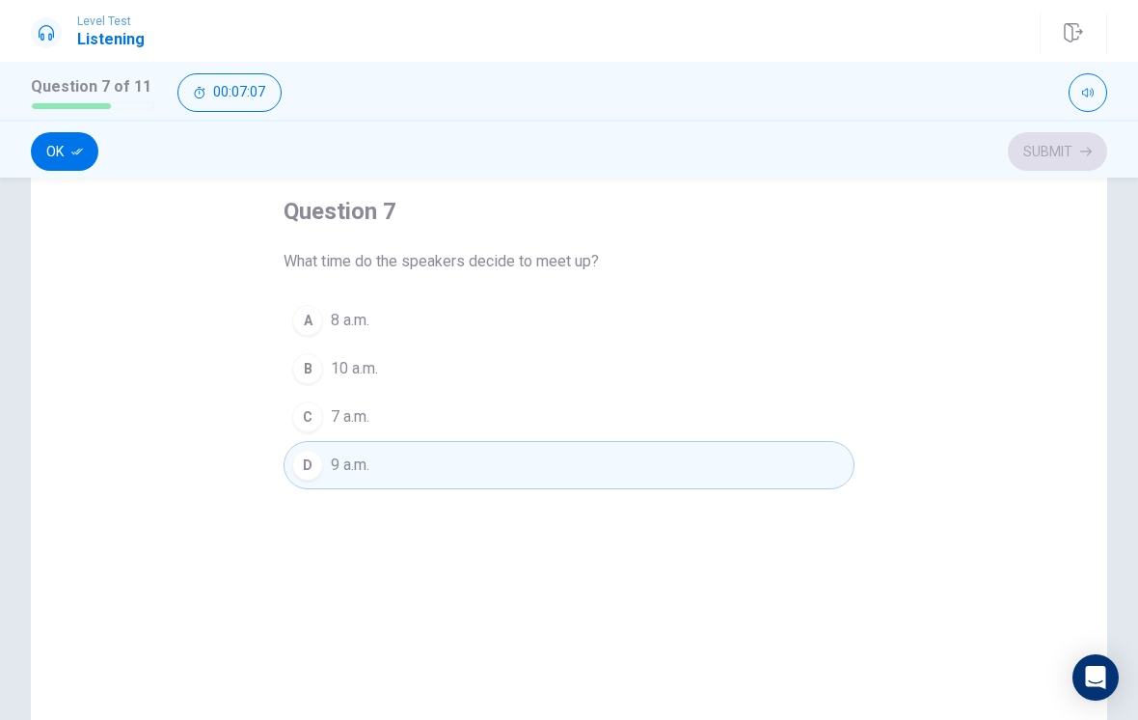
click at [48, 154] on button "Ok" at bounding box center [65, 151] width 68 height 39
click at [1068, 160] on button "Submit" at bounding box center [1057, 151] width 99 height 39
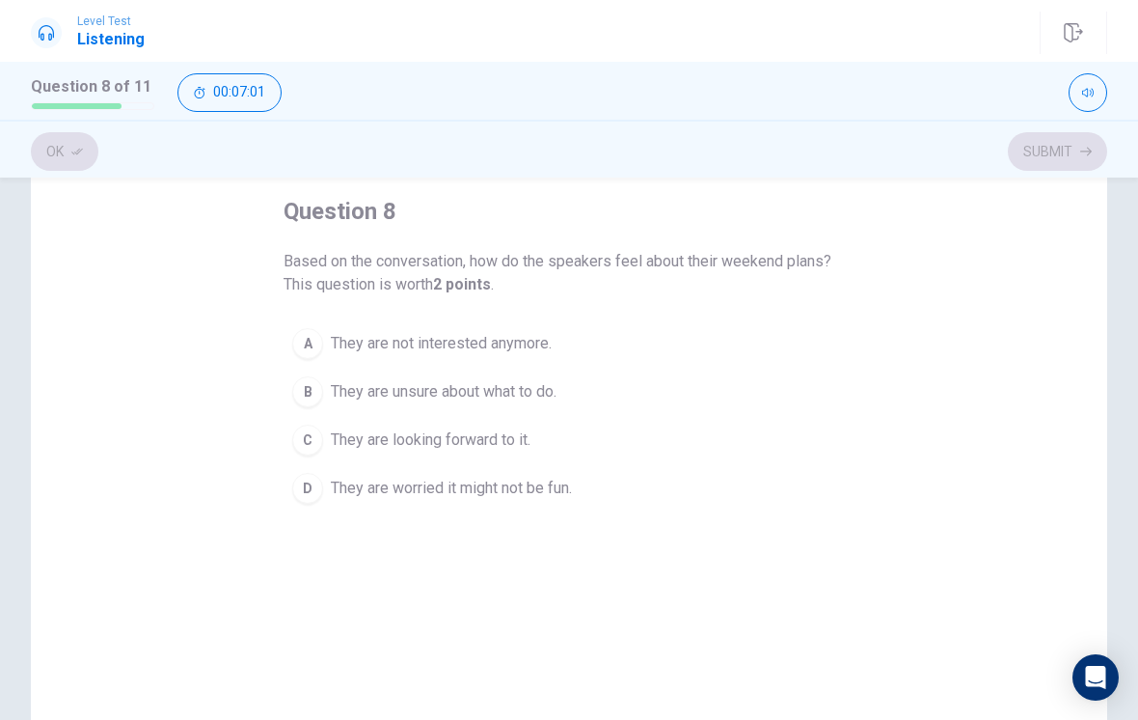
click at [298, 433] on div "C" at bounding box center [307, 439] width 31 height 31
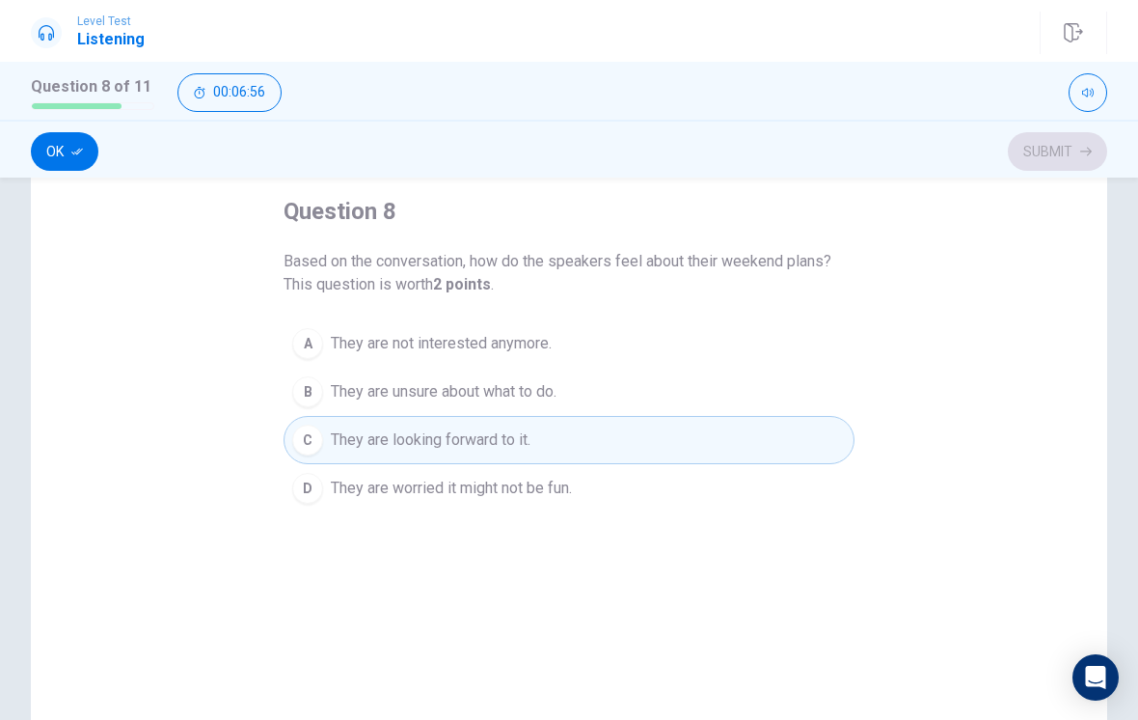
click at [59, 150] on button "Ok" at bounding box center [65, 151] width 68 height 39
click at [1072, 155] on button "Submit" at bounding box center [1057, 151] width 99 height 39
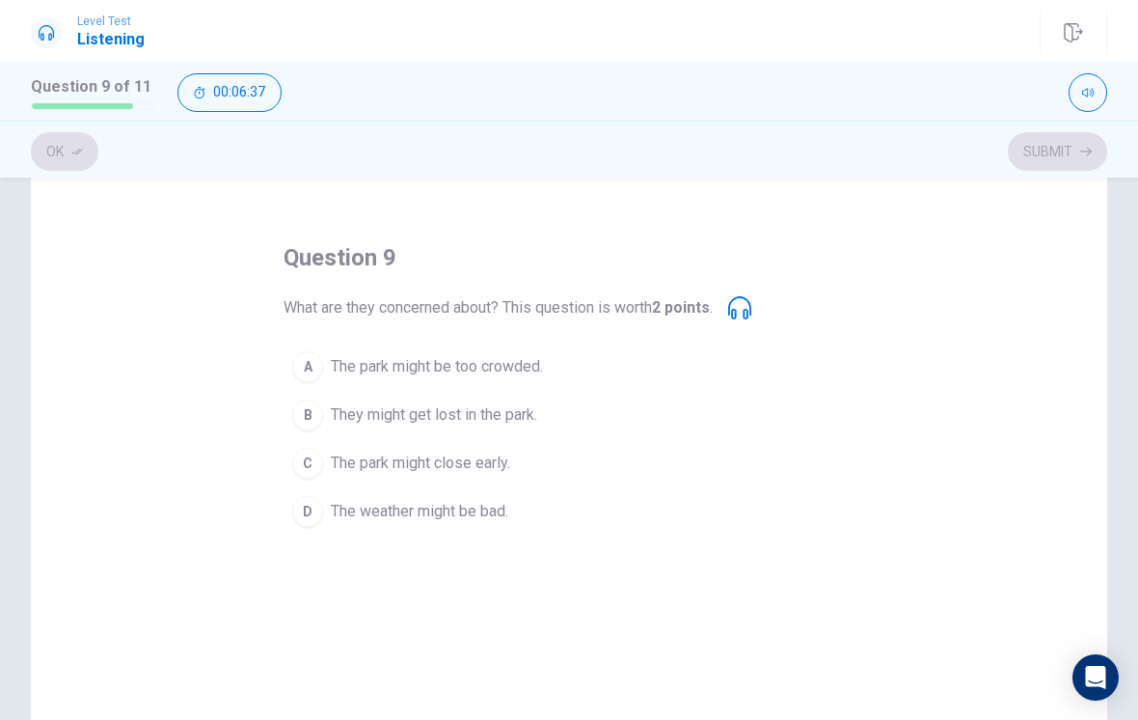
scroll to position [60, 0]
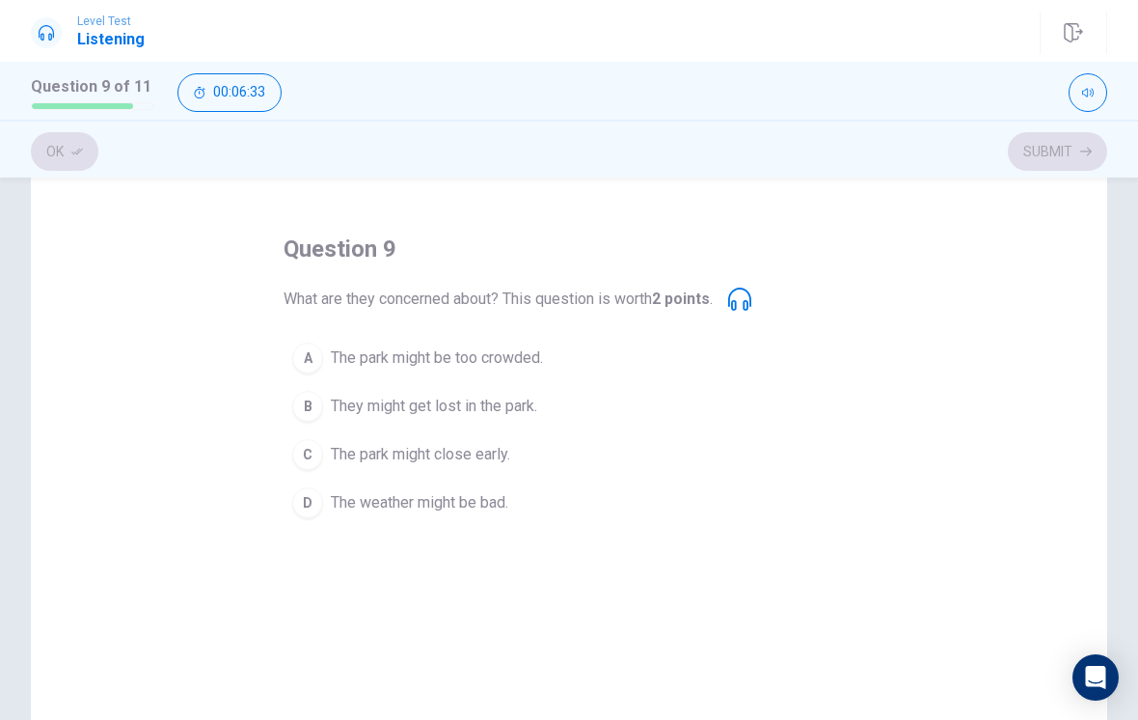
click at [310, 365] on div "A" at bounding box center [307, 357] width 31 height 31
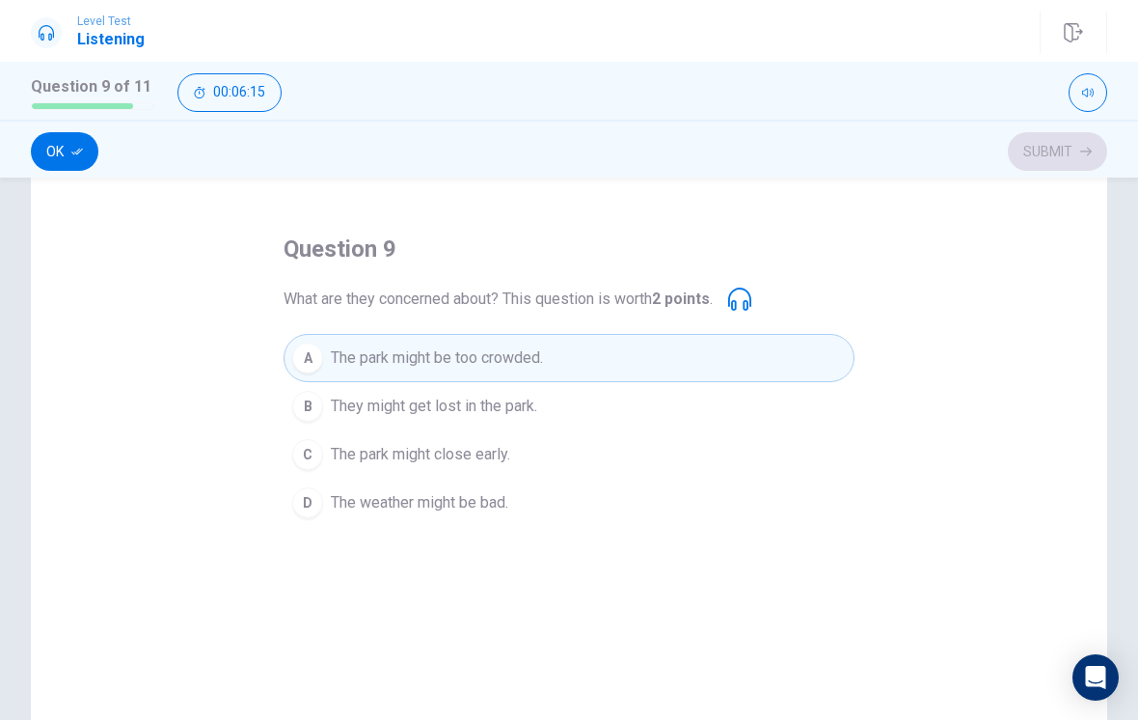
click at [47, 155] on button "Ok" at bounding box center [65, 151] width 68 height 39
click at [1033, 147] on button "Submit" at bounding box center [1057, 151] width 99 height 39
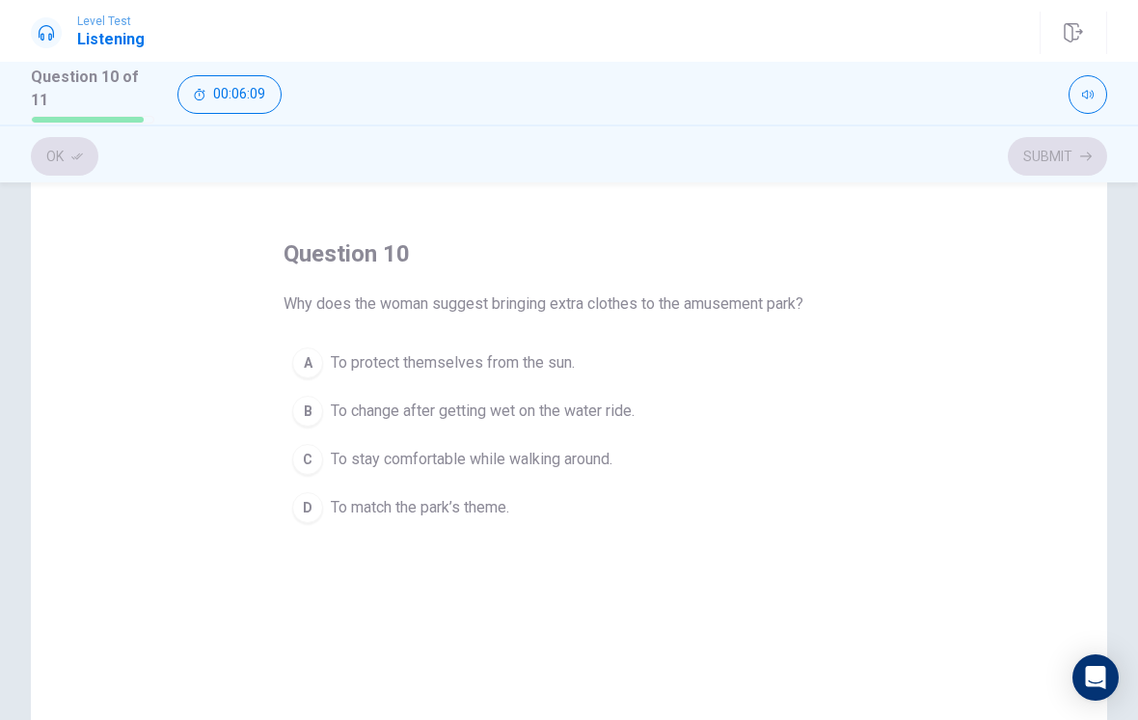
click at [301, 406] on div "B" at bounding box center [307, 410] width 31 height 31
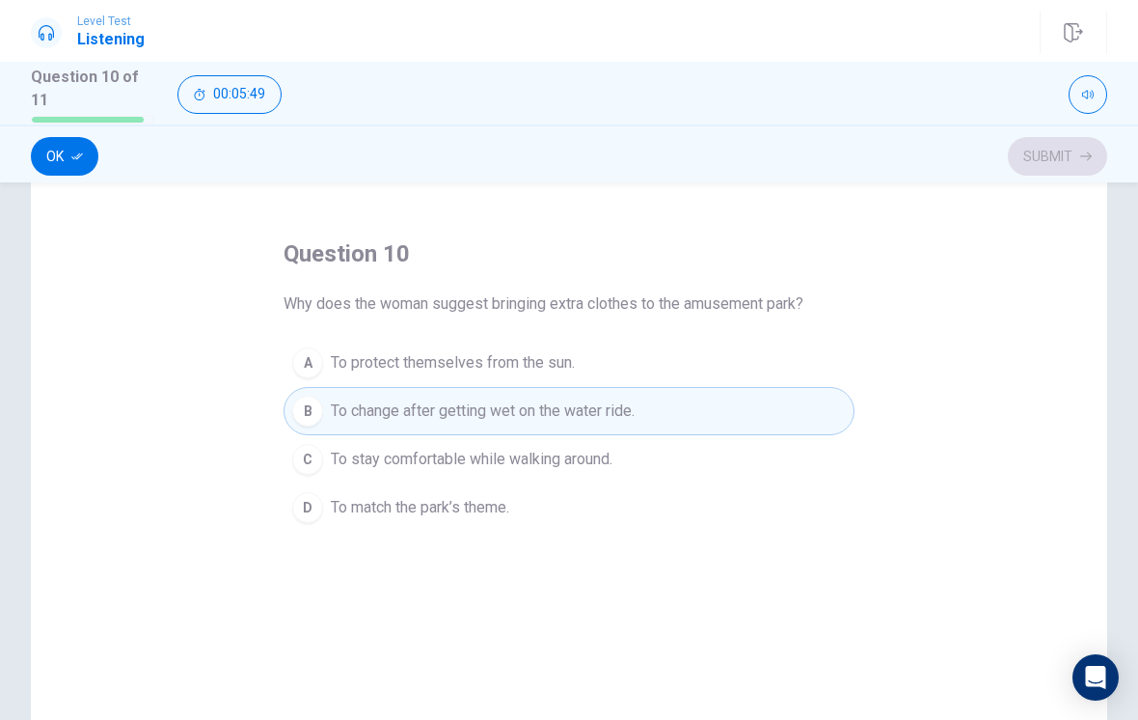
click at [68, 150] on button "Ok" at bounding box center [65, 156] width 68 height 39
click at [1075, 146] on button "Submit" at bounding box center [1057, 156] width 99 height 39
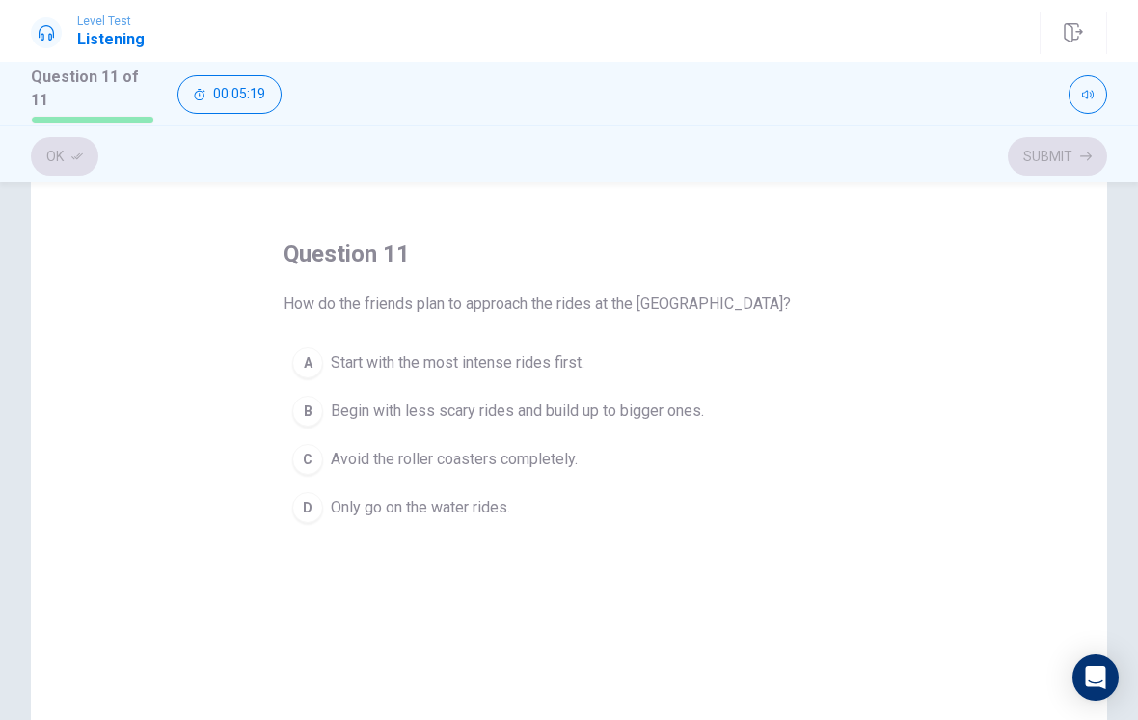
click at [296, 422] on button "B Begin with less scary rides and build up to bigger ones." at bounding box center [569, 411] width 571 height 48
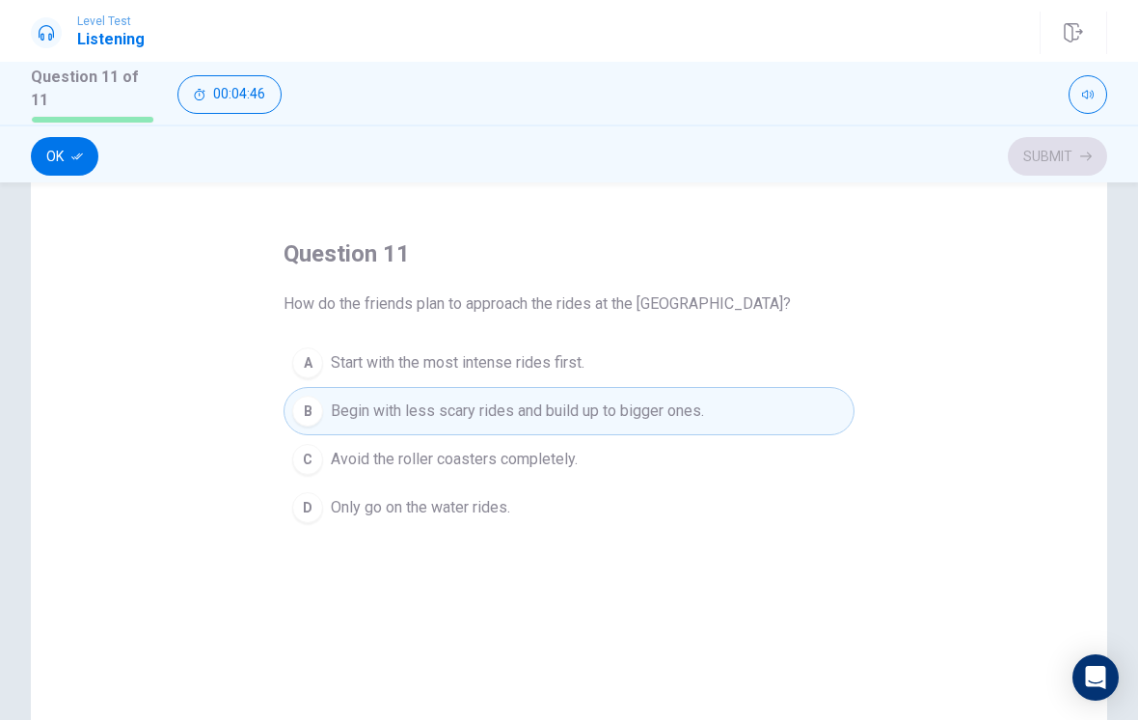
click at [95, 147] on button "Ok" at bounding box center [65, 156] width 68 height 39
click at [1038, 170] on button "Submit" at bounding box center [1057, 156] width 99 height 39
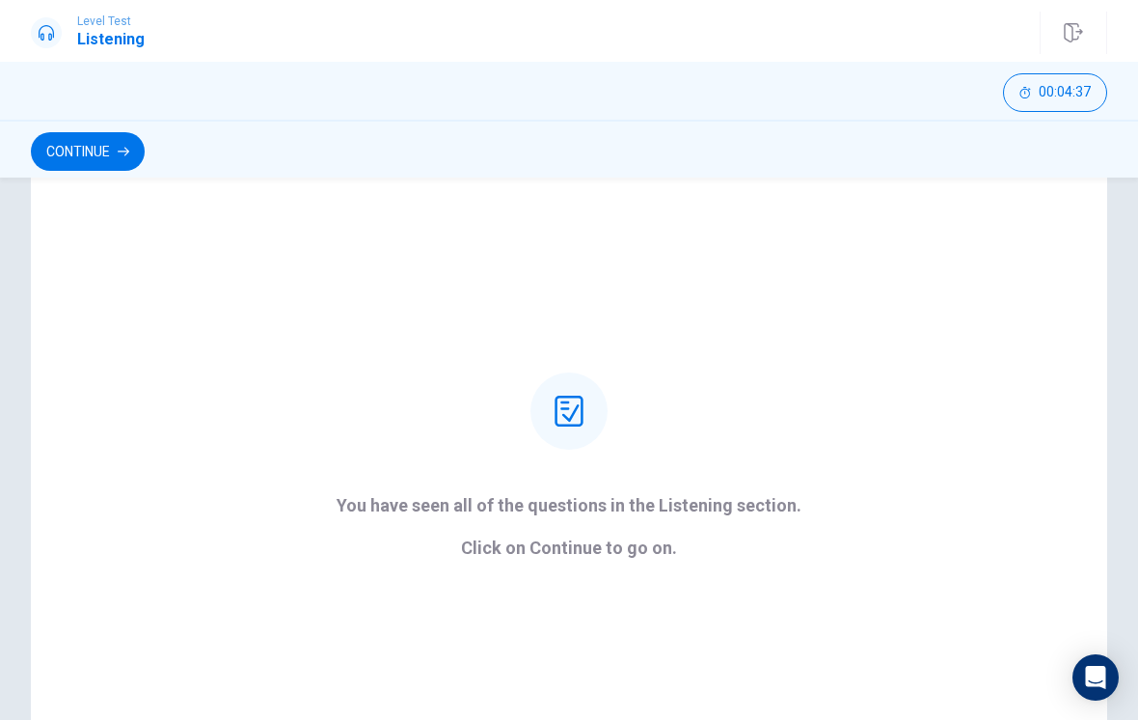
click at [58, 155] on button "Continue" at bounding box center [88, 151] width 114 height 39
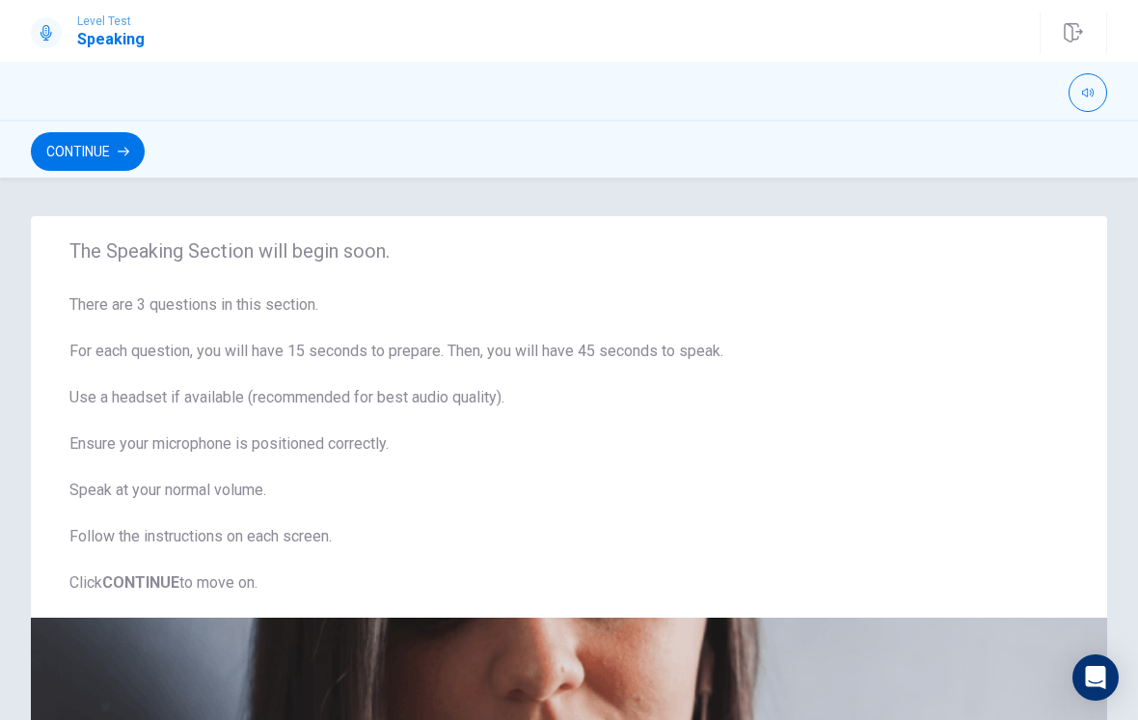
scroll to position [0, 0]
click at [695, 359] on span "There are 3 questions in this section. For each question, you will have 15 seco…" at bounding box center [568, 443] width 999 height 301
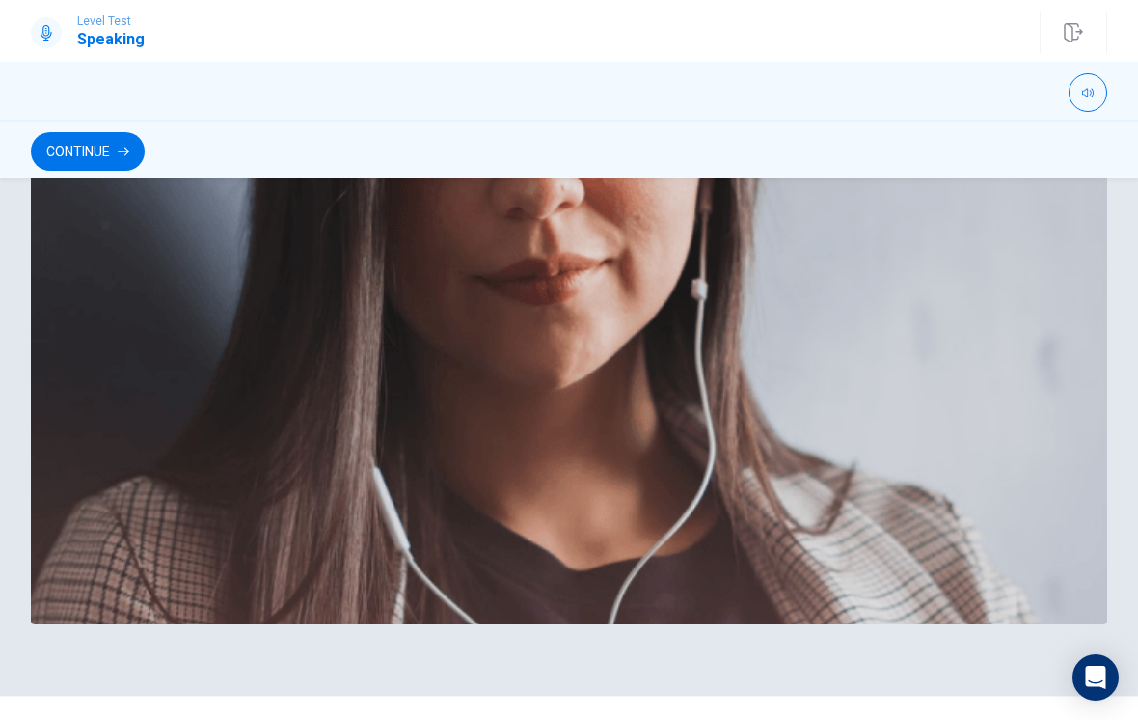
scroll to position [486, 0]
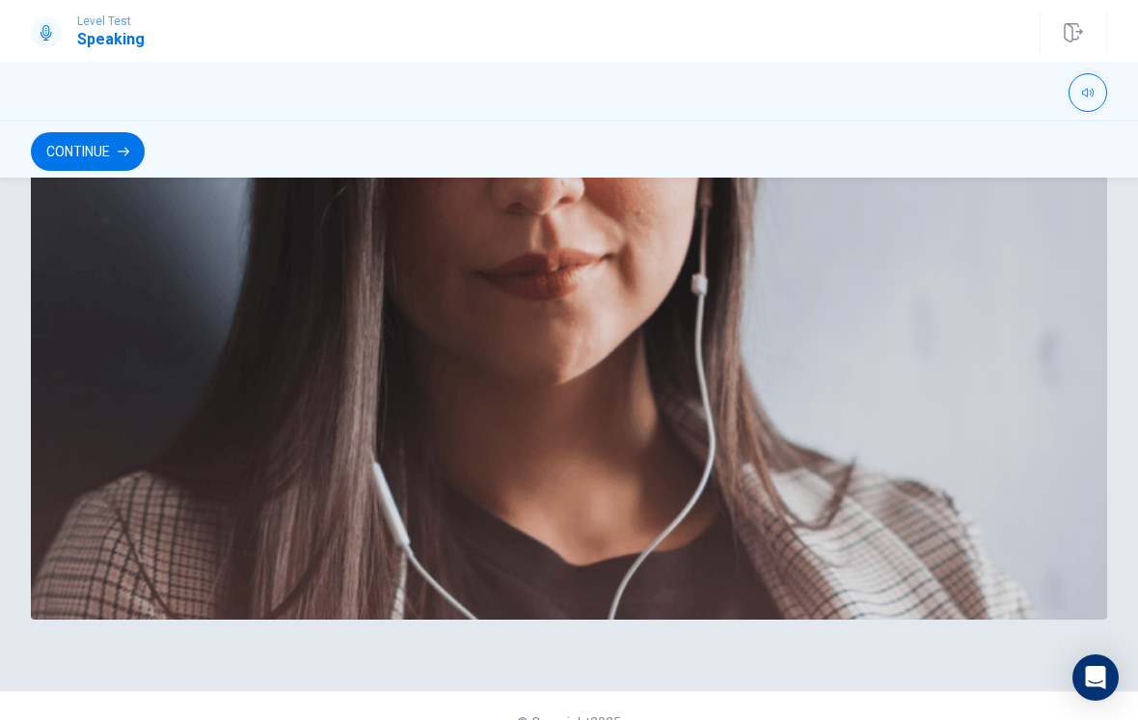
click at [68, 147] on button "Continue" at bounding box center [88, 151] width 114 height 39
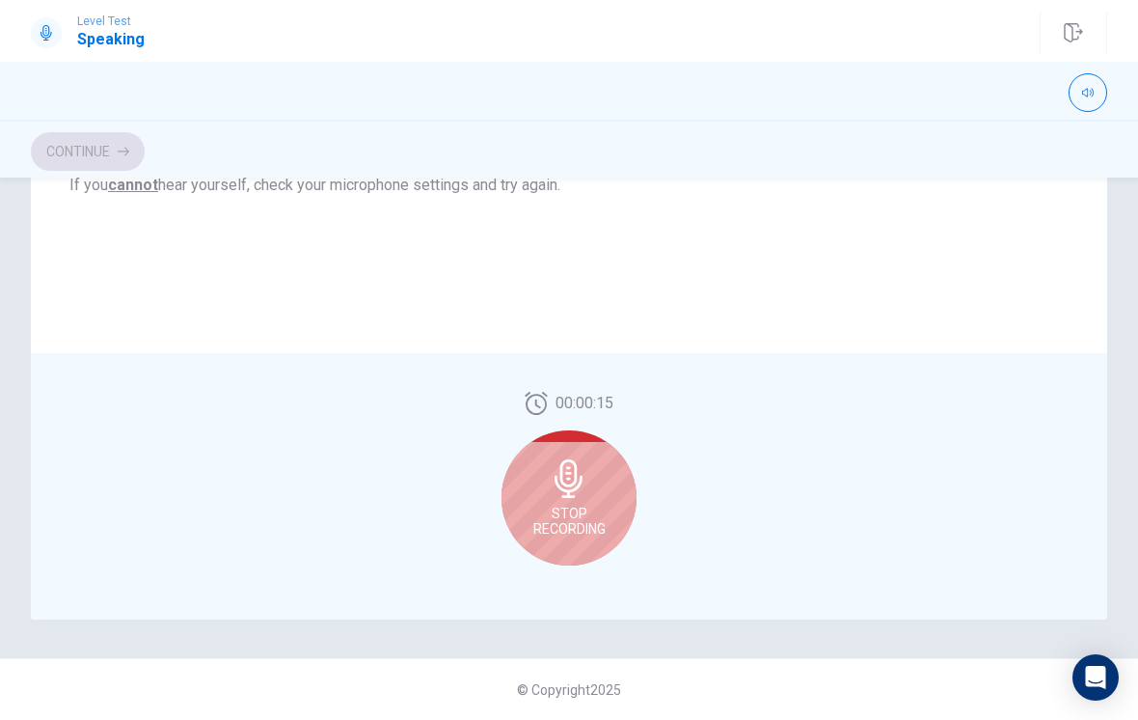
scroll to position [438, 0]
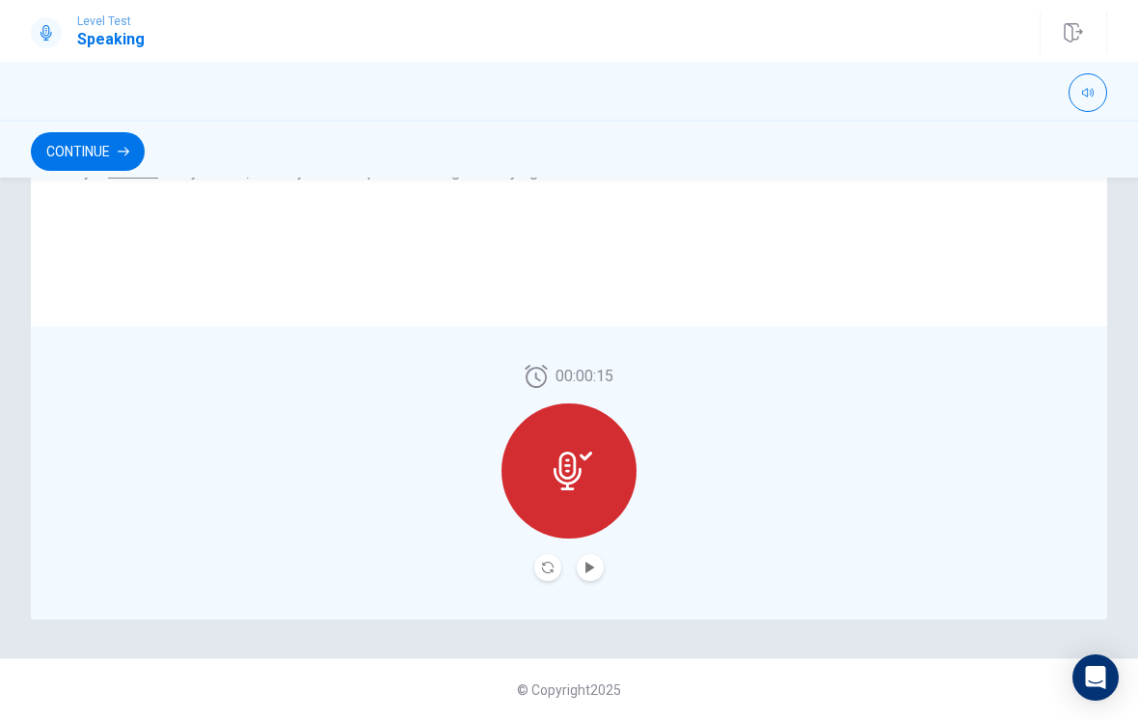
click at [593, 576] on button "Play Audio" at bounding box center [590, 567] width 27 height 27
click at [581, 456] on icon at bounding box center [586, 455] width 13 height 9
click at [549, 560] on button "Record Again" at bounding box center [547, 567] width 27 height 27
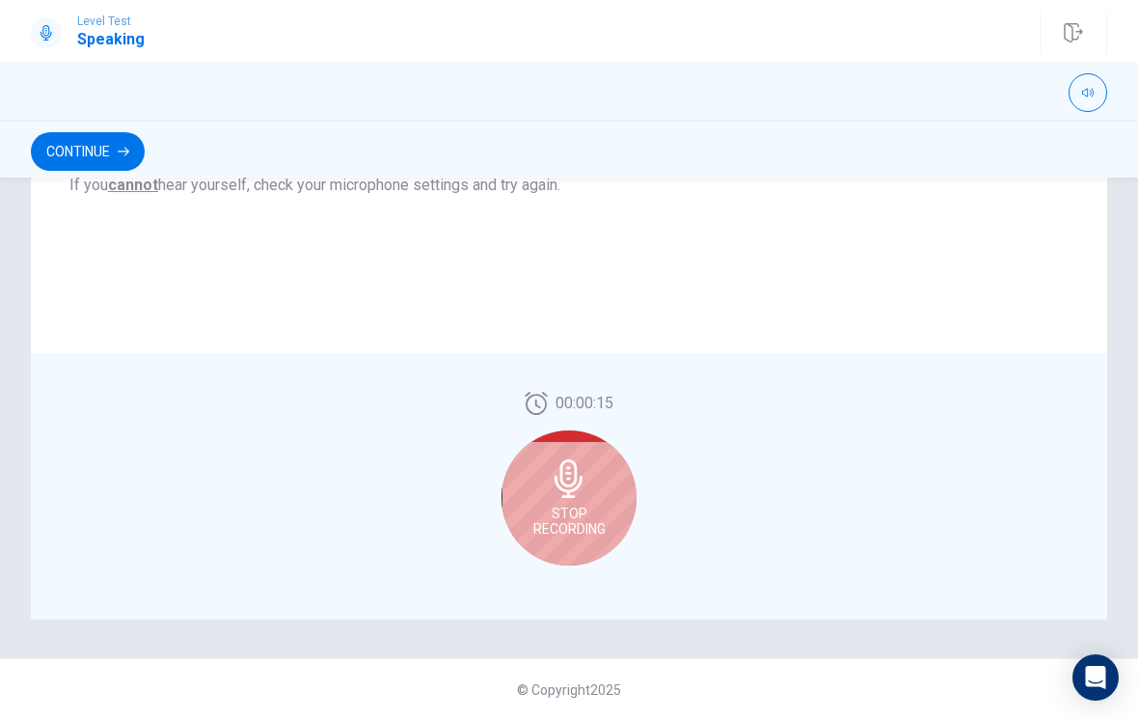
click at [570, 474] on icon at bounding box center [569, 478] width 28 height 39
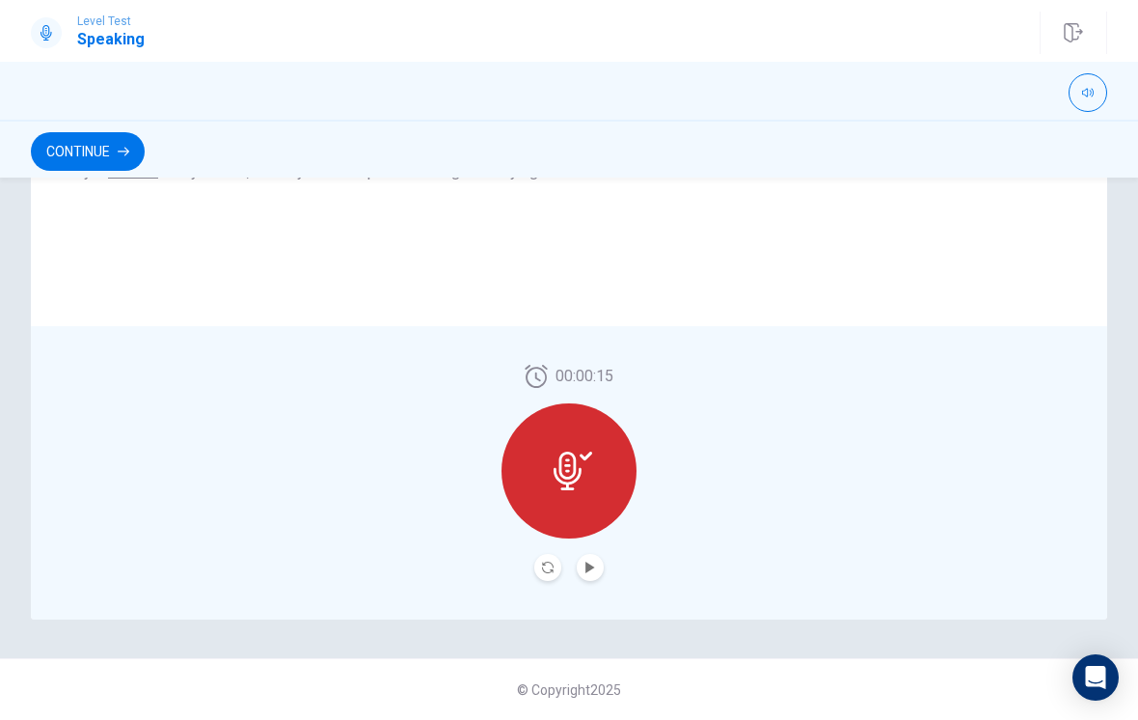
click at [576, 476] on icon at bounding box center [573, 470] width 39 height 39
click at [547, 563] on icon "Record Again" at bounding box center [548, 567] width 12 height 12
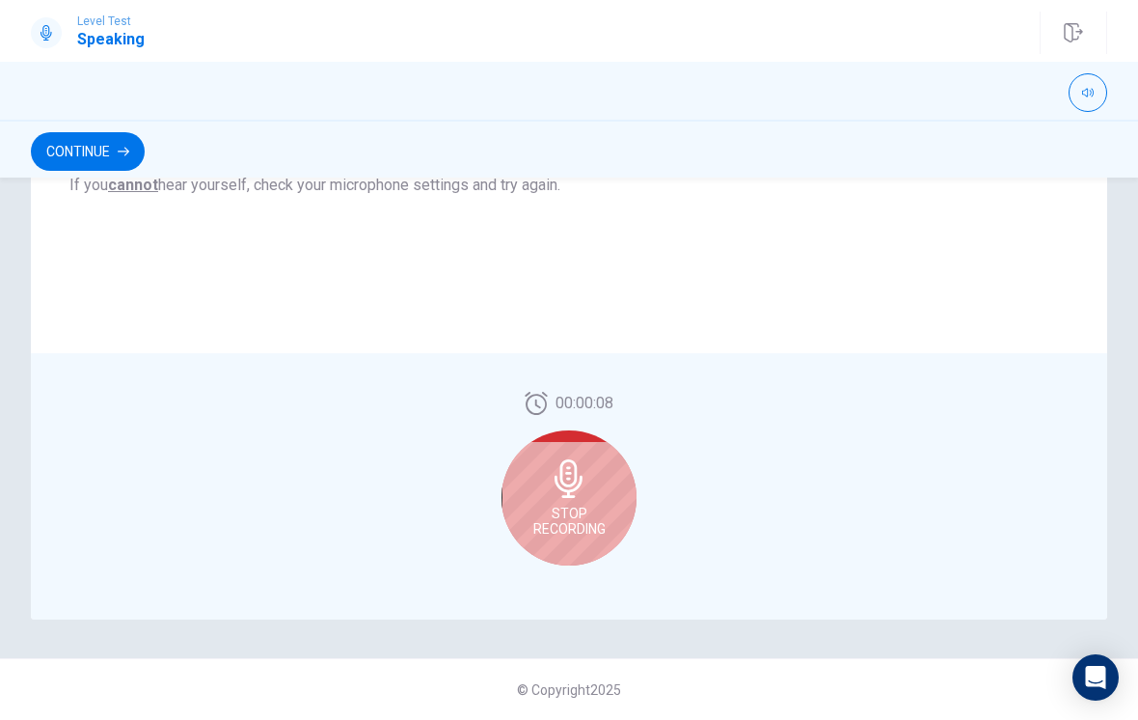
click at [592, 509] on span "Stop Recording" at bounding box center [569, 520] width 72 height 31
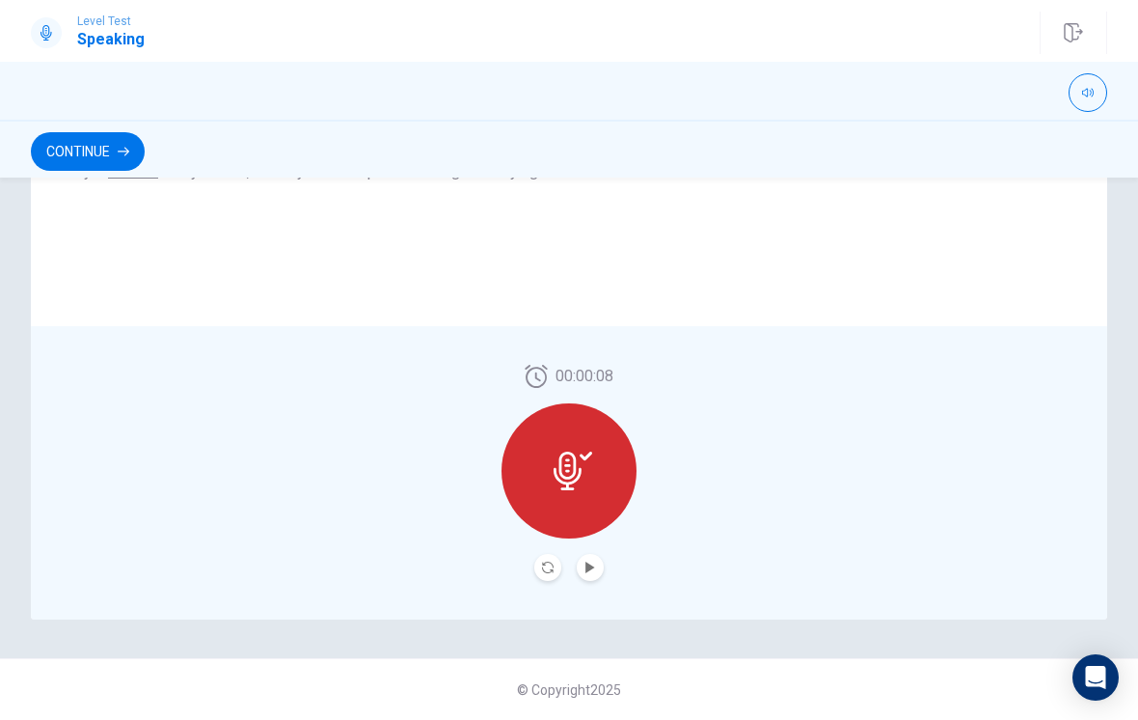
click at [585, 562] on icon "Play Audio" at bounding box center [591, 567] width 12 height 12
click at [560, 454] on icon at bounding box center [573, 470] width 39 height 39
click at [538, 565] on button "Record Again" at bounding box center [547, 567] width 27 height 27
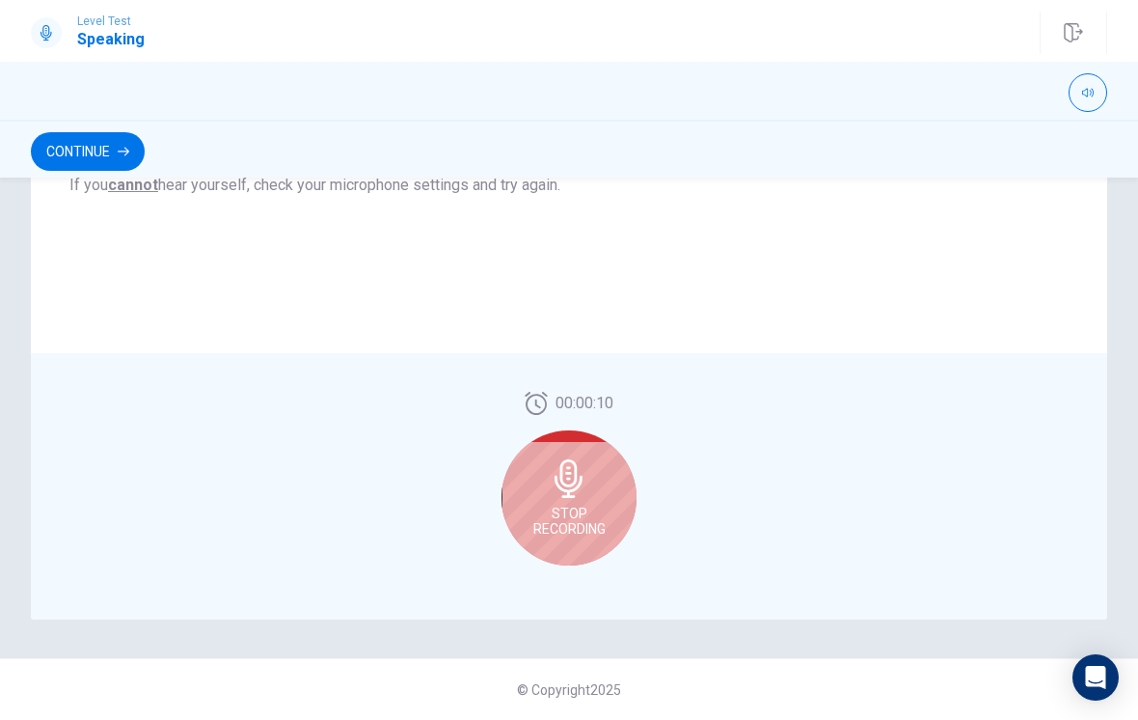
click at [558, 474] on icon at bounding box center [569, 478] width 39 height 39
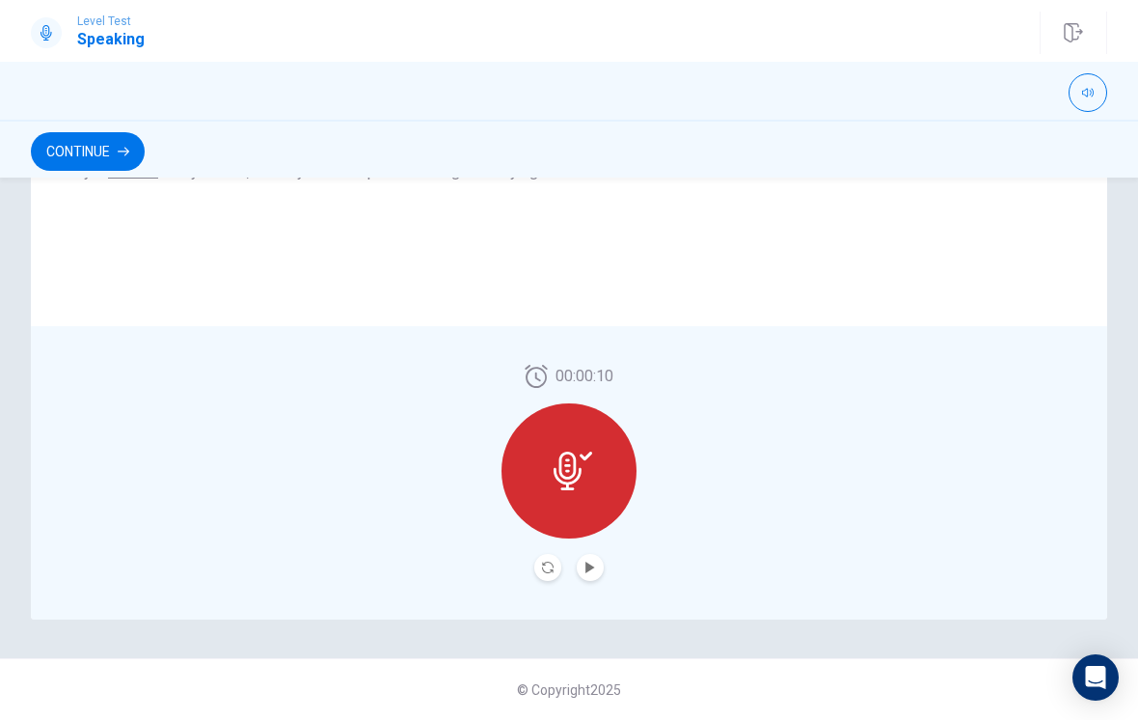
click at [594, 573] on button "Play Audio" at bounding box center [590, 567] width 27 height 27
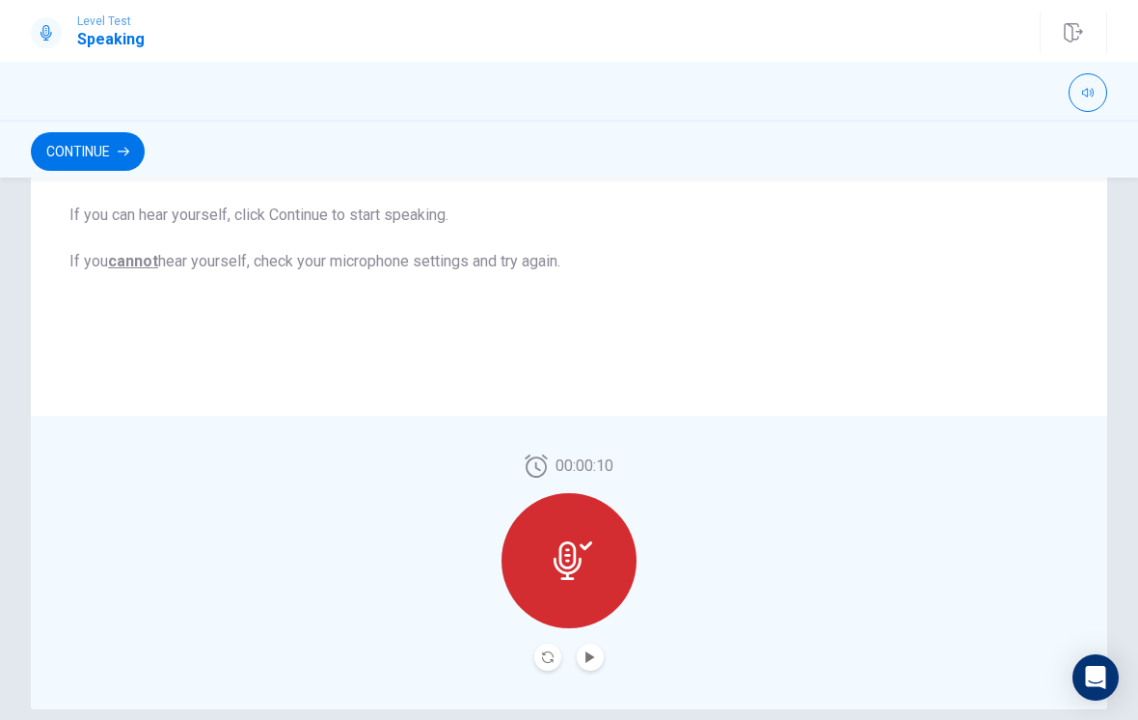
scroll to position [347, 0]
click at [79, 158] on button "Continue" at bounding box center [88, 151] width 114 height 39
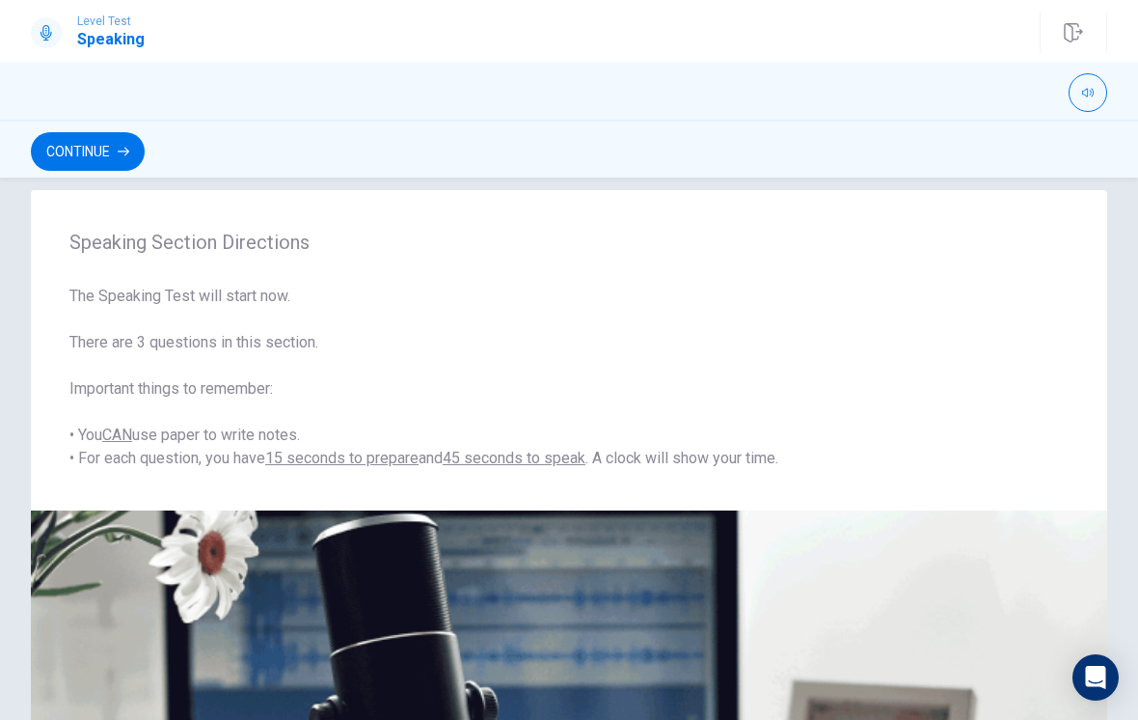
scroll to position [14, 0]
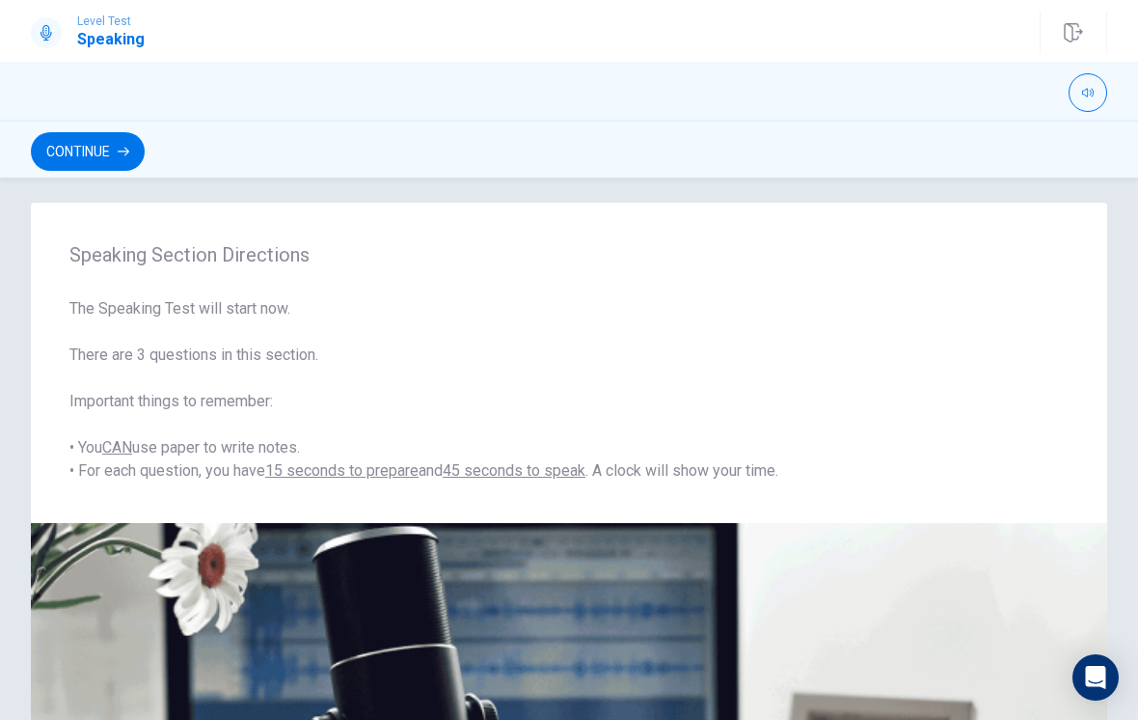
click at [68, 147] on button "Continue" at bounding box center [88, 151] width 114 height 39
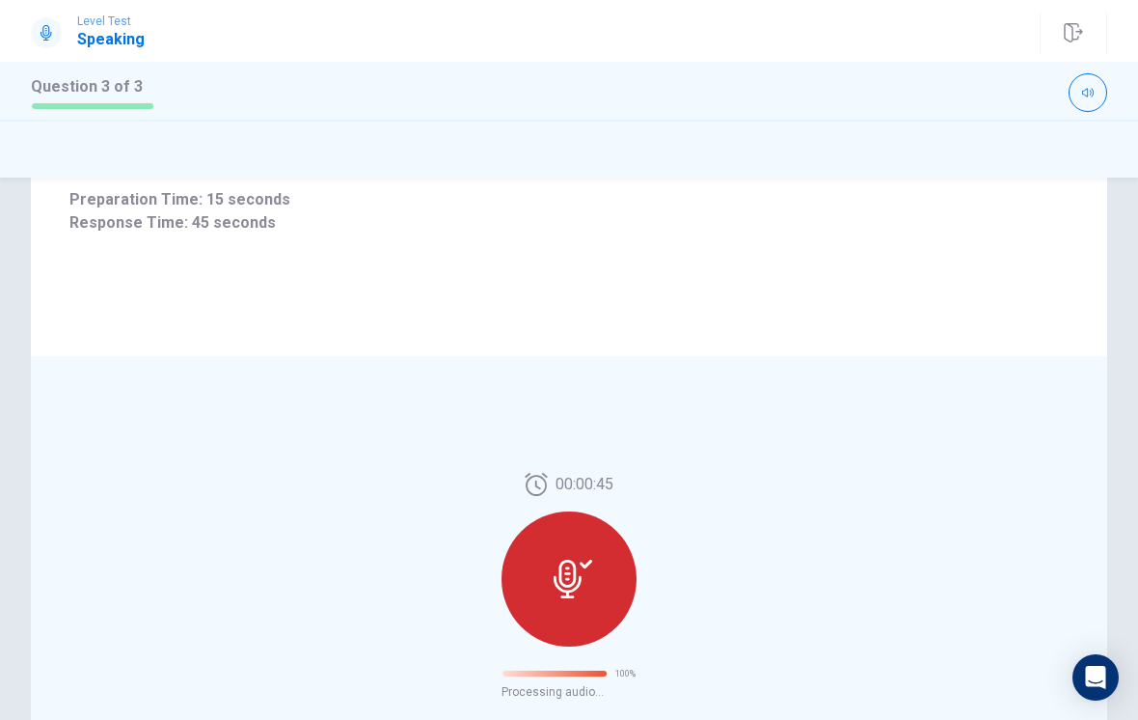
scroll to position [98, 0]
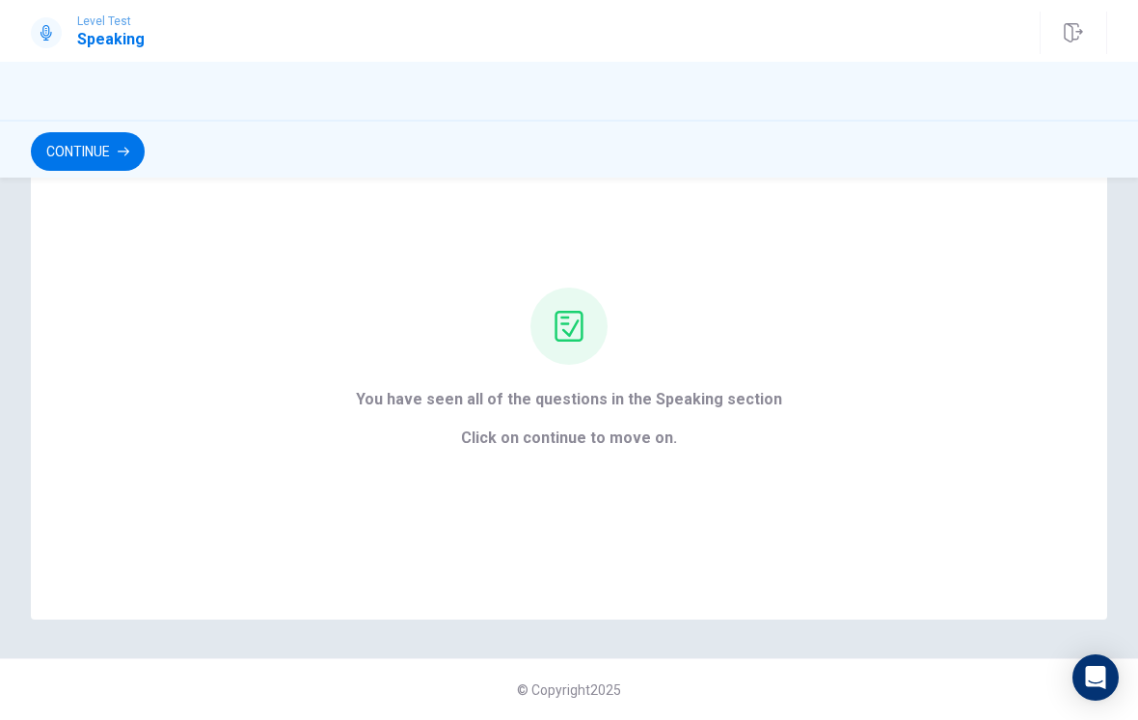
click at [64, 156] on button "Continue" at bounding box center [88, 151] width 114 height 39
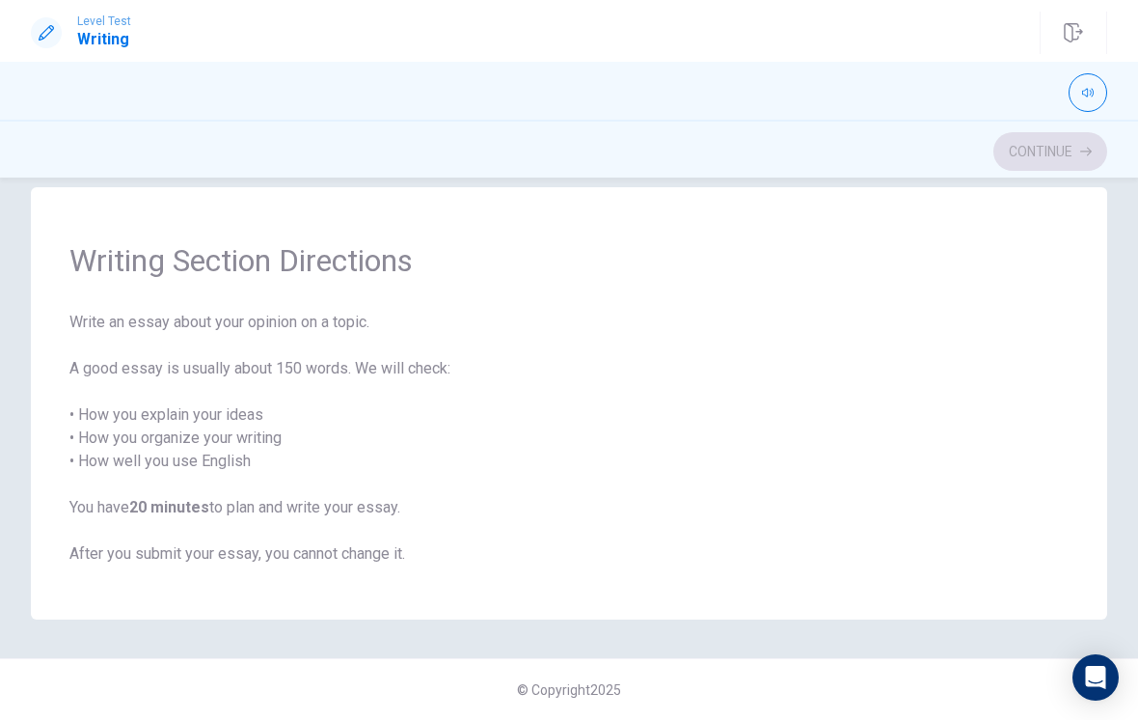
scroll to position [29, 0]
click at [1058, 150] on button "Continue" at bounding box center [1051, 151] width 114 height 39
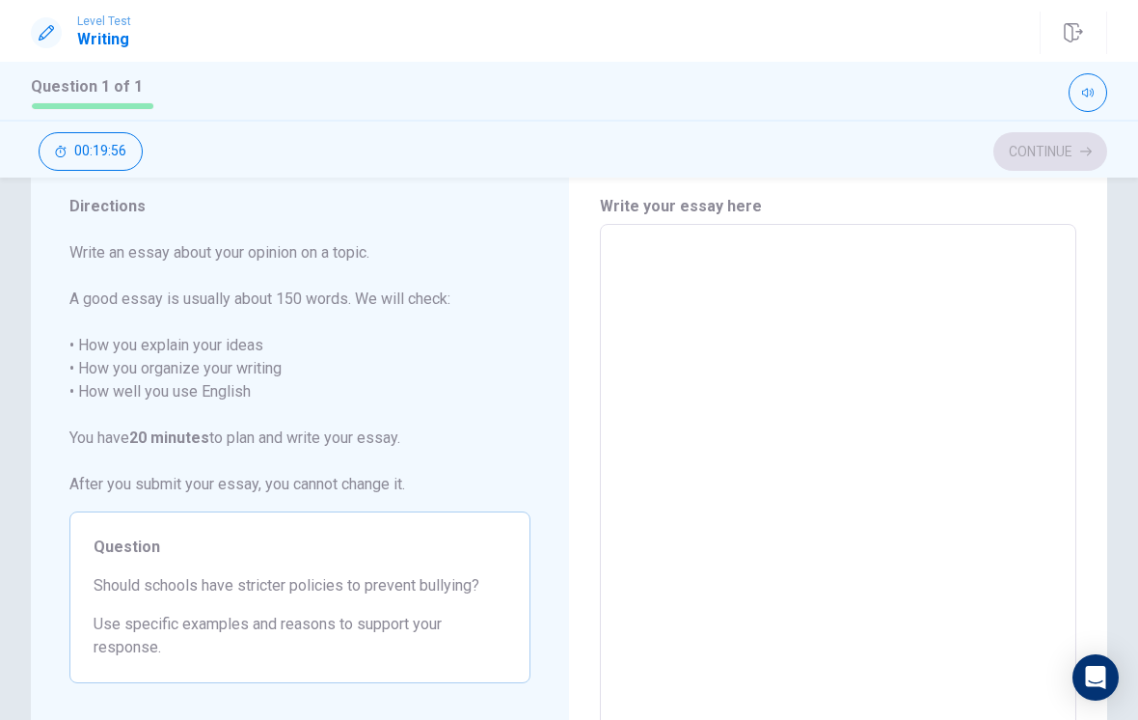
scroll to position [61, 0]
